Goal: Feedback & Contribution: Contribute content

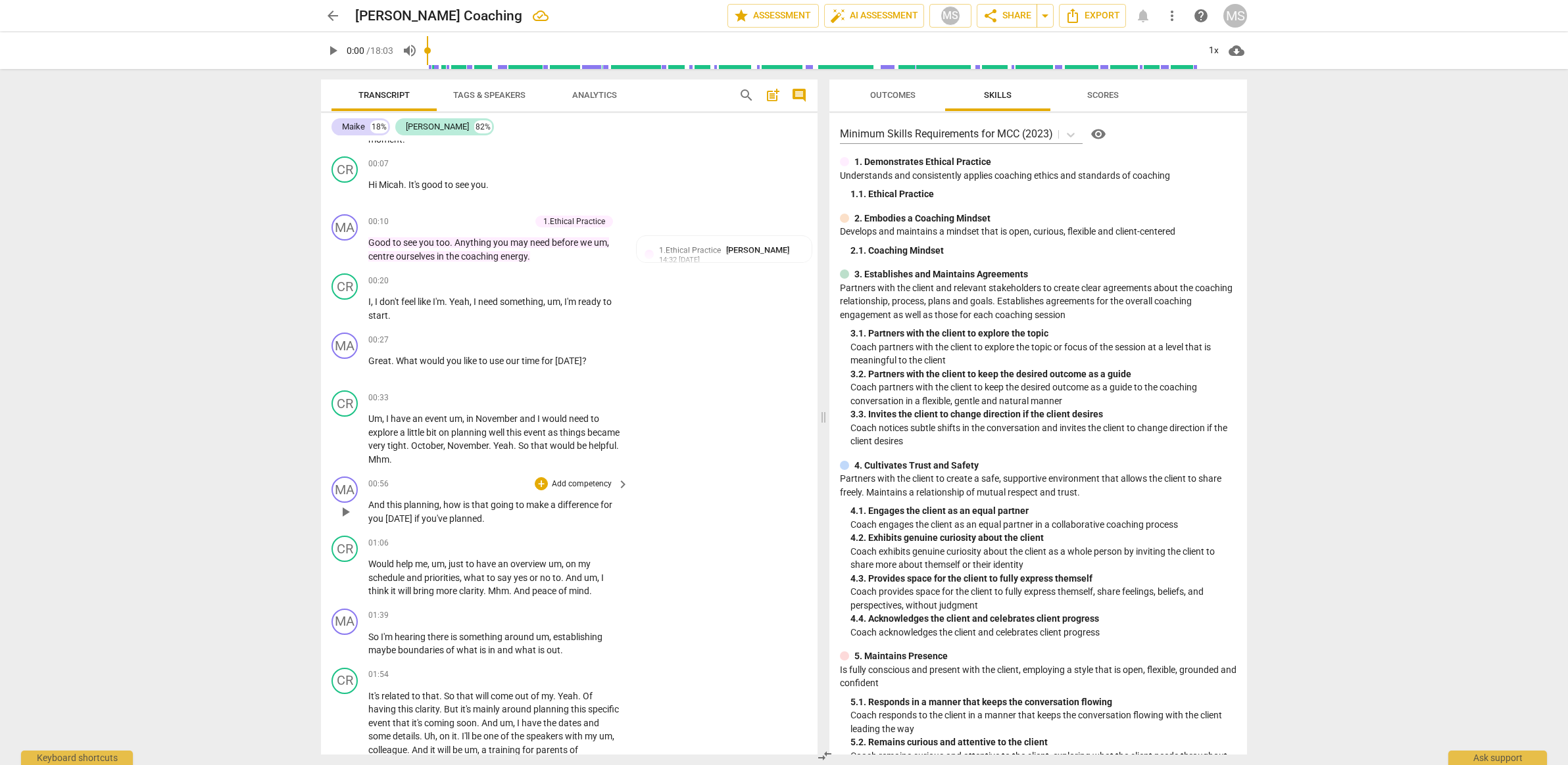
scroll to position [129, 0]
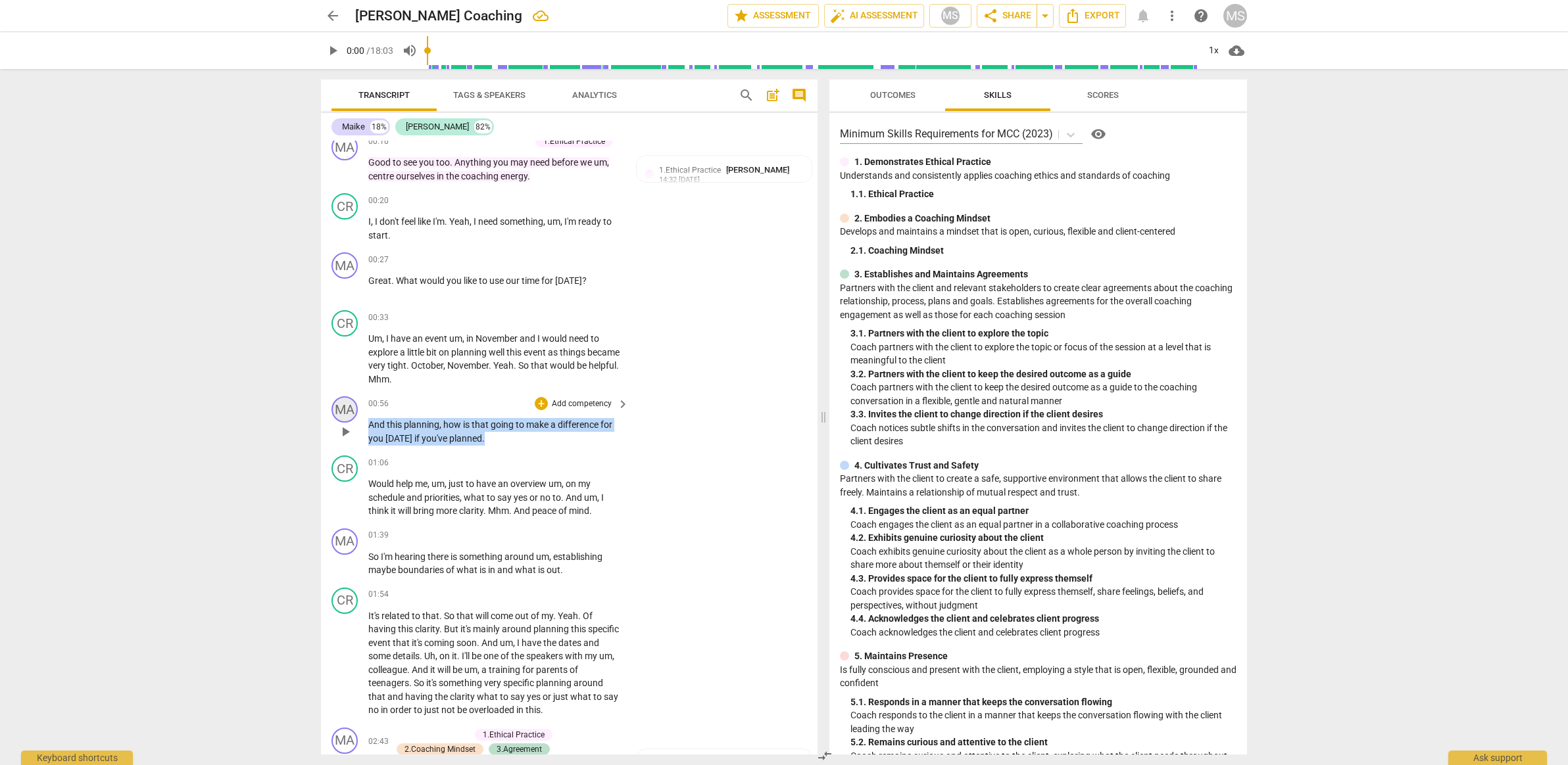
drag, startPoint x: 519, startPoint y: 429, endPoint x: 353, endPoint y: 414, distance: 166.7
click at [353, 414] on div "MA play_arrow pause 00:56 + Add competency keyboard_arrow_right And this planni…" at bounding box center [569, 420] width 496 height 60
click at [515, 418] on icon "button" at bounding box center [511, 417] width 13 height 15
drag, startPoint x: 510, startPoint y: 440, endPoint x: 381, endPoint y: 422, distance: 130.2
click at [381, 422] on p "And this planning , how is that going to make a difference for you [DATE] if yo…" at bounding box center [495, 431] width 254 height 27
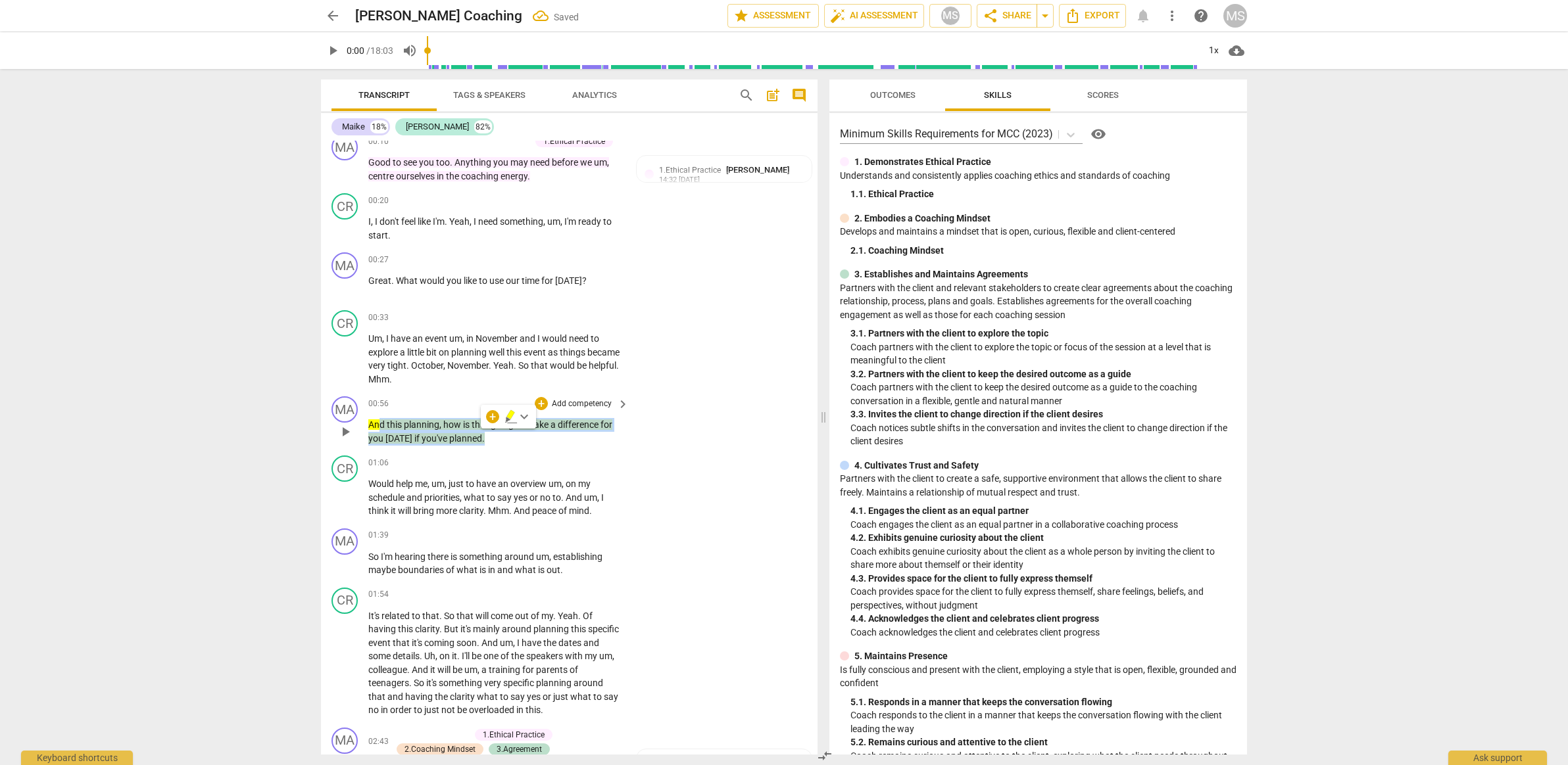
click at [536, 437] on p "And this planning , how is that going to make a difference for you [DATE] if yo…" at bounding box center [495, 431] width 254 height 27
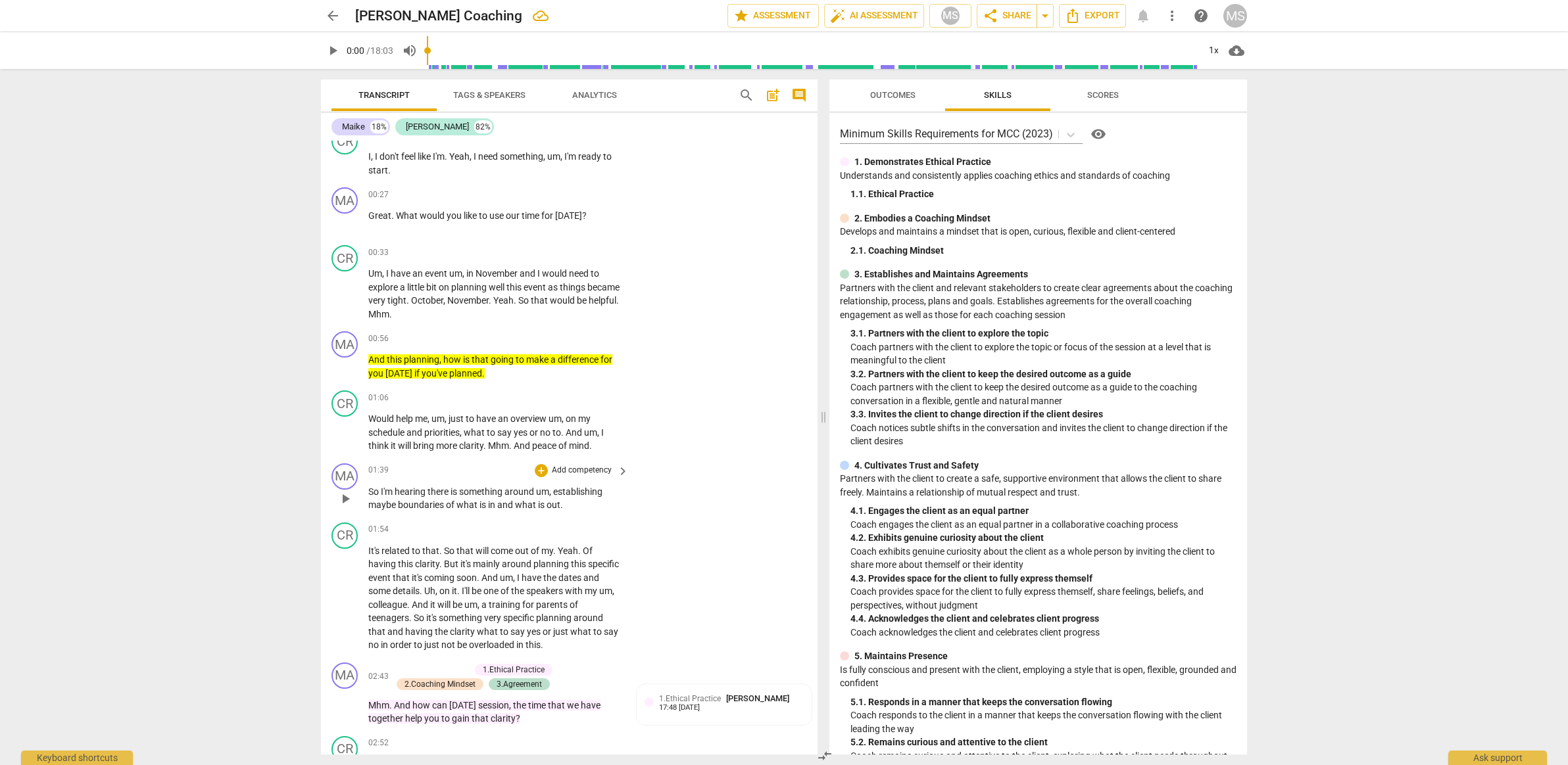
scroll to position [197, 0]
click at [1023, 18] on span "share Share" at bounding box center [1007, 15] width 49 height 15
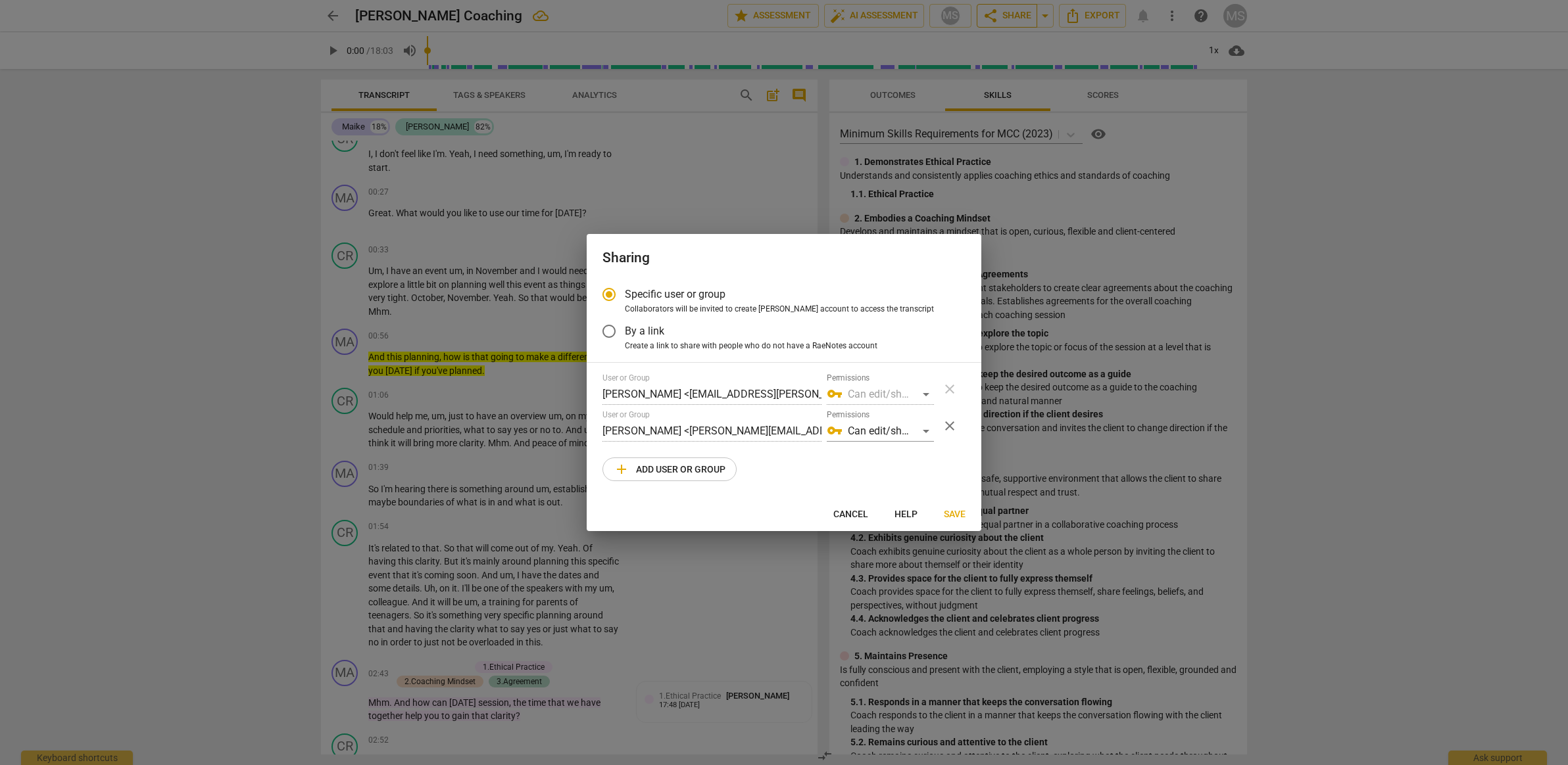
scroll to position [0, 0]
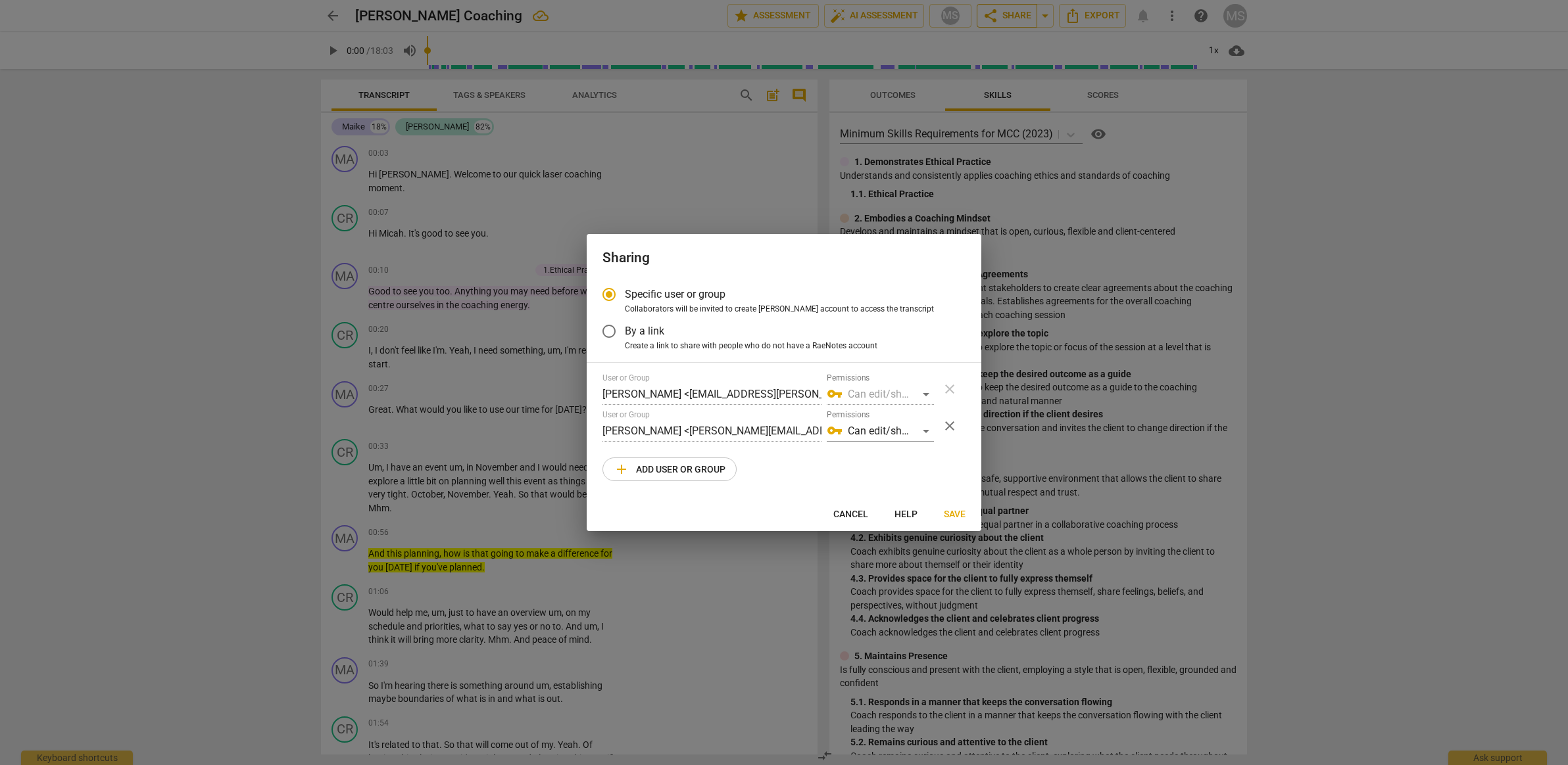
radio input "false"
click at [648, 332] on span "By a link" at bounding box center [645, 331] width 40 height 15
click at [625, 332] on input "By a link" at bounding box center [609, 331] width 32 height 32
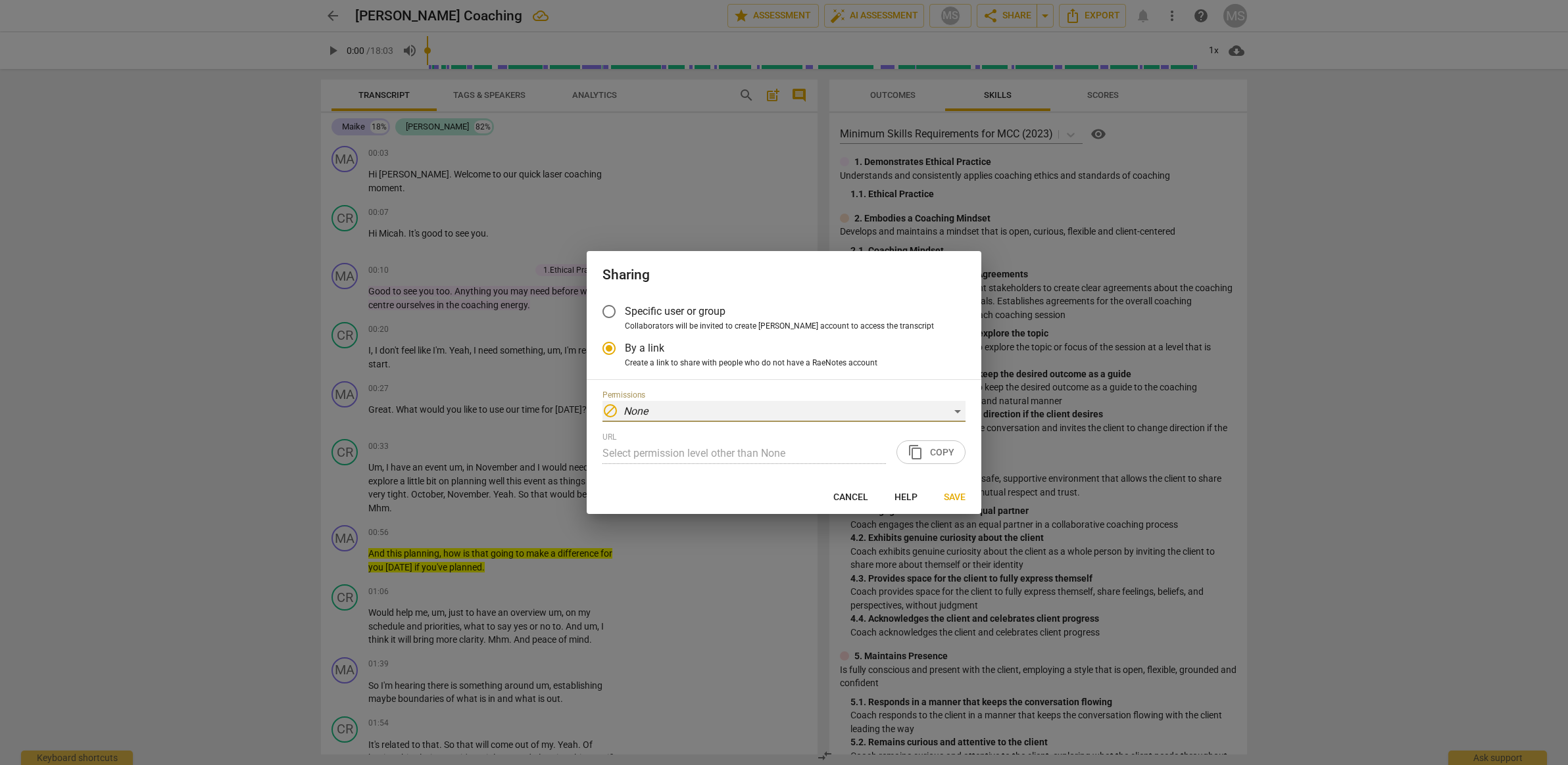
click at [809, 415] on div "block None" at bounding box center [784, 412] width 363 height 21
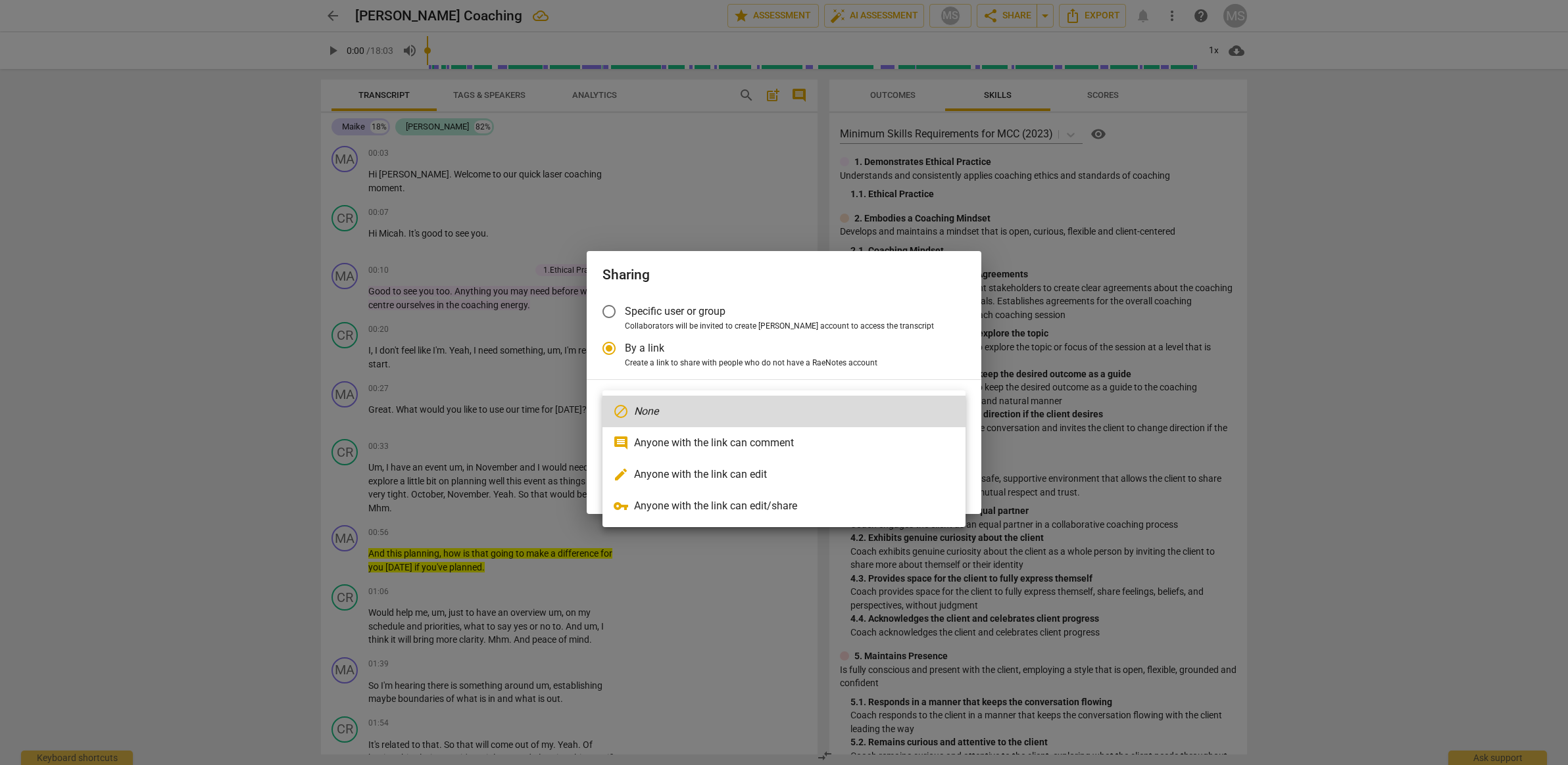
click at [809, 433] on li "comment Anyone with the link can comment" at bounding box center [784, 443] width 363 height 32
radio input "false"
type input "[URL][DOMAIN_NAME]"
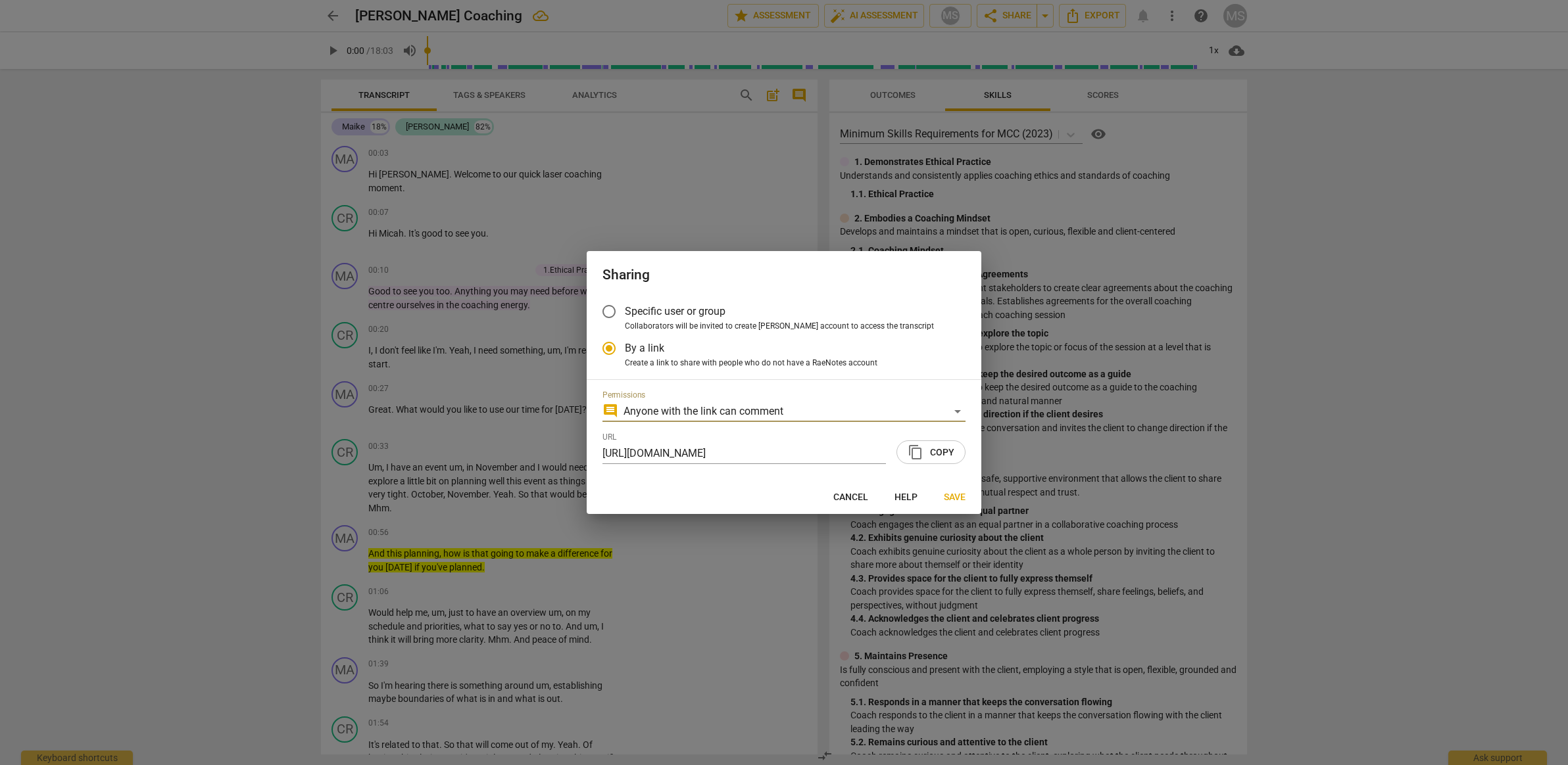
click at [930, 453] on span "content_copy Copy" at bounding box center [931, 452] width 47 height 15
click at [845, 500] on span "Cancel" at bounding box center [851, 498] width 35 height 13
radio input "false"
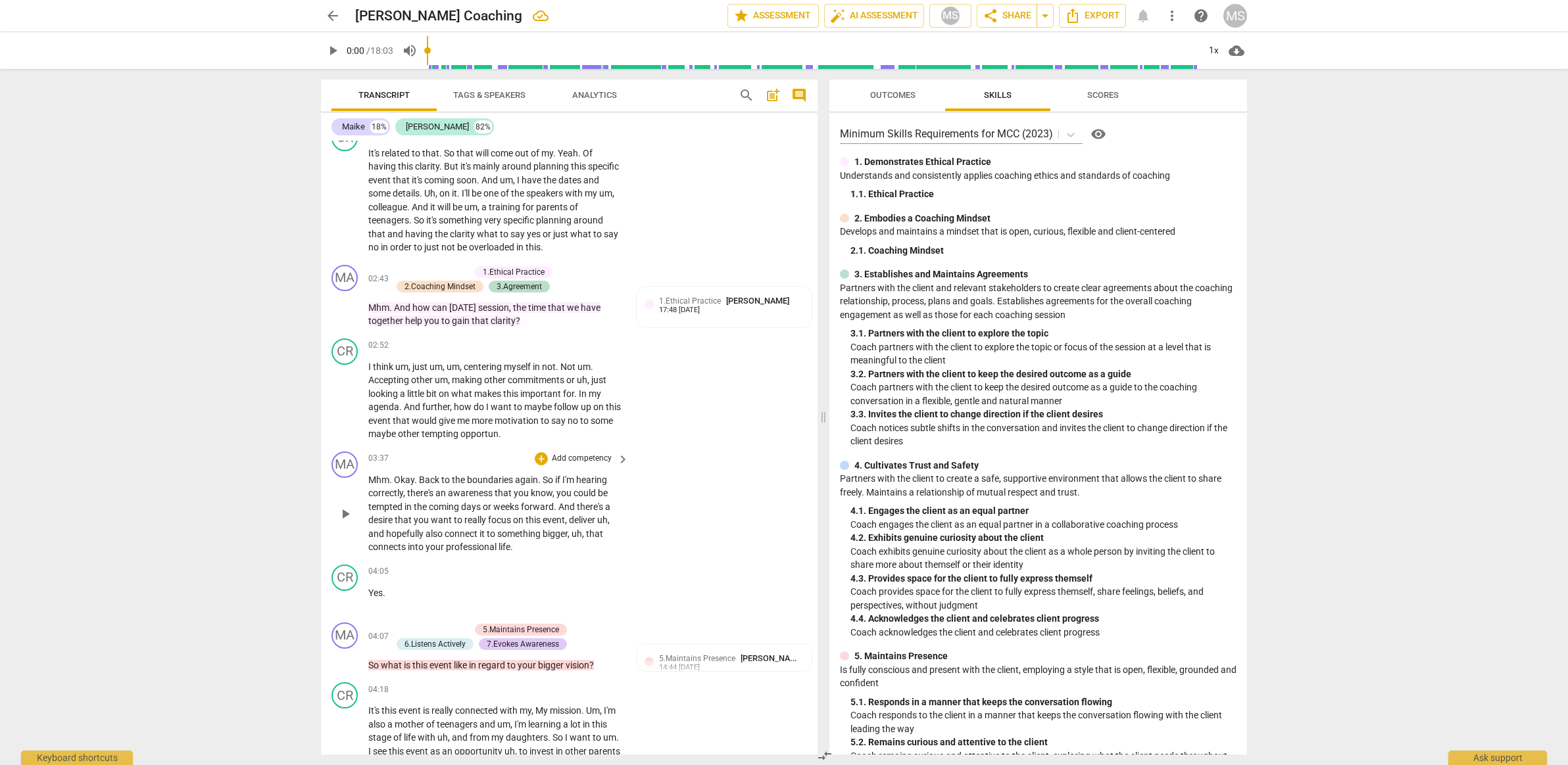
scroll to position [617, 0]
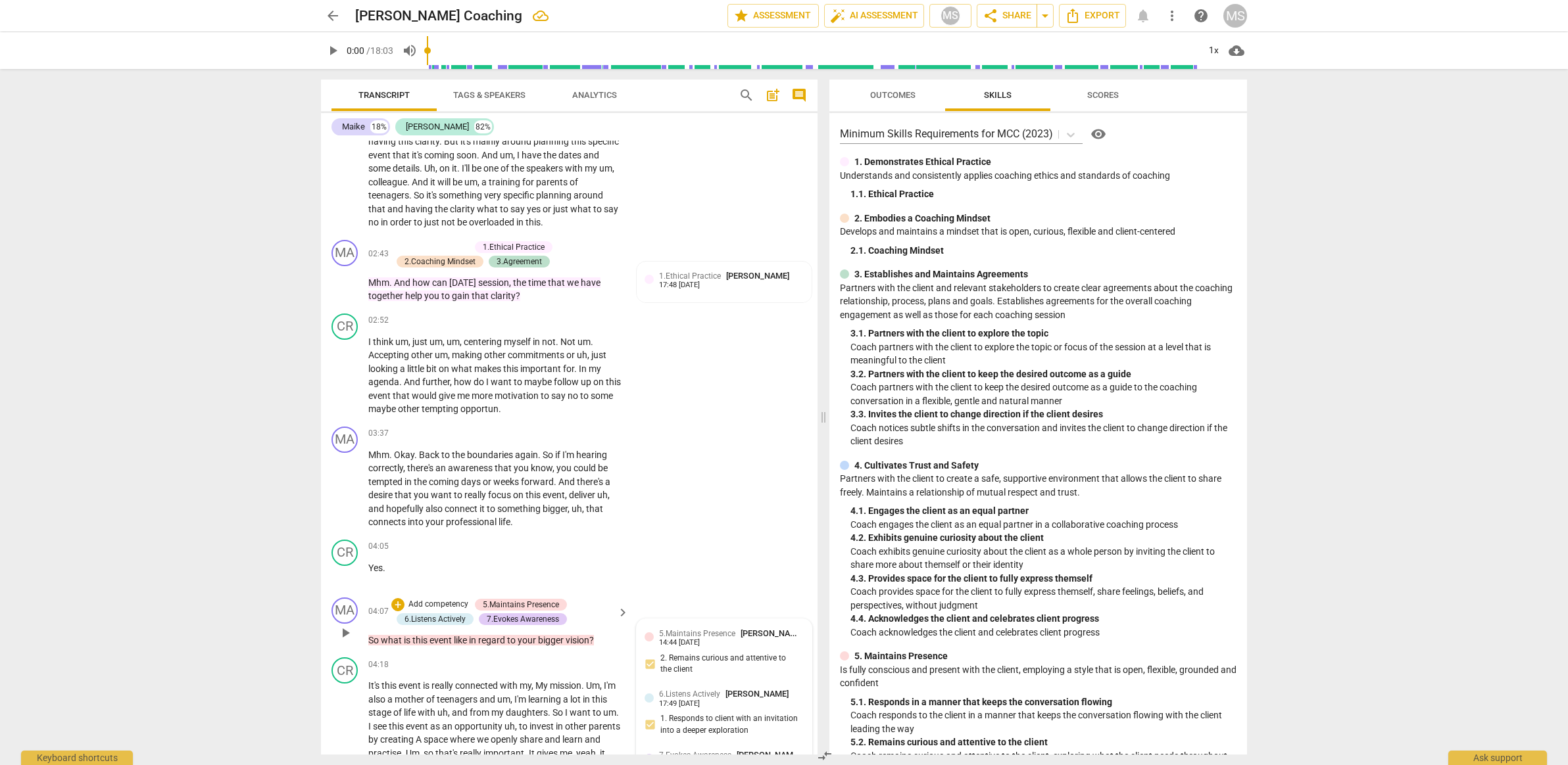
click at [708, 619] on div "5.Maintains Presence [PERSON_NAME] 14:44 [DATE] 2. Remains curious and attentiv…" at bounding box center [724, 728] width 175 height 216
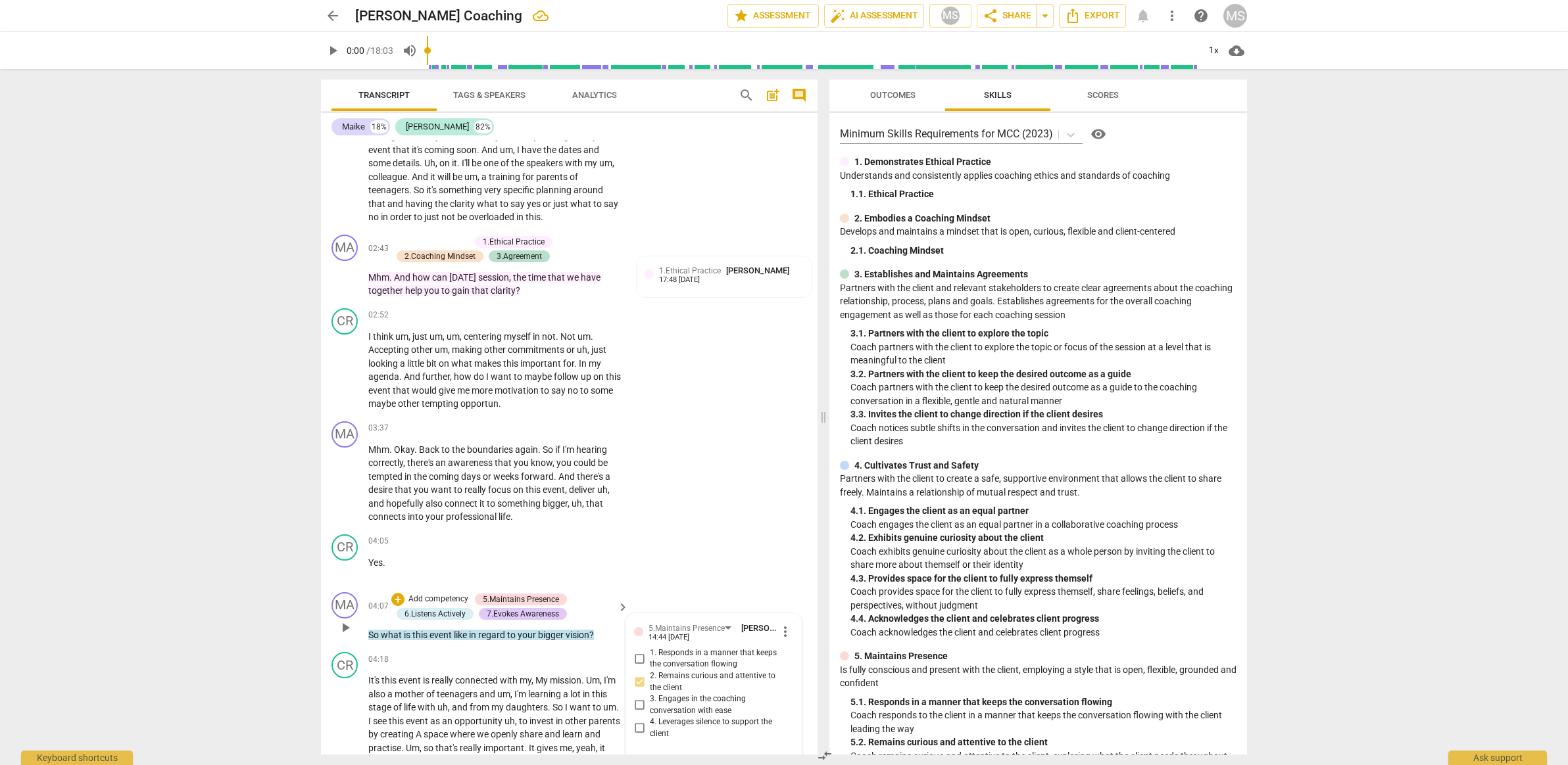
scroll to position [628, 0]
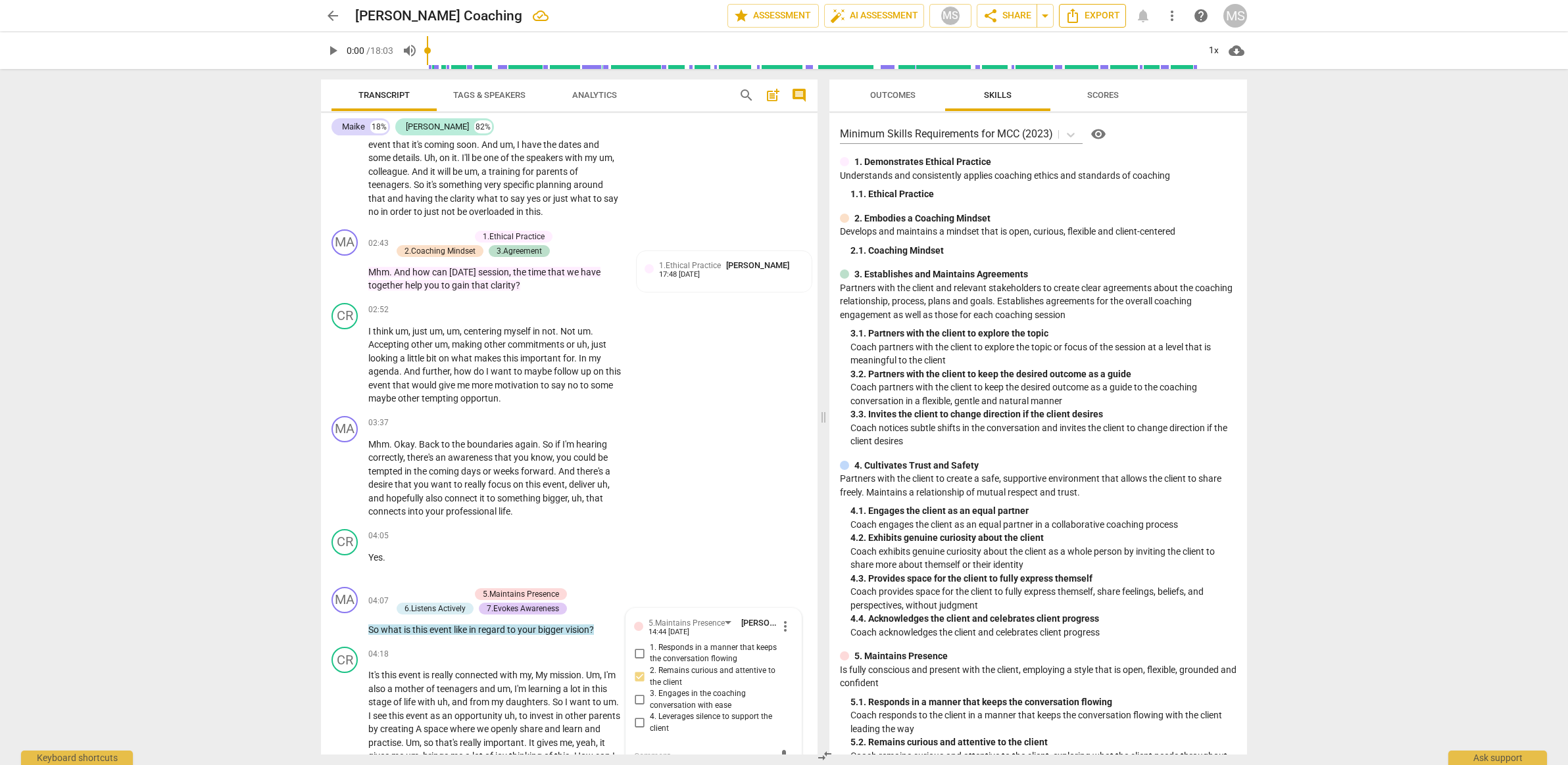
click at [1079, 11] on icon "Export" at bounding box center [1073, 15] width 15 height 15
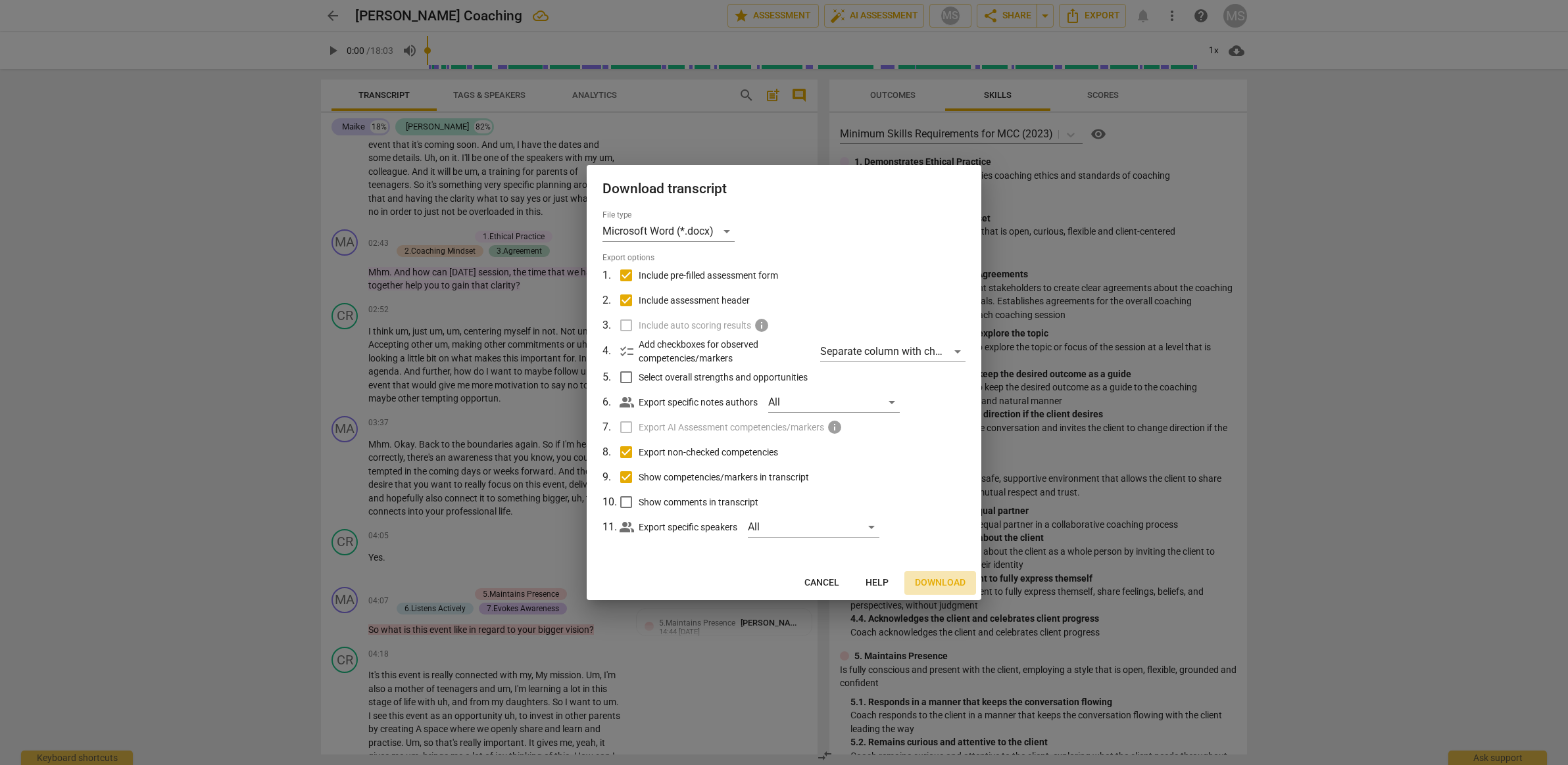
click at [921, 589] on button "Download" at bounding box center [940, 583] width 72 height 24
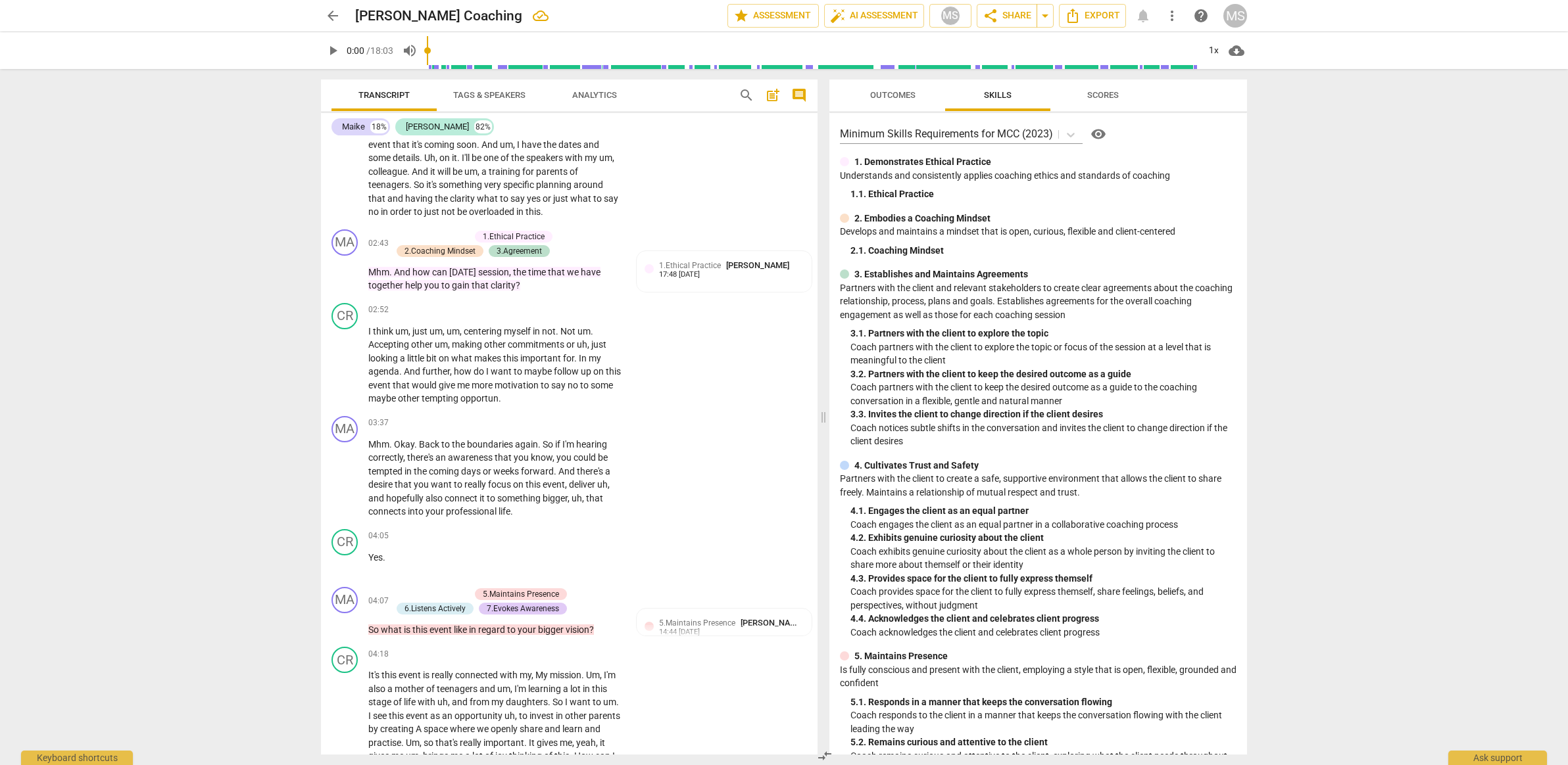
click at [1328, 689] on div "arrow_back [PERSON_NAME] Coaching edit star Assessment auto_fix_high AI Assessm…" at bounding box center [784, 382] width 1568 height 765
drag, startPoint x: 515, startPoint y: 495, endPoint x: 310, endPoint y: 463, distance: 207.5
click at [310, 463] on div "Transcript Tags & Speakers Analytics search post_add comment Maike 18% [PERSON_…" at bounding box center [566, 417] width 512 height 696
click at [593, 417] on p "Add competency" at bounding box center [581, 423] width 62 height 12
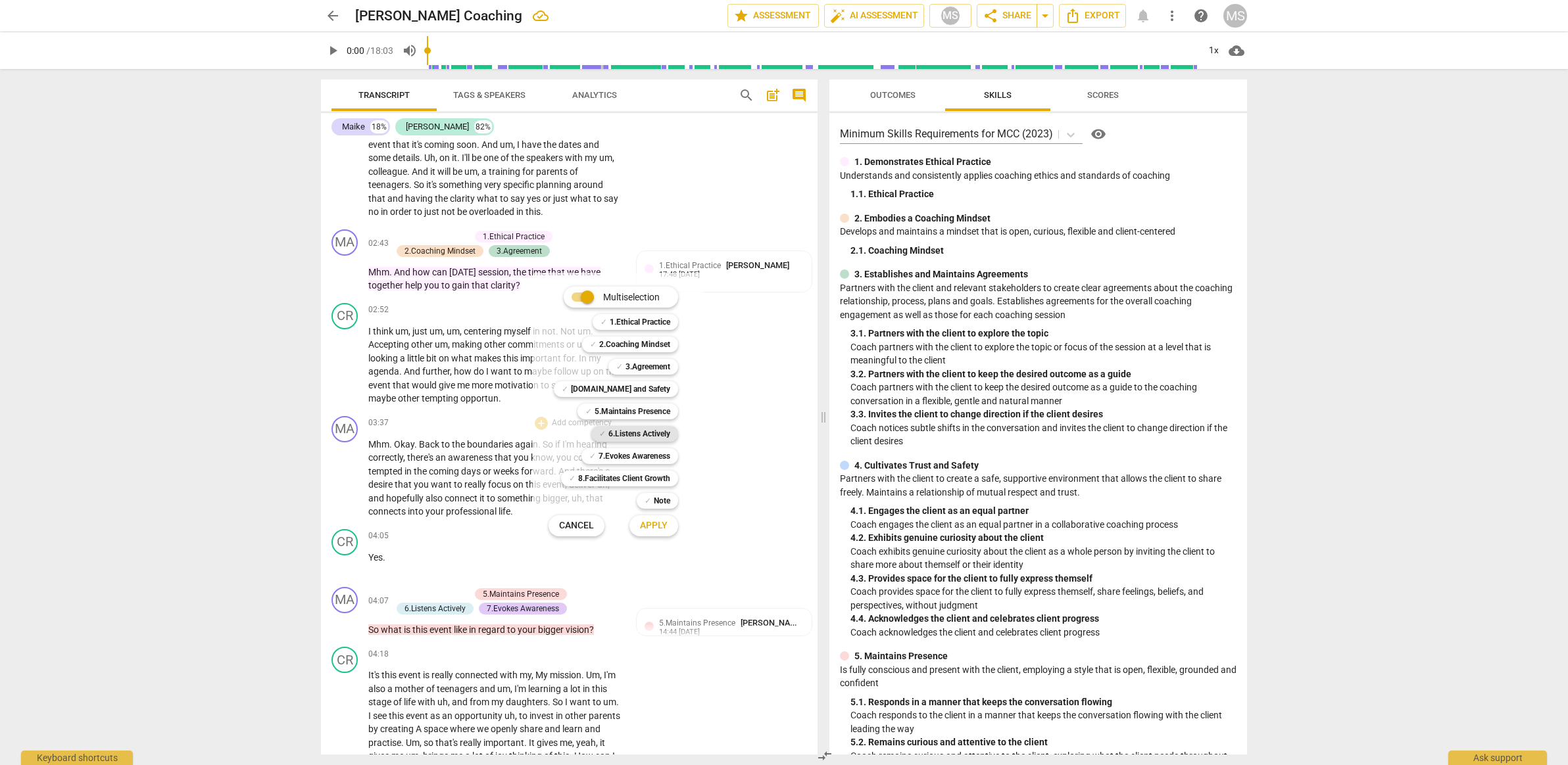
click at [640, 434] on b "6.Listens Actively" at bounding box center [640, 434] width 62 height 15
click at [651, 380] on div "✓ [DOMAIN_NAME] and Safety 4" at bounding box center [623, 389] width 149 height 22
click at [649, 382] on b "[DOMAIN_NAME] and Safety" at bounding box center [620, 389] width 99 height 15
click at [648, 522] on span "Apply" at bounding box center [654, 526] width 28 height 13
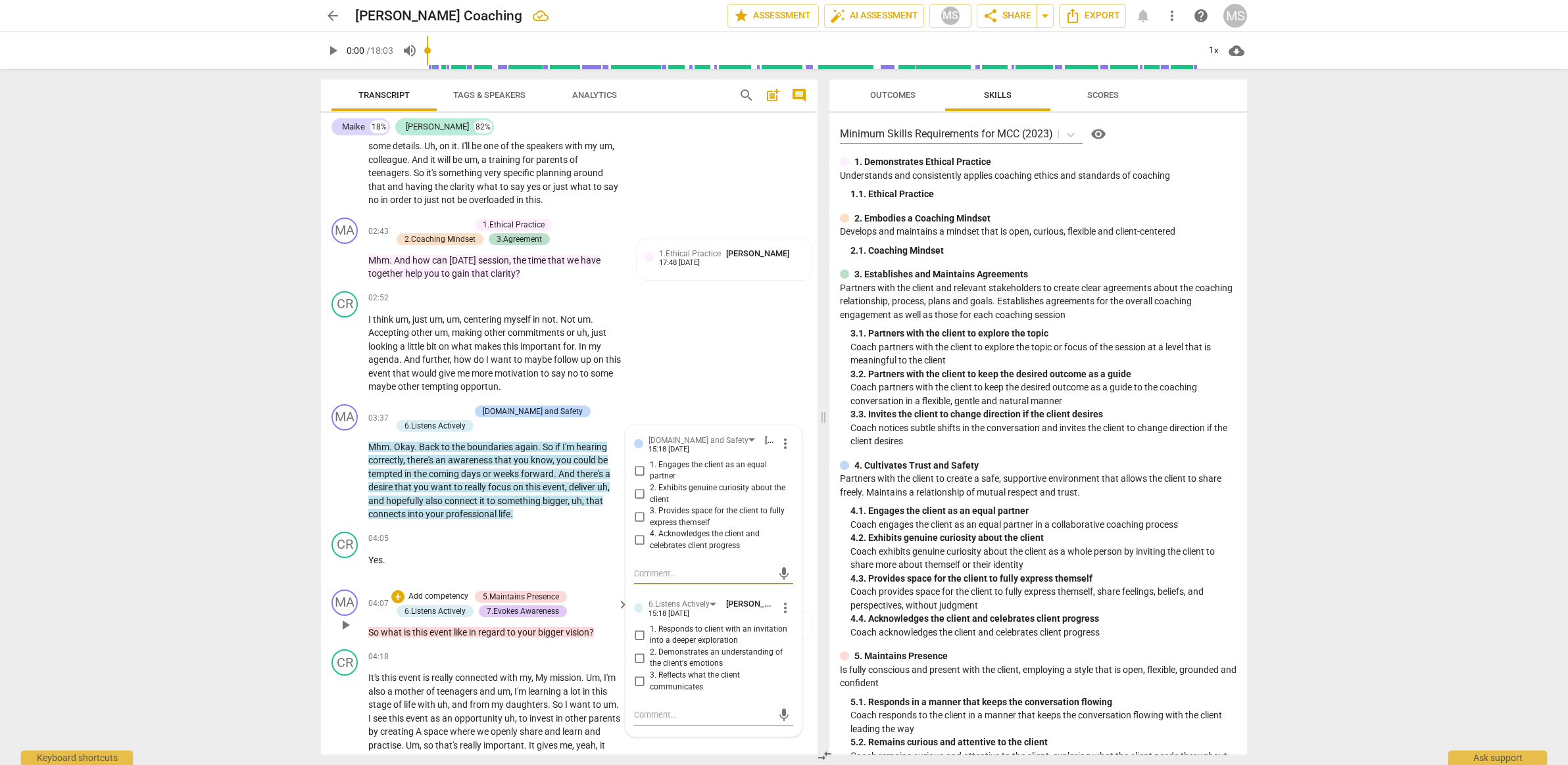
scroll to position [680, 0]
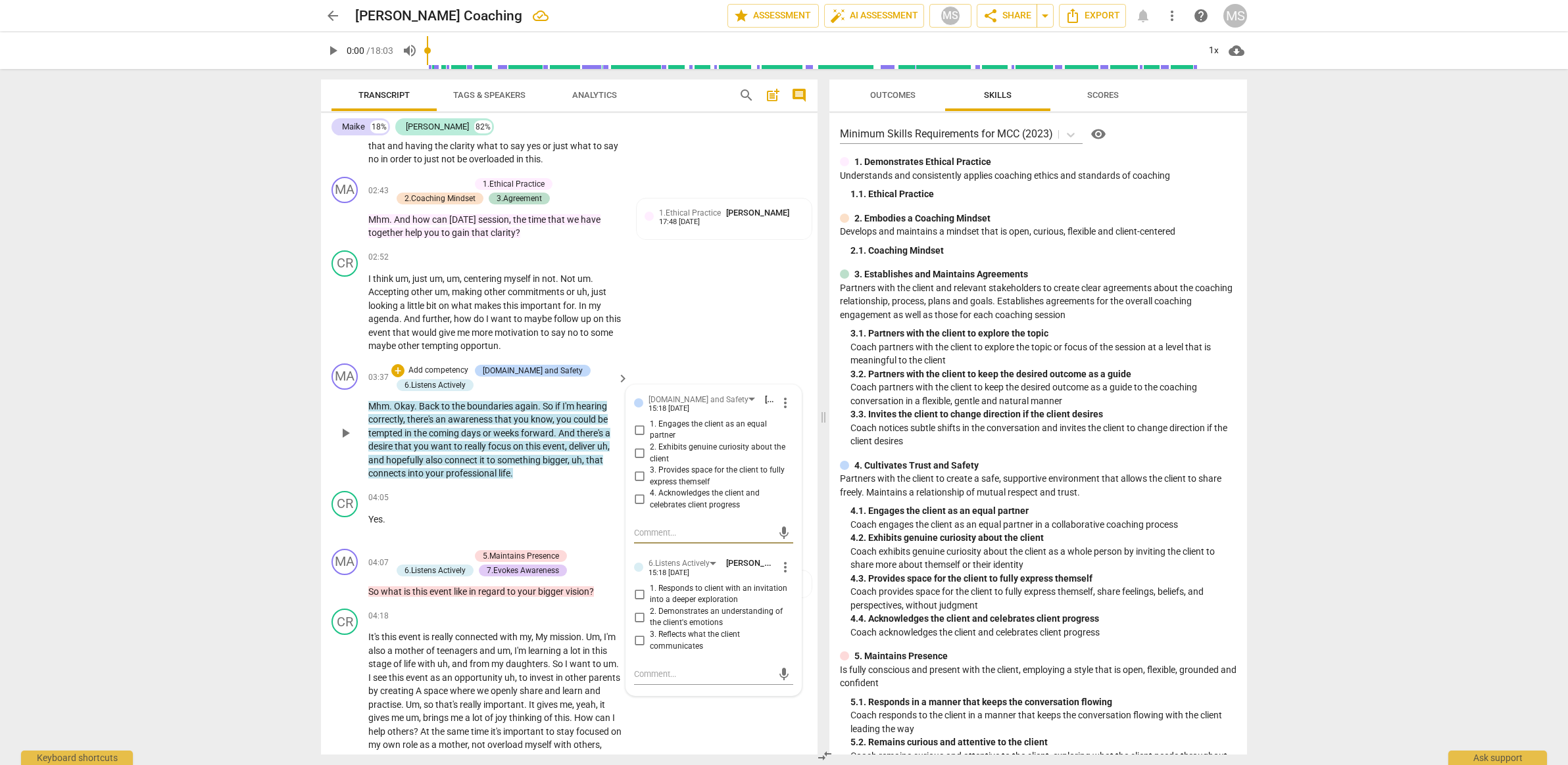
click at [635, 422] on input "1. Engages the client as an equal partner" at bounding box center [639, 429] width 21 height 15
checkbox input "true"
click at [641, 469] on input "3. Provides space for the client to fully express themself" at bounding box center [639, 476] width 21 height 15
checkbox input "true"
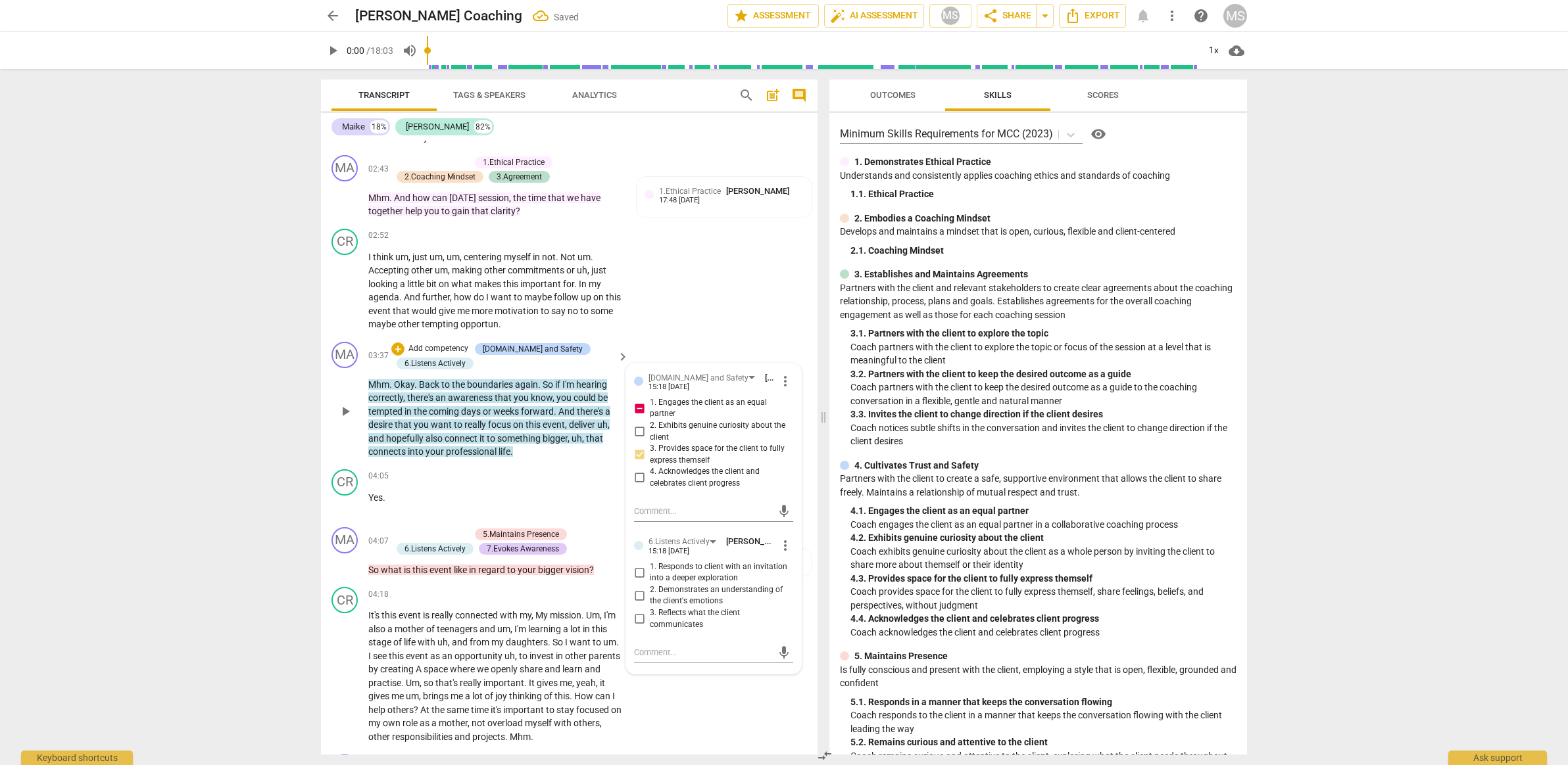
scroll to position [762, 0]
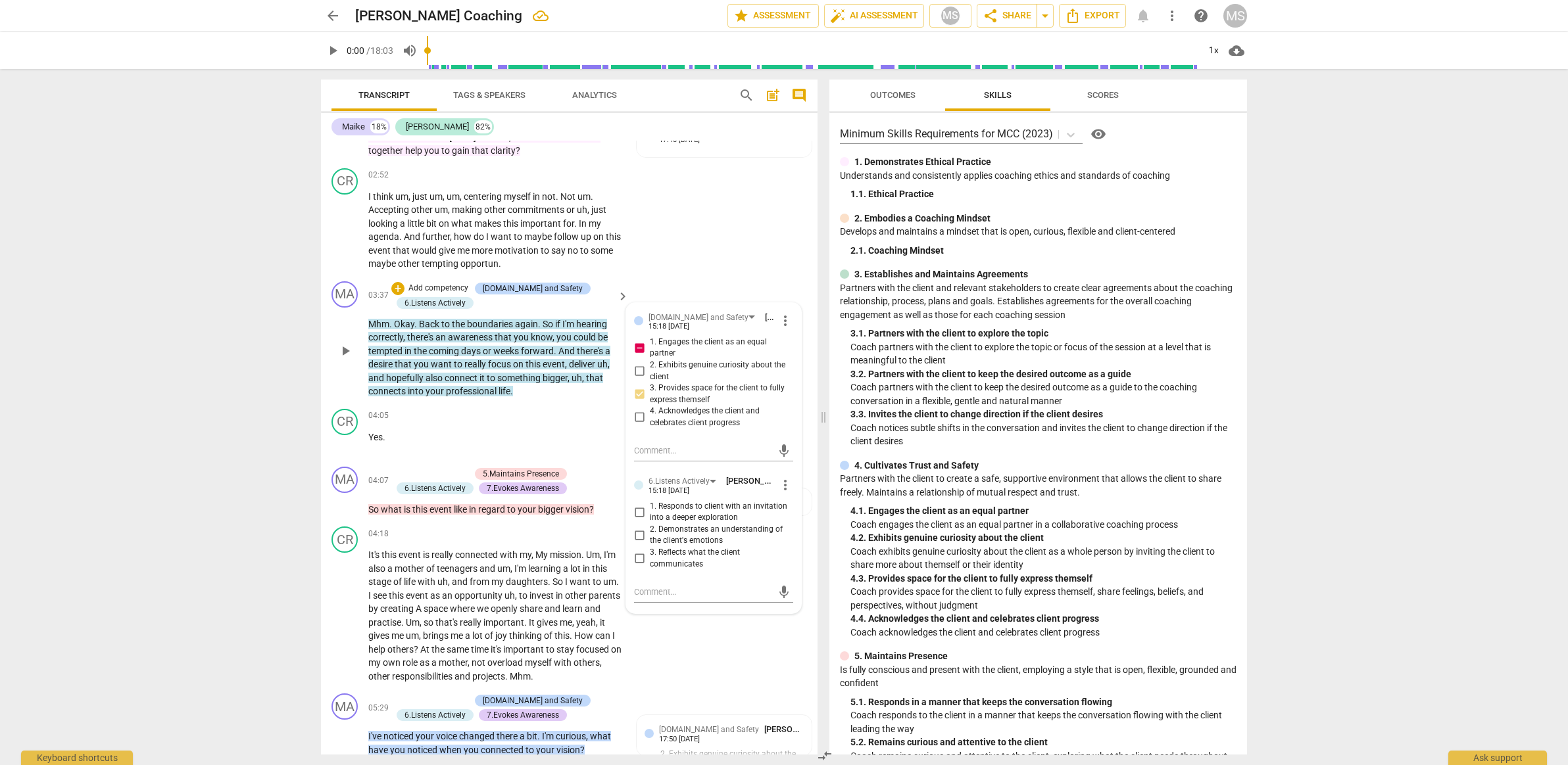
click at [640, 504] on input "1. Responds to client with an invitation into a deeper exploration" at bounding box center [639, 511] width 21 height 15
checkbox input "true"
click at [642, 551] on input "3. Reflects what the client communicates" at bounding box center [639, 559] width 21 height 15
checkbox input "true"
click at [640, 504] on input "1. Responds to client with an invitation into a deeper exploration" at bounding box center [639, 511] width 21 height 15
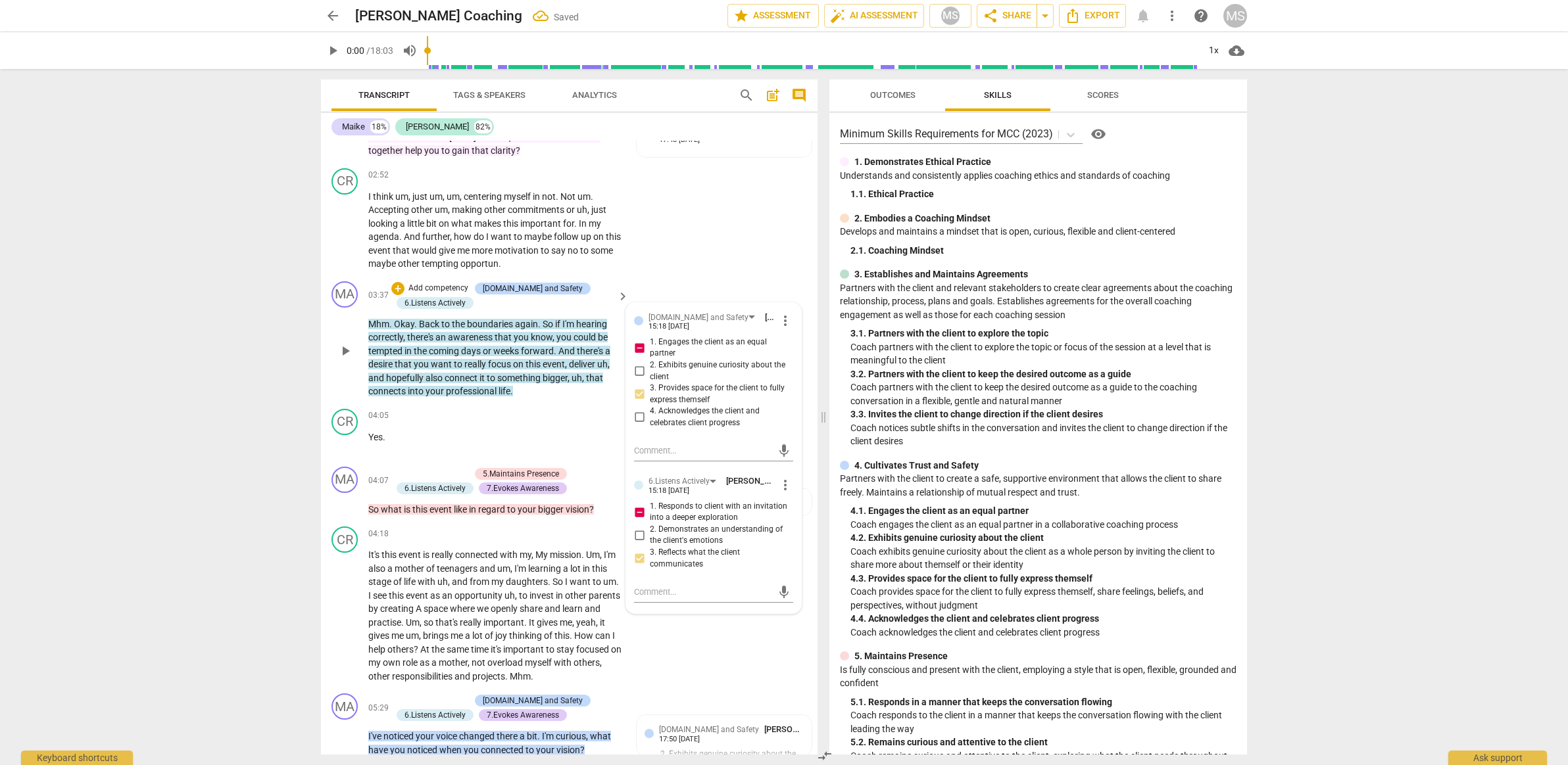
click at [640, 504] on input "1. Responds to client with an invitation into a deeper exploration" at bounding box center [639, 511] width 21 height 15
checkbox input "false"
click at [634, 340] on input "1. Engages the client as an equal partner" at bounding box center [639, 348] width 21 height 15
checkbox input "false"
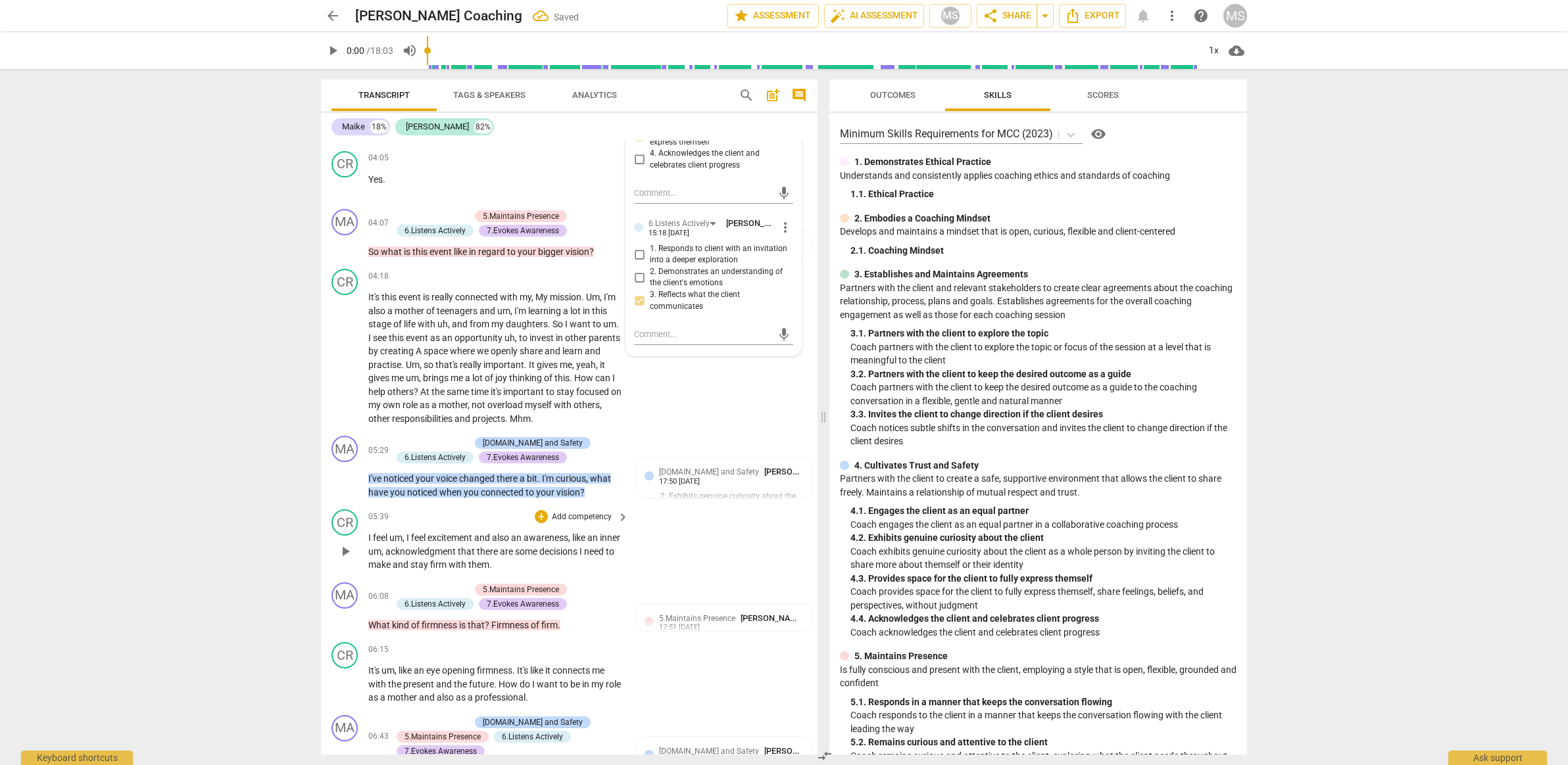
scroll to position [559, 0]
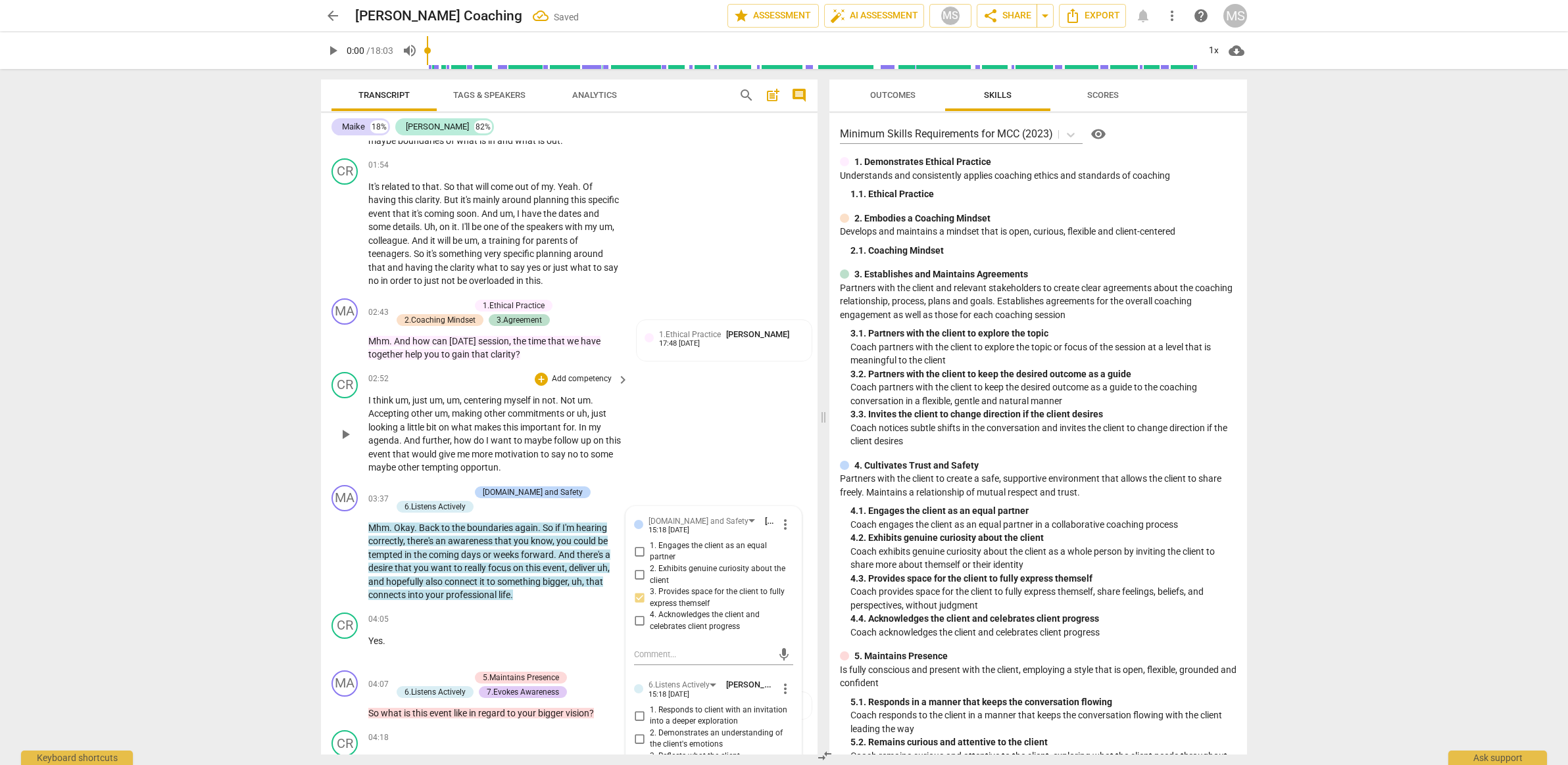
click at [667, 428] on div "CR play_arrow pause 02:52 + Add competency keyboard_arrow_right I think um , ju…" at bounding box center [569, 423] width 496 height 113
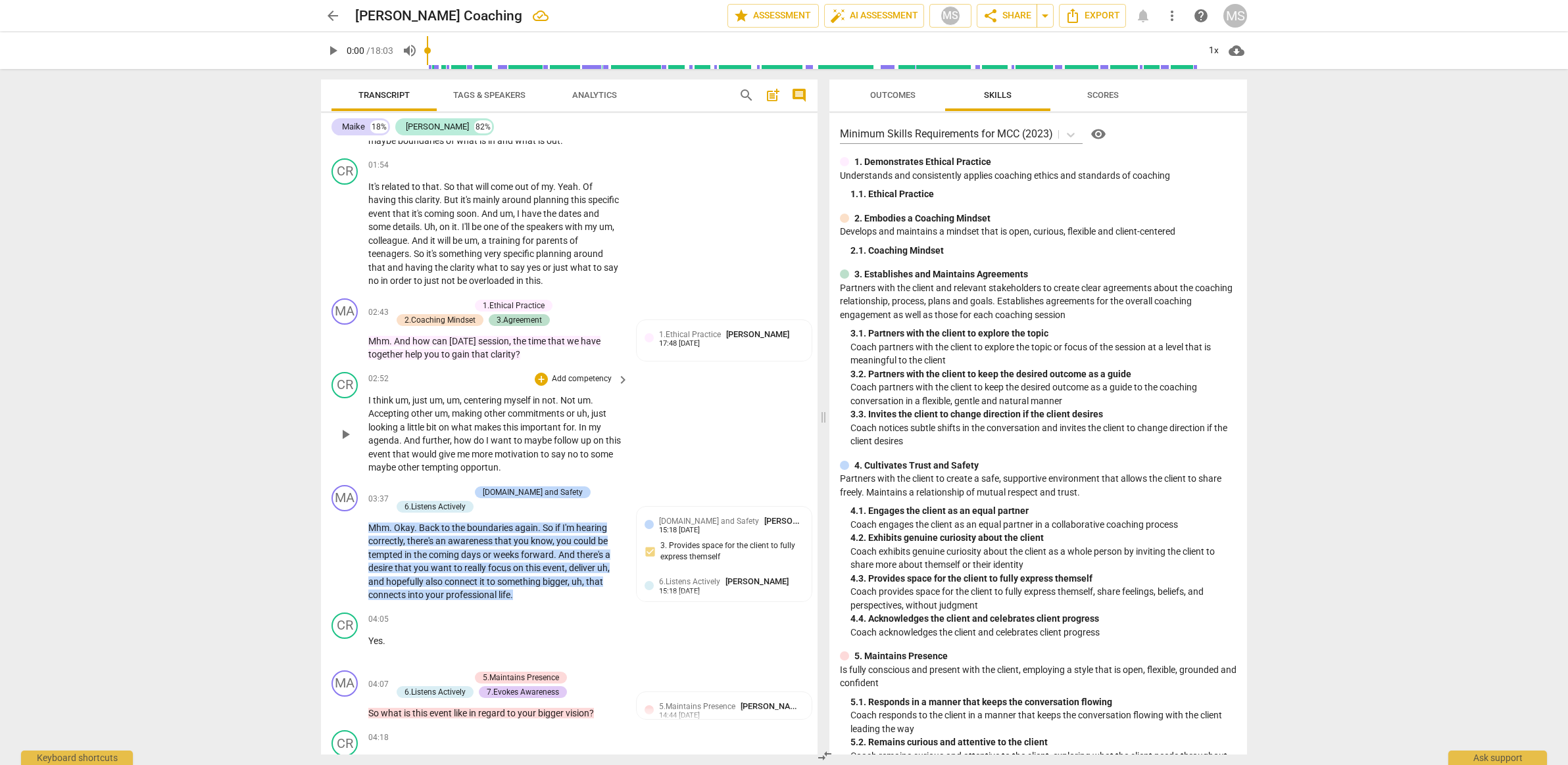
scroll to position [539, 0]
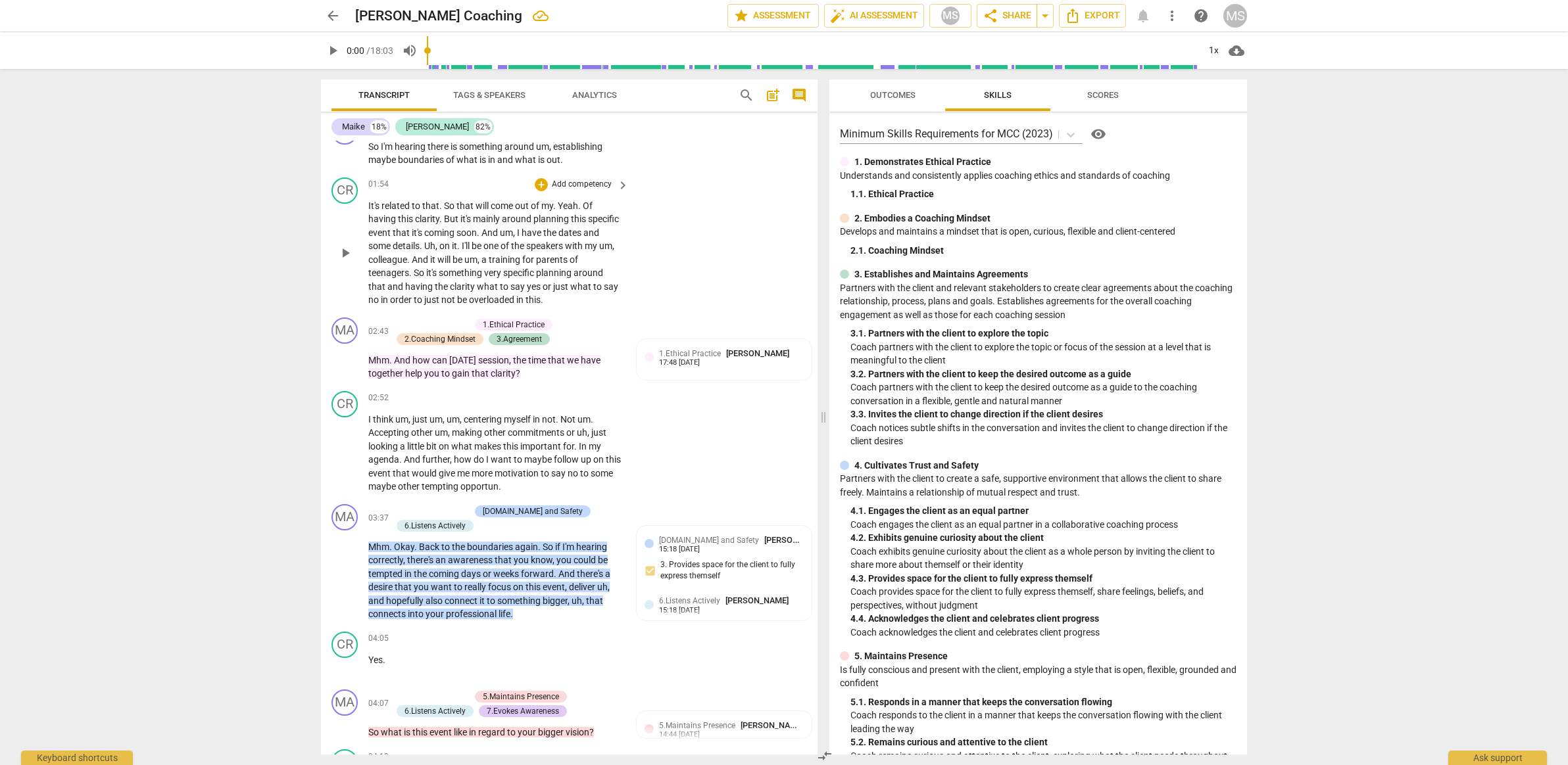
click at [422, 214] on span "clarity" at bounding box center [427, 219] width 24 height 10
click at [536, 254] on span "for" at bounding box center [529, 259] width 14 height 10
click at [341, 52] on span "pause" at bounding box center [333, 50] width 24 height 15
type input "125"
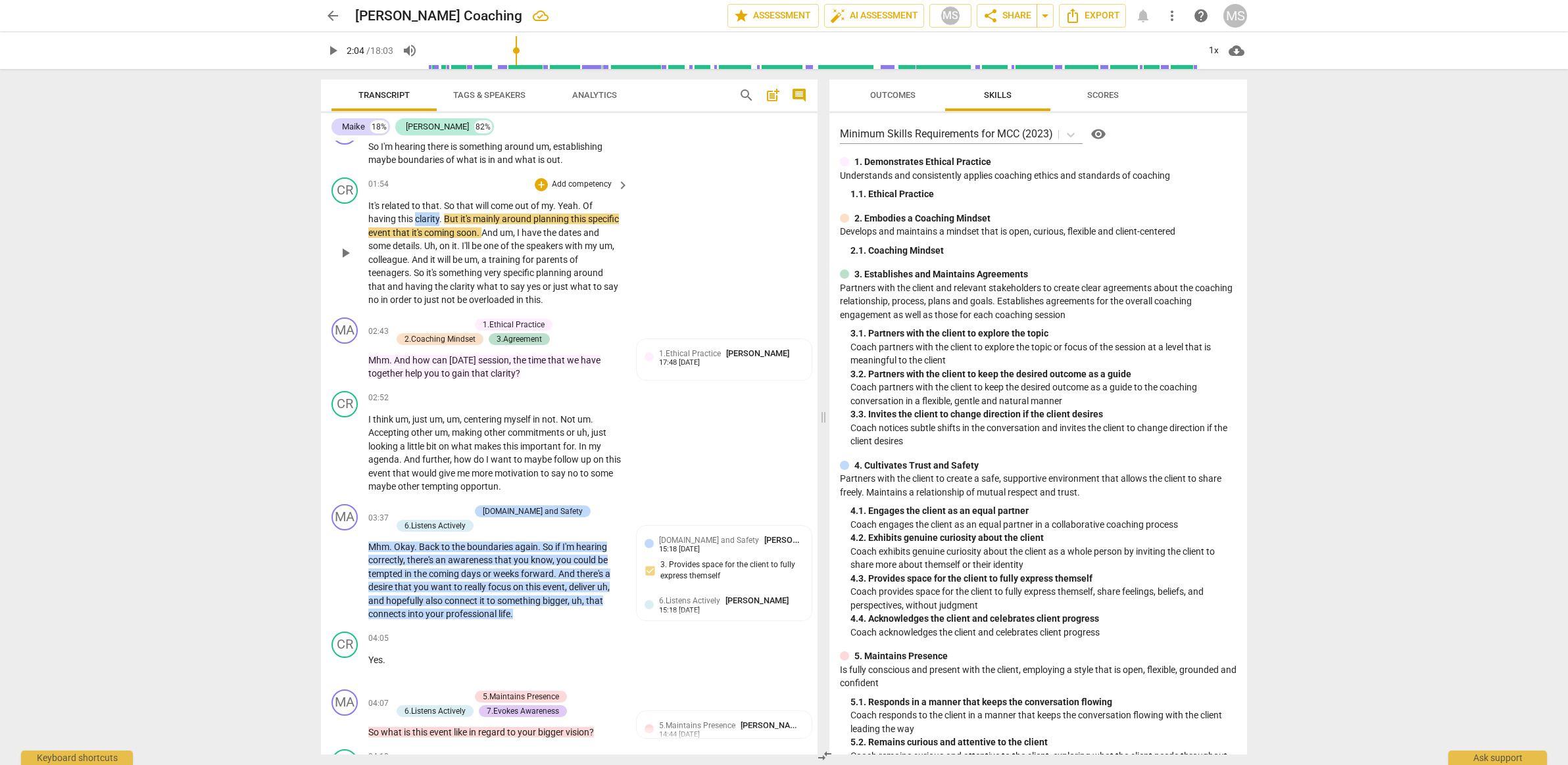
drag, startPoint x: 440, startPoint y: 212, endPoint x: 415, endPoint y: 210, distance: 25.1
click at [415, 210] on p "It's related to that . So that will come out of my . Yeah . Of having this clar…" at bounding box center [495, 253] width 254 height 108
click at [482, 187] on span "keyboard_arrow_down" at bounding box center [483, 195] width 15 height 15
click at [528, 233] on div at bounding box center [528, 237] width 13 height 13
click at [483, 271] on p "It's related to that . So that will come out of my . Yeah . Of having this clar…" at bounding box center [495, 253] width 254 height 108
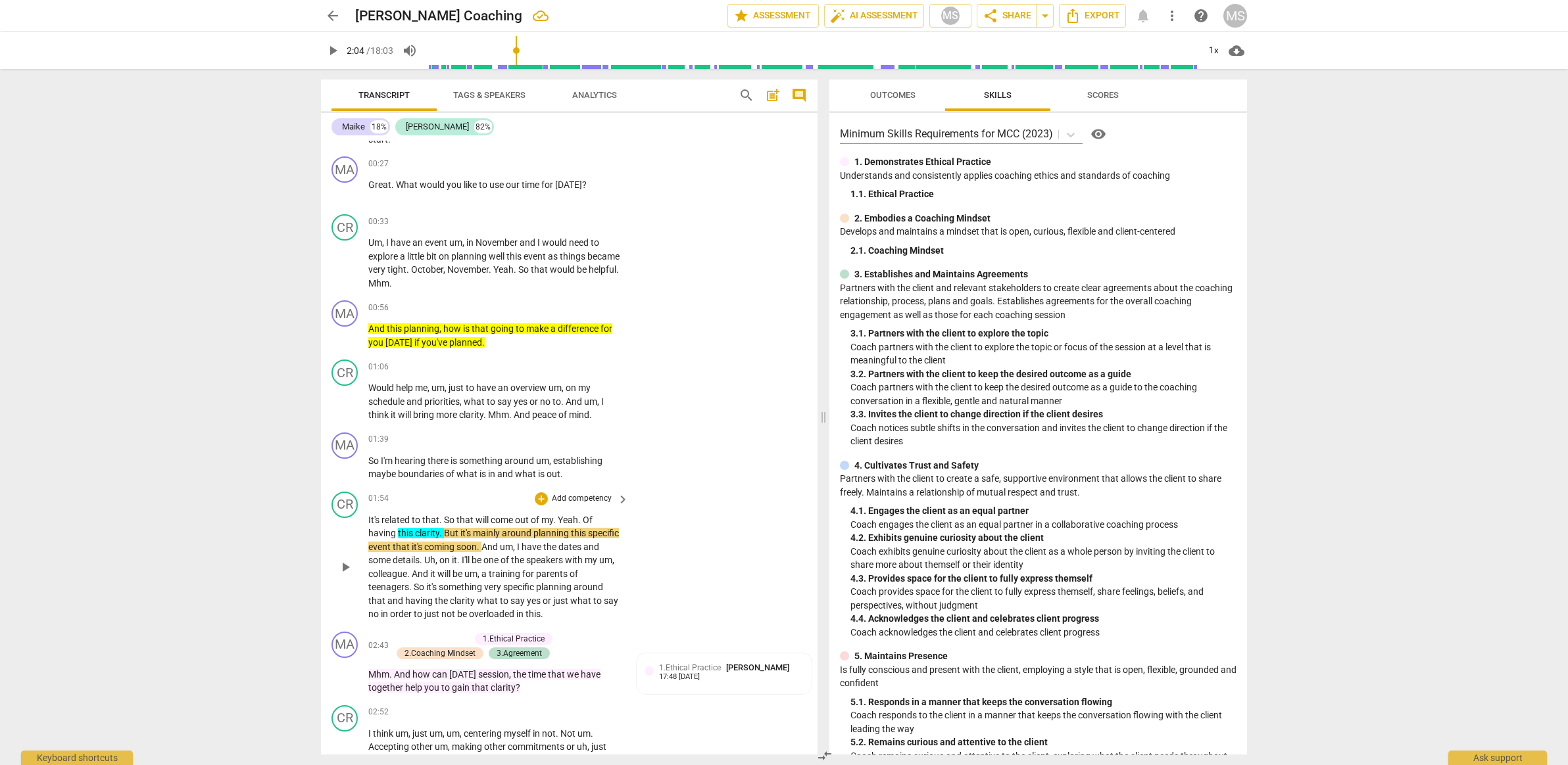
scroll to position [61, 0]
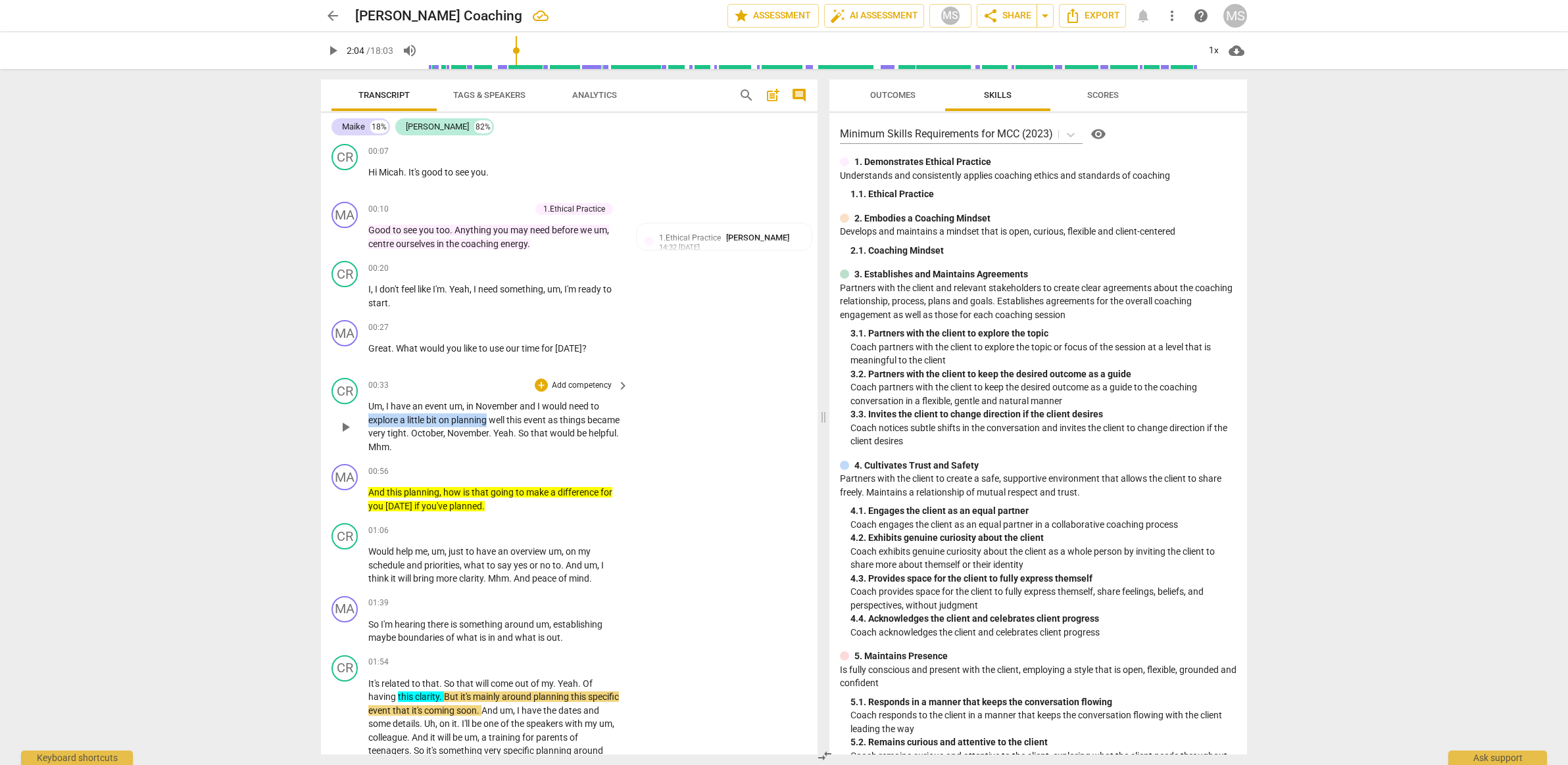
drag, startPoint x: 487, startPoint y: 415, endPoint x: 349, endPoint y: 415, distance: 138.0
click at [349, 415] on div "CR play_arrow pause 00:33 + Add competency keyboard_arrow_right Um , I have an …" at bounding box center [569, 415] width 496 height 86
click at [515, 402] on icon "button" at bounding box center [521, 399] width 13 height 15
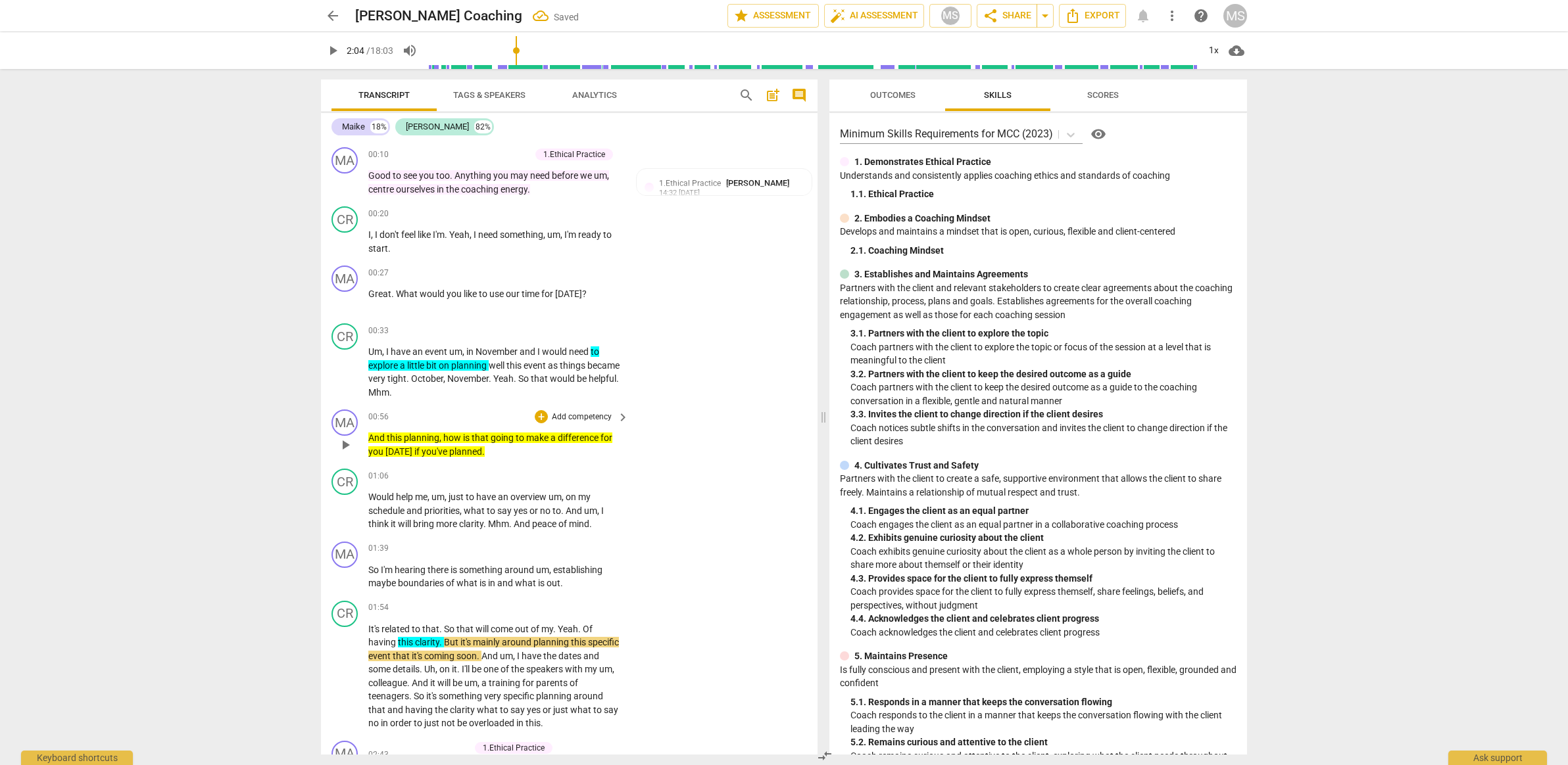
scroll to position [118, 0]
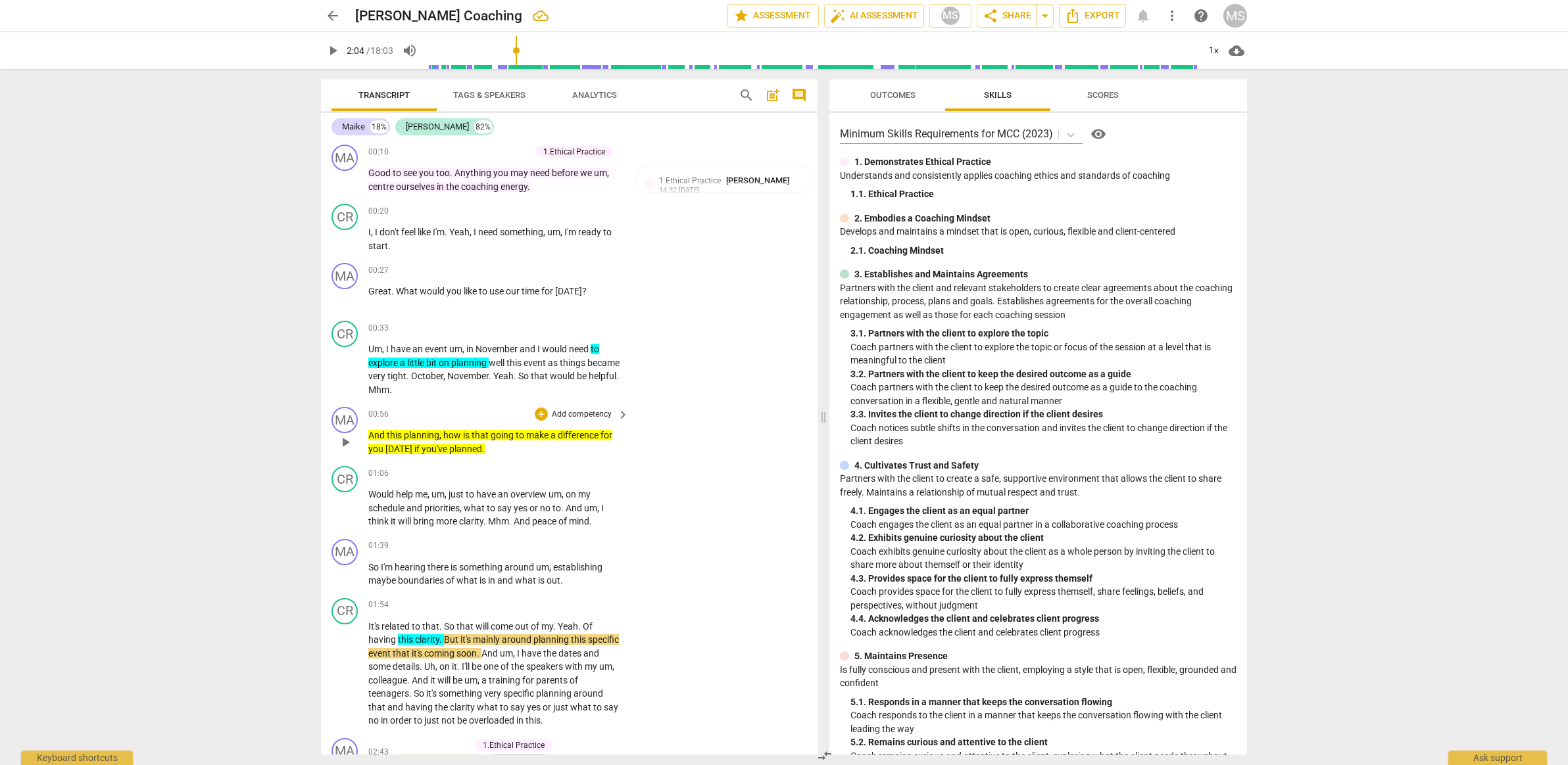
click at [551, 414] on p "Add competency" at bounding box center [581, 415] width 62 height 12
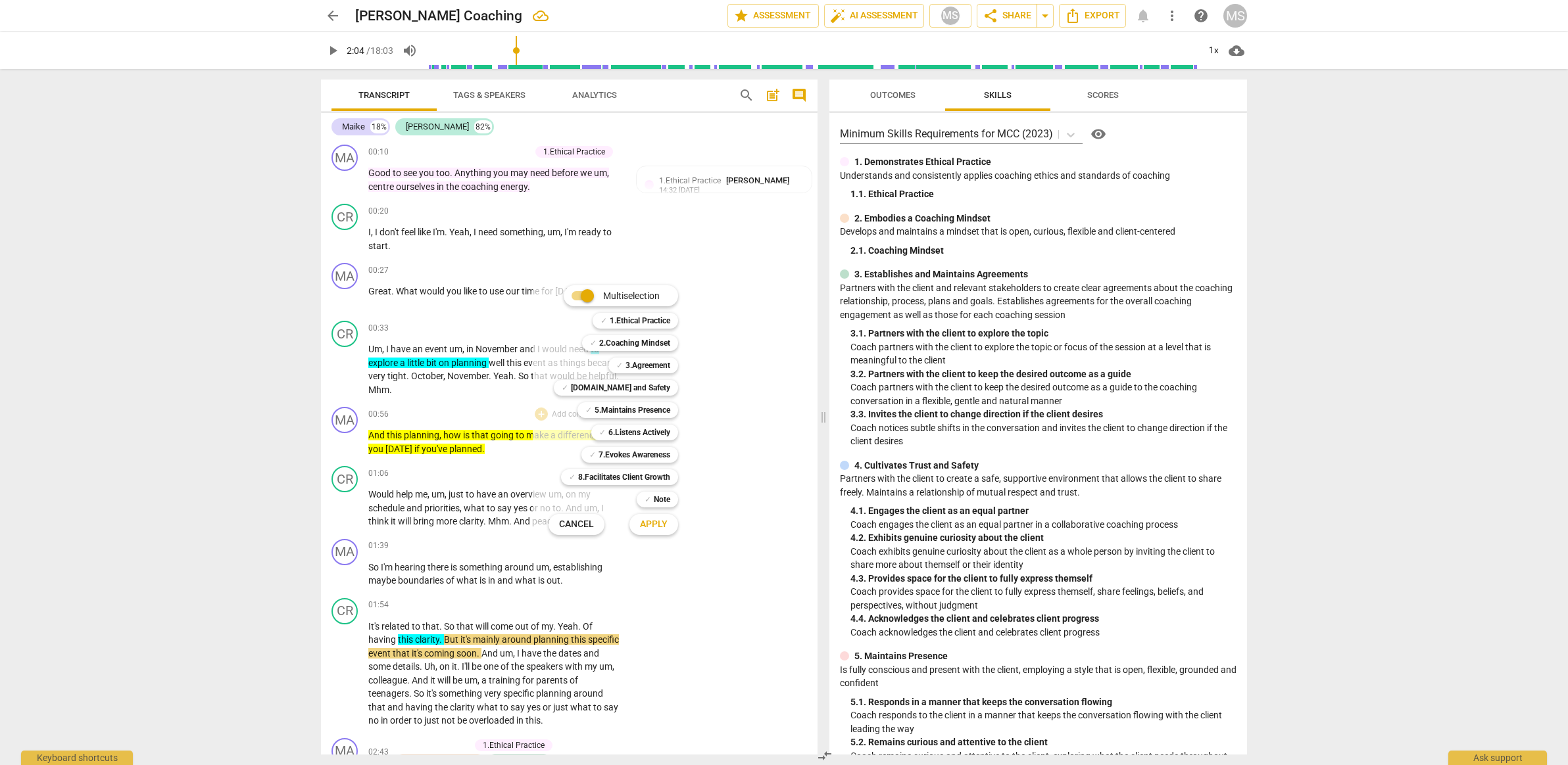
click at [498, 415] on div at bounding box center [784, 382] width 1568 height 765
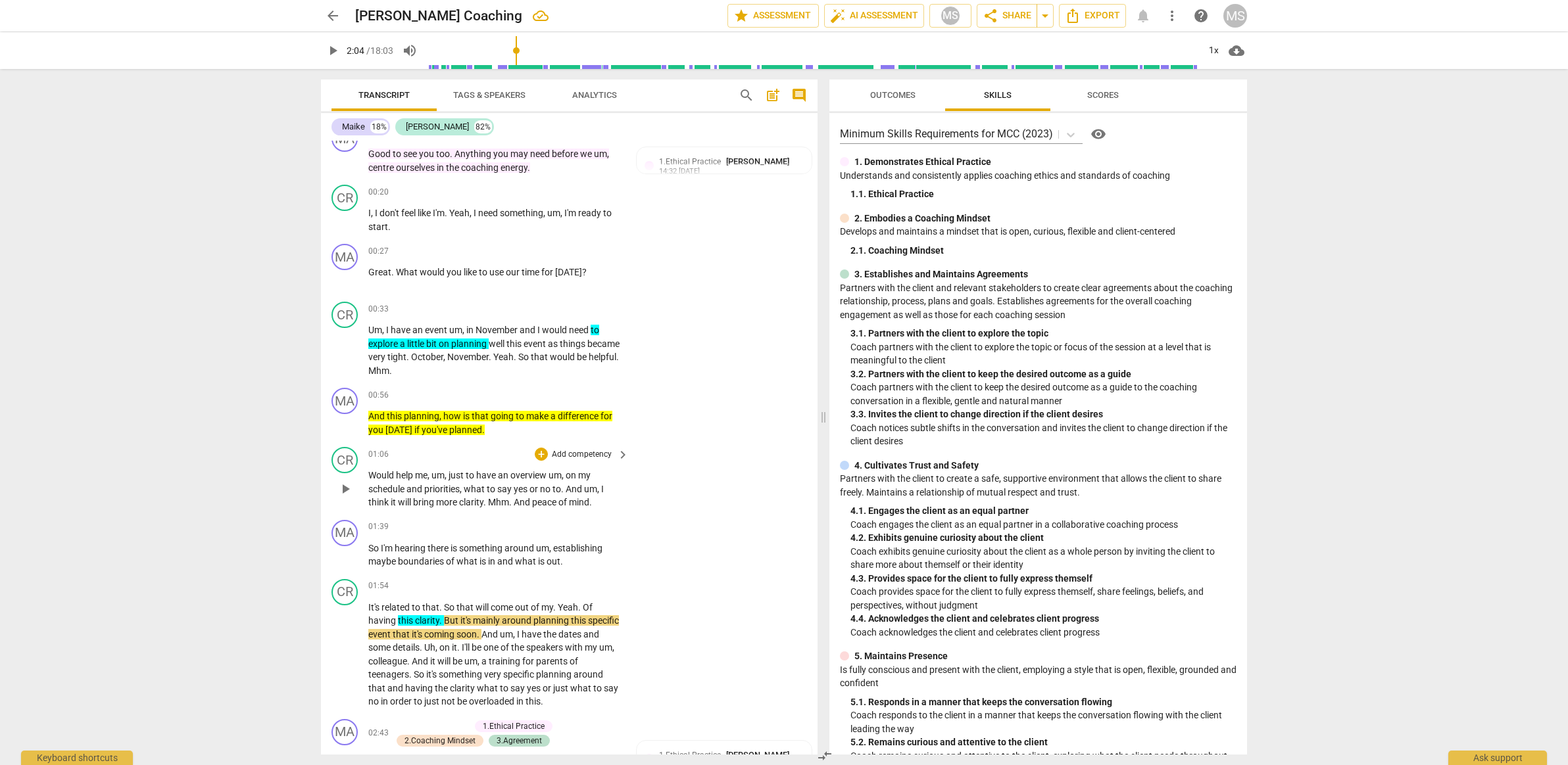
scroll to position [156, 0]
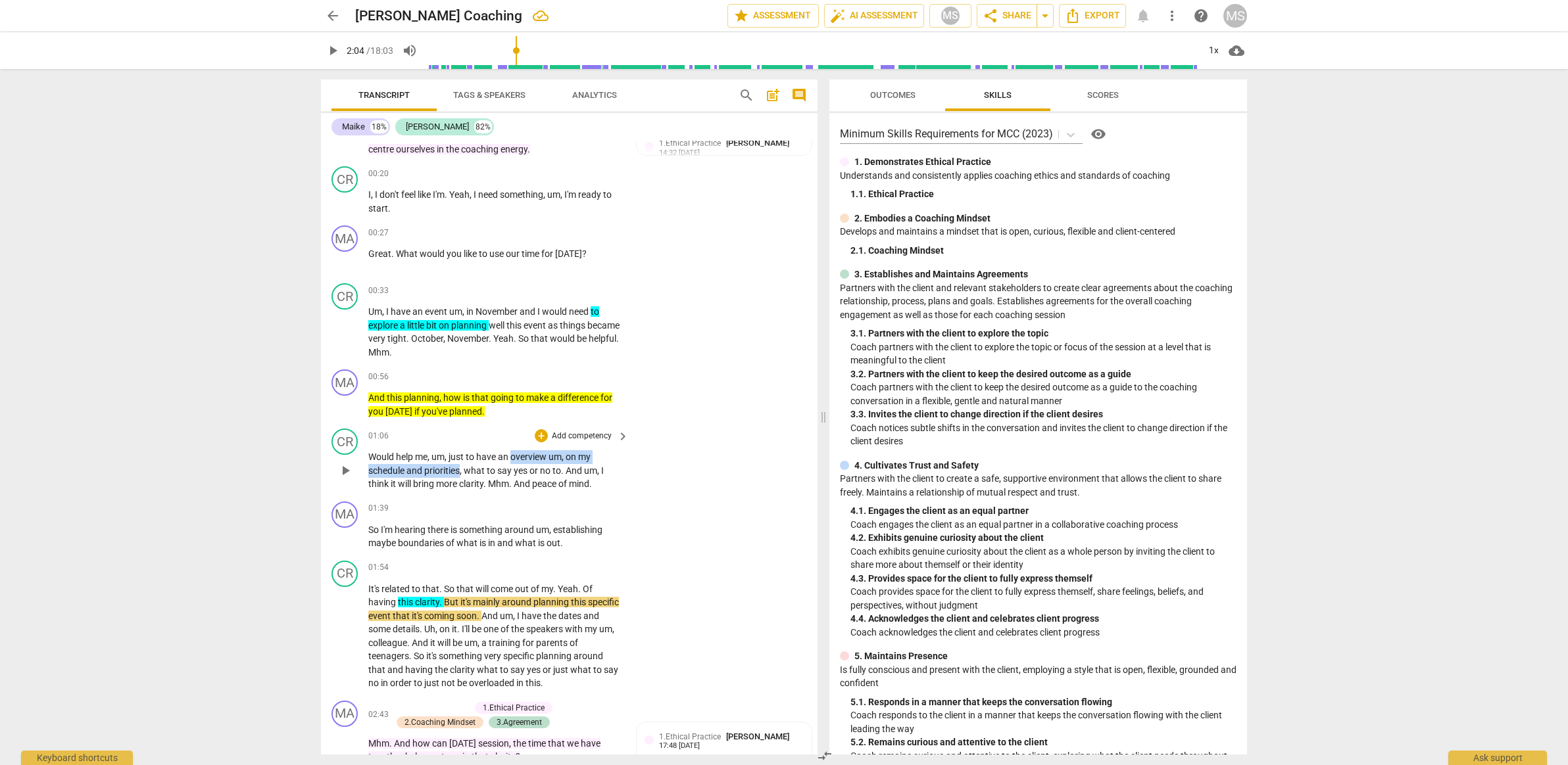
drag, startPoint x: 512, startPoint y: 452, endPoint x: 461, endPoint y: 470, distance: 54.1
click at [461, 470] on p "Would help me , um , just to have an overview um , on my schedule and prioritie…" at bounding box center [495, 470] width 254 height 40
click at [490, 452] on icon "button" at bounding box center [488, 451] width 4 height 5
drag, startPoint x: 501, startPoint y: 468, endPoint x: 601, endPoint y: 470, distance: 100.0
click at [601, 470] on p "Would help me , um , just to have an overview um , on my schedule and prioritie…" at bounding box center [495, 470] width 254 height 40
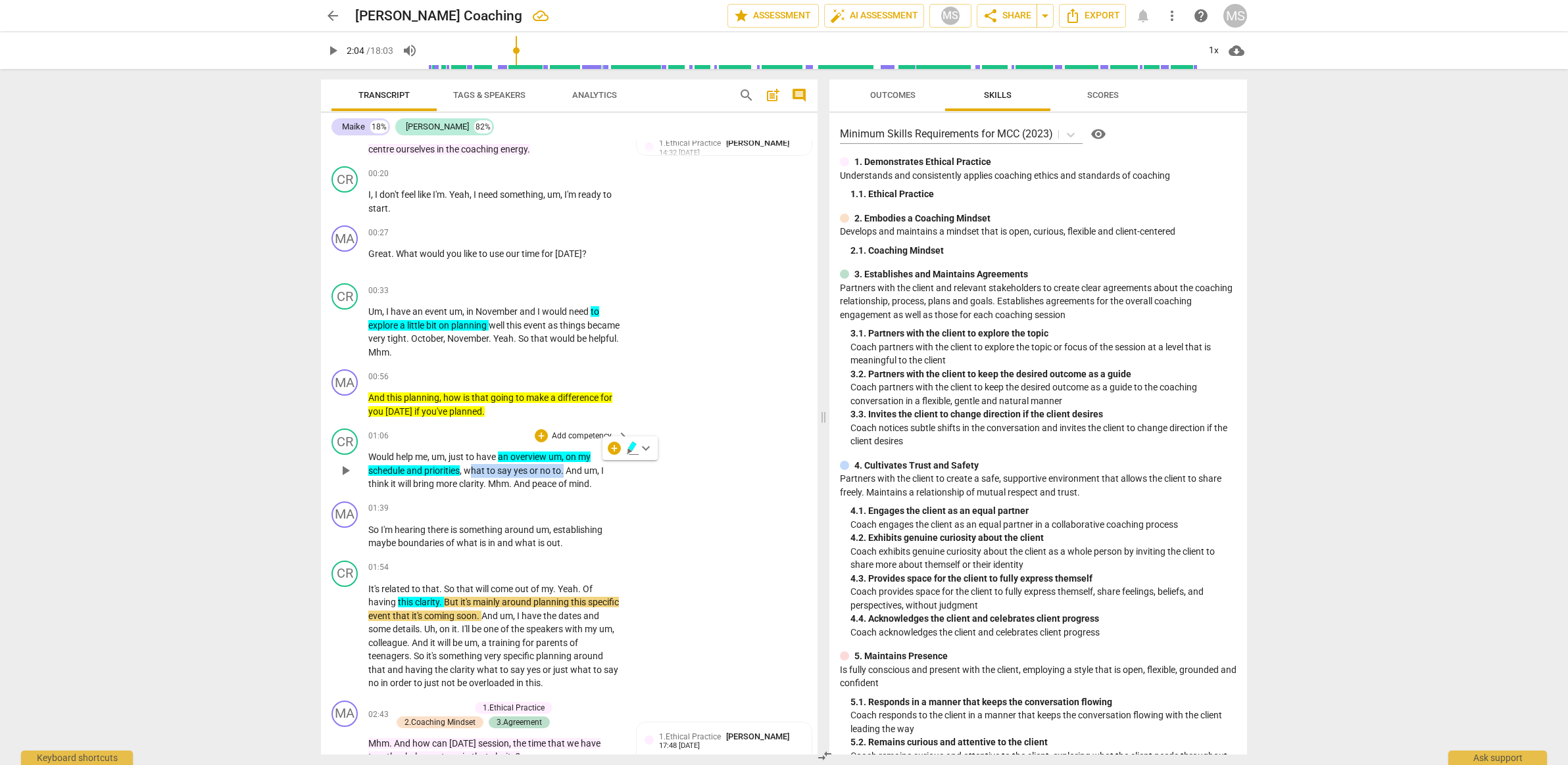
drag, startPoint x: 470, startPoint y: 467, endPoint x: 565, endPoint y: 463, distance: 95.1
click at [565, 463] on p "Would help me , um , just to have an overview um , on my schedule and prioritie…" at bounding box center [495, 470] width 254 height 40
click at [516, 469] on span "yes" at bounding box center [521, 470] width 15 height 10
click at [491, 472] on p "Would help me , um , just to have an overview um , on my schedule and prioritie…" at bounding box center [495, 470] width 254 height 40
drag, startPoint x: 500, startPoint y: 469, endPoint x: 563, endPoint y: 462, distance: 63.4
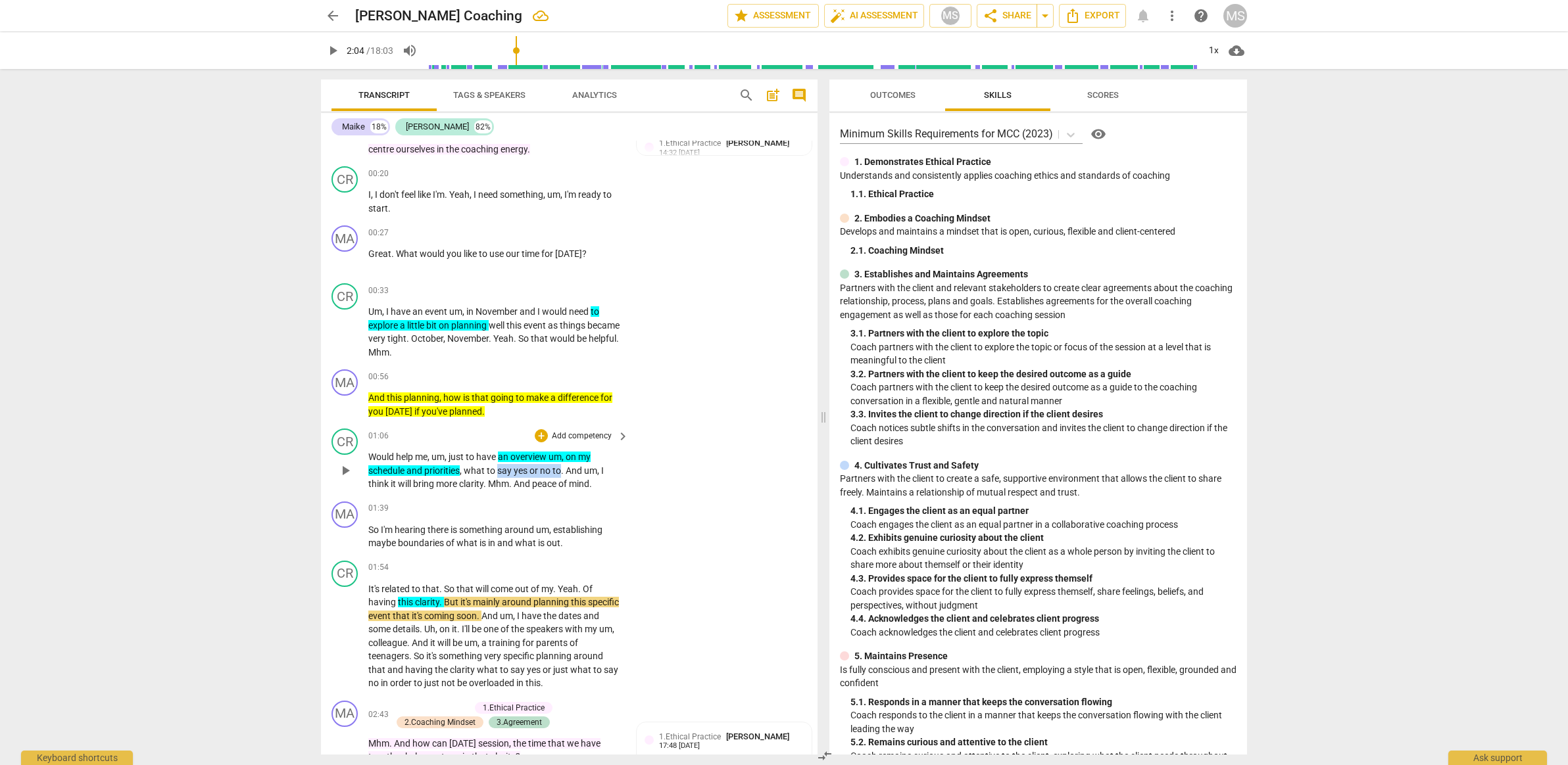
click at [563, 462] on p "Would help me , um , just to have an overview um , on my schedule and prioritie…" at bounding box center [495, 470] width 254 height 40
click at [592, 447] on icon "button" at bounding box center [591, 446] width 8 height 10
click at [460, 487] on div "CR play_arrow pause 01:06 + Add competency keyboard_arrow_right Would help me ,…" at bounding box center [569, 459] width 496 height 73
click at [474, 479] on span "clarity" at bounding box center [471, 484] width 24 height 10
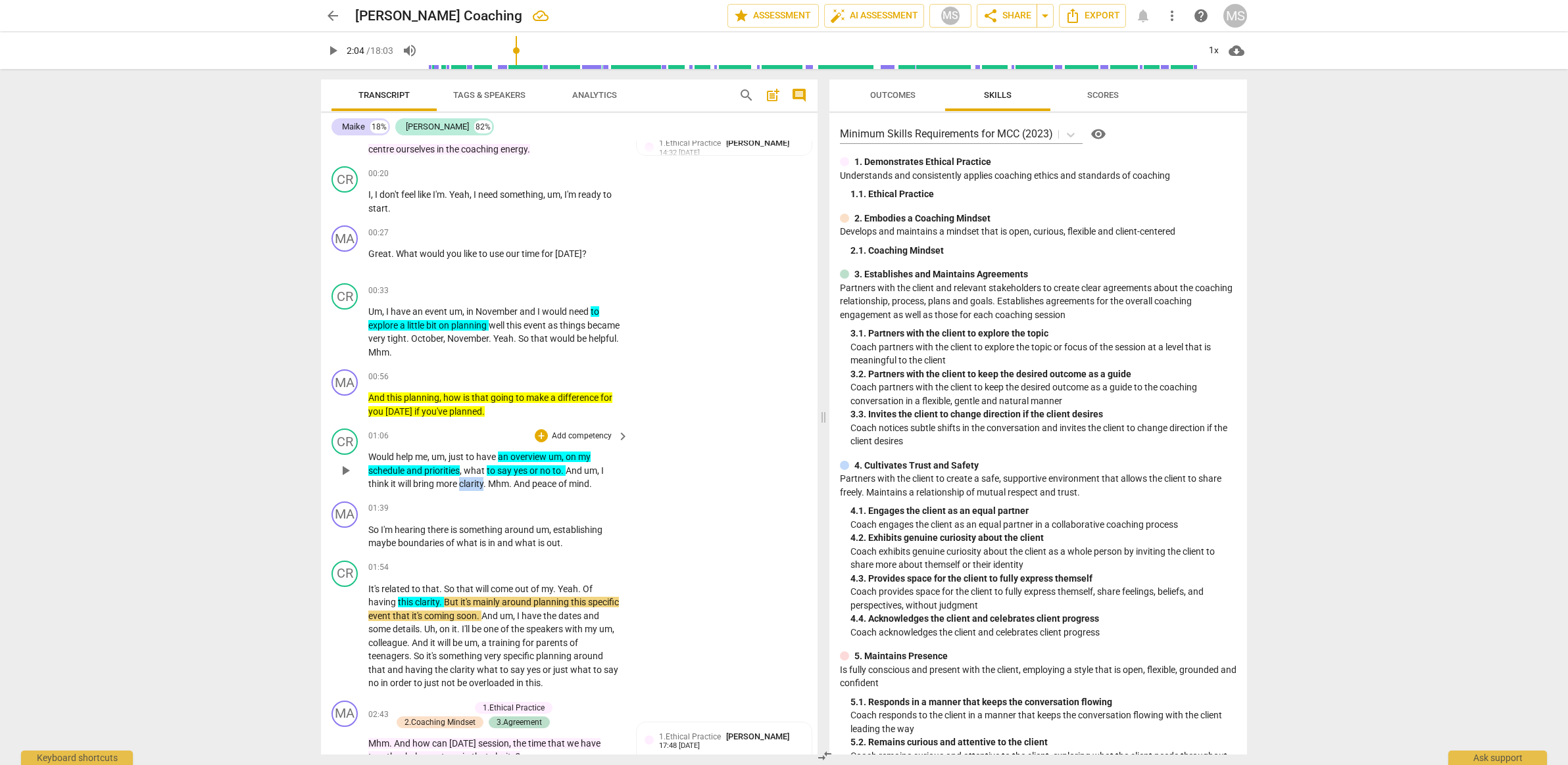
drag, startPoint x: 485, startPoint y: 476, endPoint x: 461, endPoint y: 480, distance: 24.3
click at [461, 480] on p "Would help me , um , just to have an overview um , on my schedule and prioritie…" at bounding box center [495, 470] width 254 height 40
click at [518, 463] on icon "button" at bounding box center [515, 461] width 13 height 15
click at [604, 503] on p "Add competency" at bounding box center [581, 509] width 62 height 12
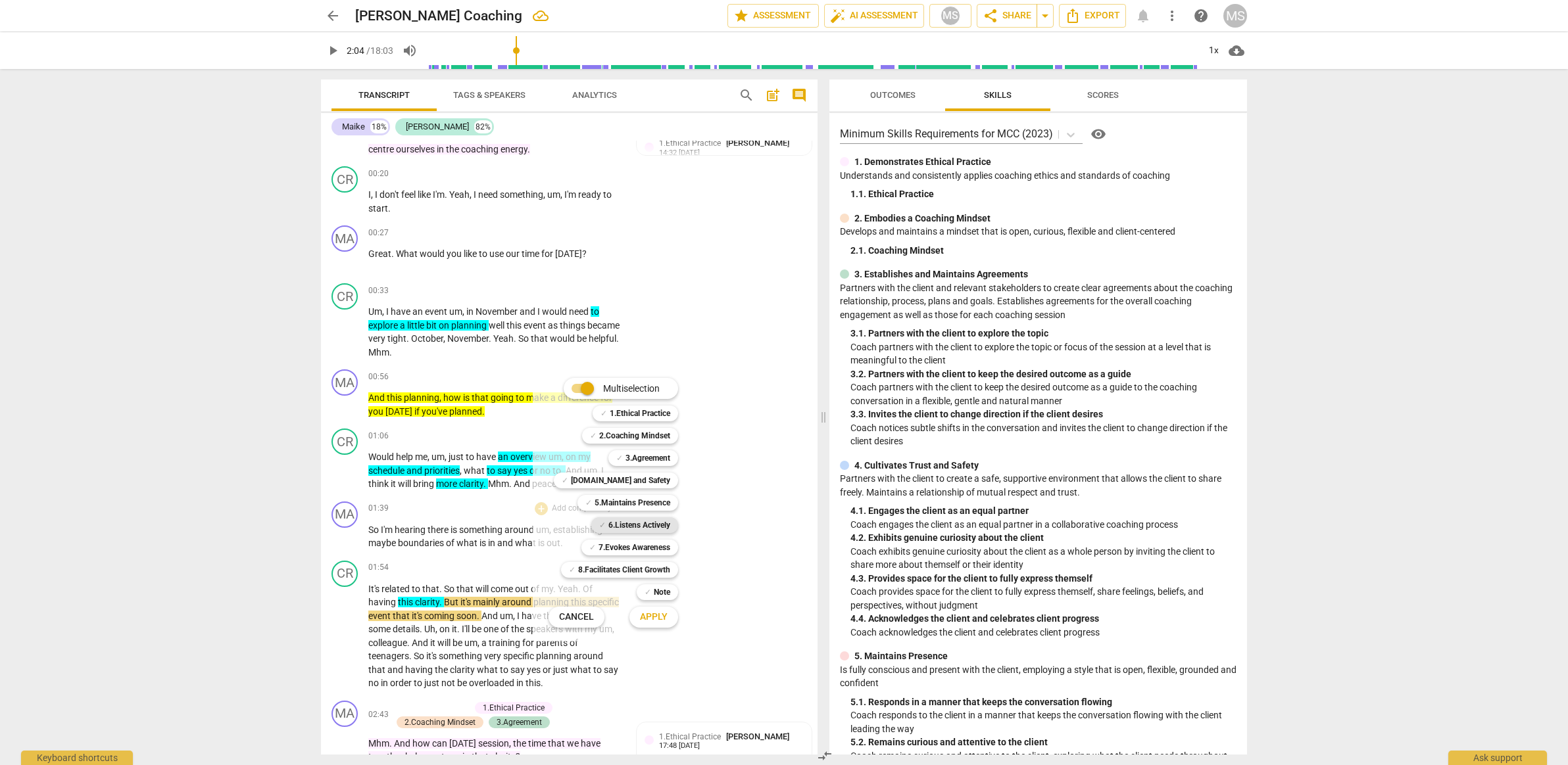
click at [654, 531] on b "6.Listens Actively" at bounding box center [640, 525] width 62 height 15
click at [651, 484] on b "[DOMAIN_NAME] and Safety" at bounding box center [620, 480] width 99 height 15
click at [631, 626] on div "Apply x" at bounding box center [661, 617] width 74 height 28
click at [645, 615] on span "Apply" at bounding box center [654, 617] width 28 height 13
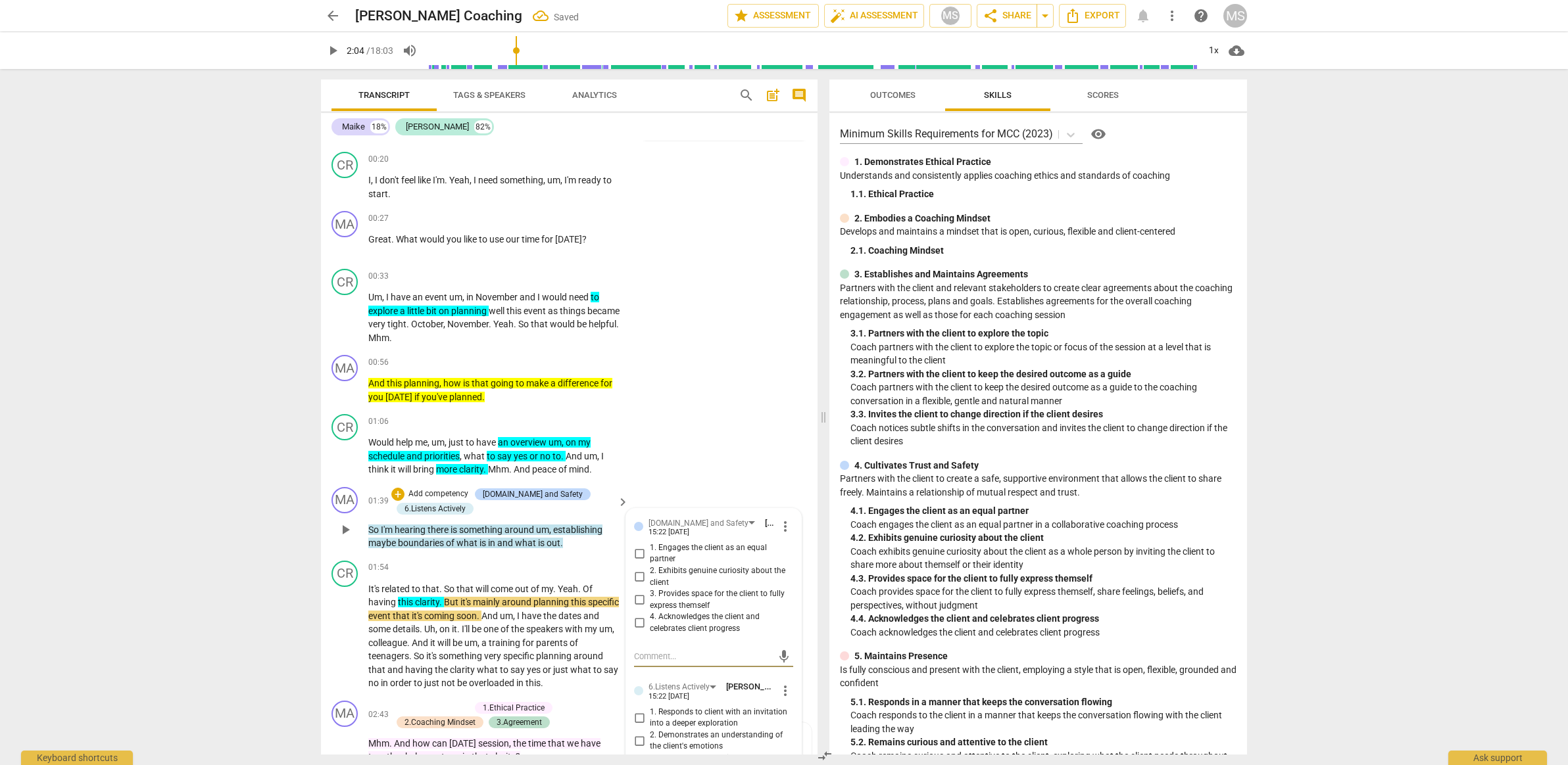
scroll to position [201, 0]
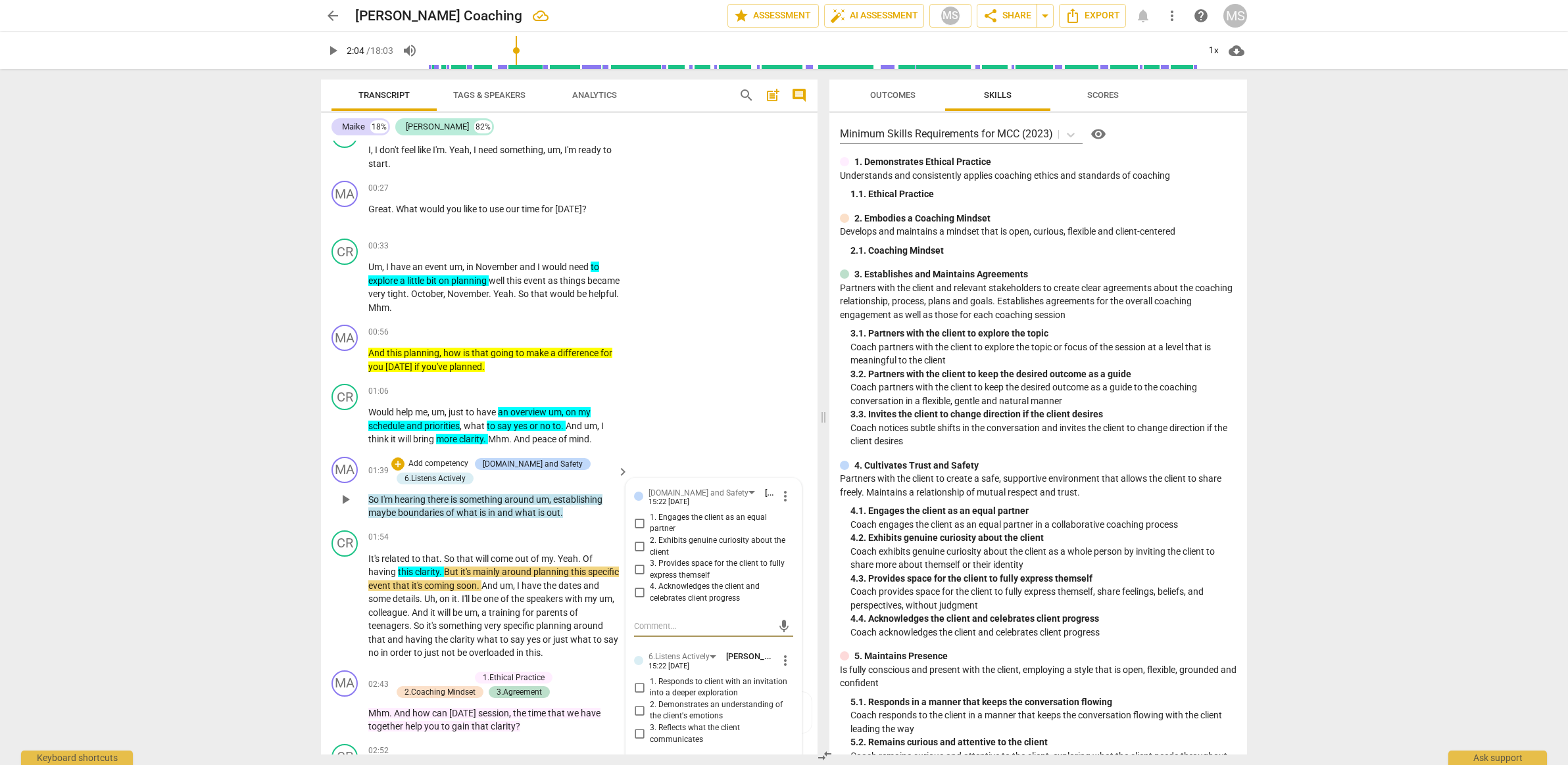
click at [636, 539] on input "2. Exhibits genuine curiosity about the client" at bounding box center [639, 547] width 21 height 15
checkbox input "true"
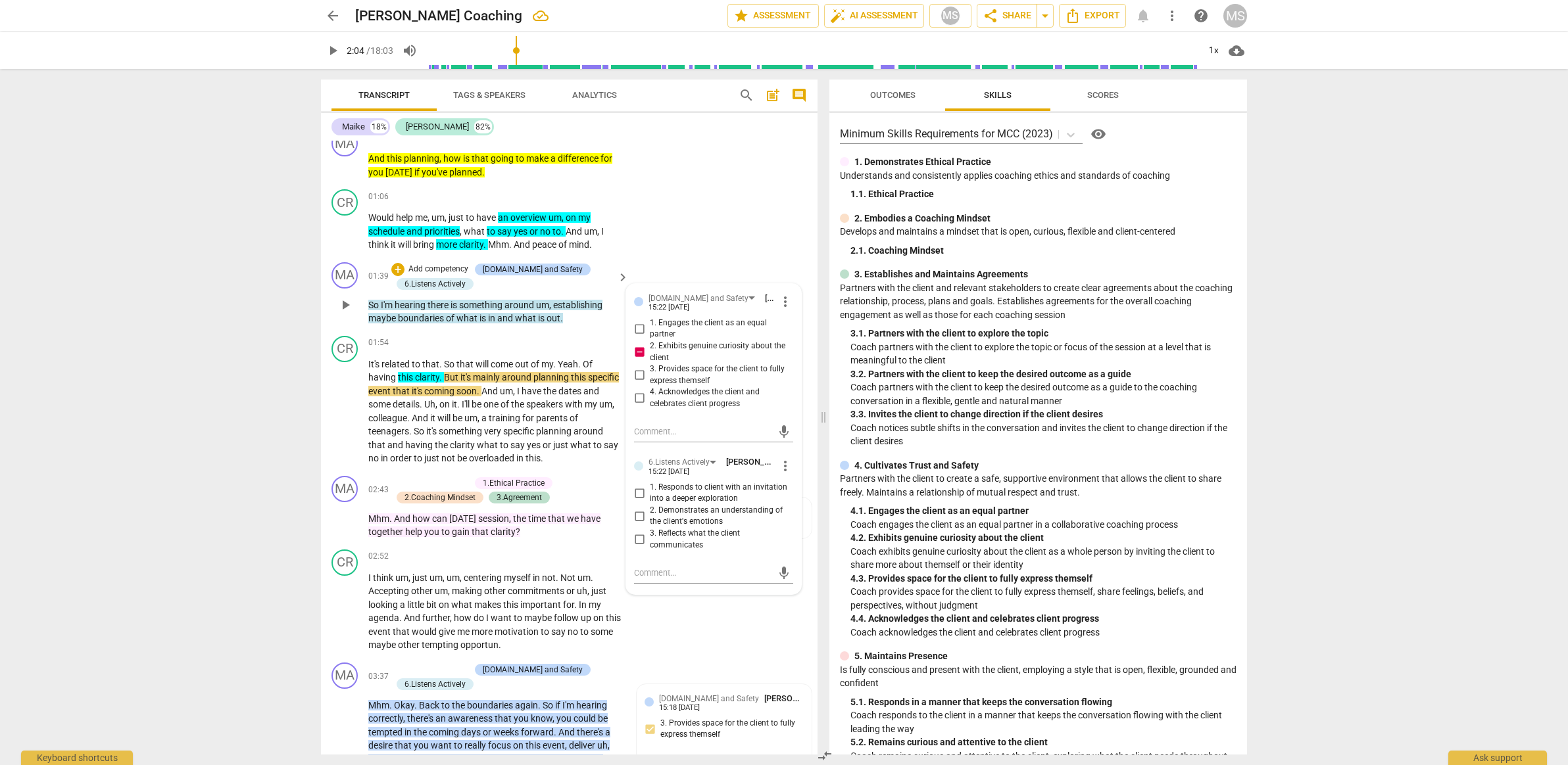
click at [640, 485] on input "1. Responds to client with an invitation into a deeper exploration" at bounding box center [639, 492] width 21 height 15
checkbox input "true"
click at [636, 532] on input "3. Reflects what the client communicates" at bounding box center [639, 539] width 21 height 15
checkbox input "true"
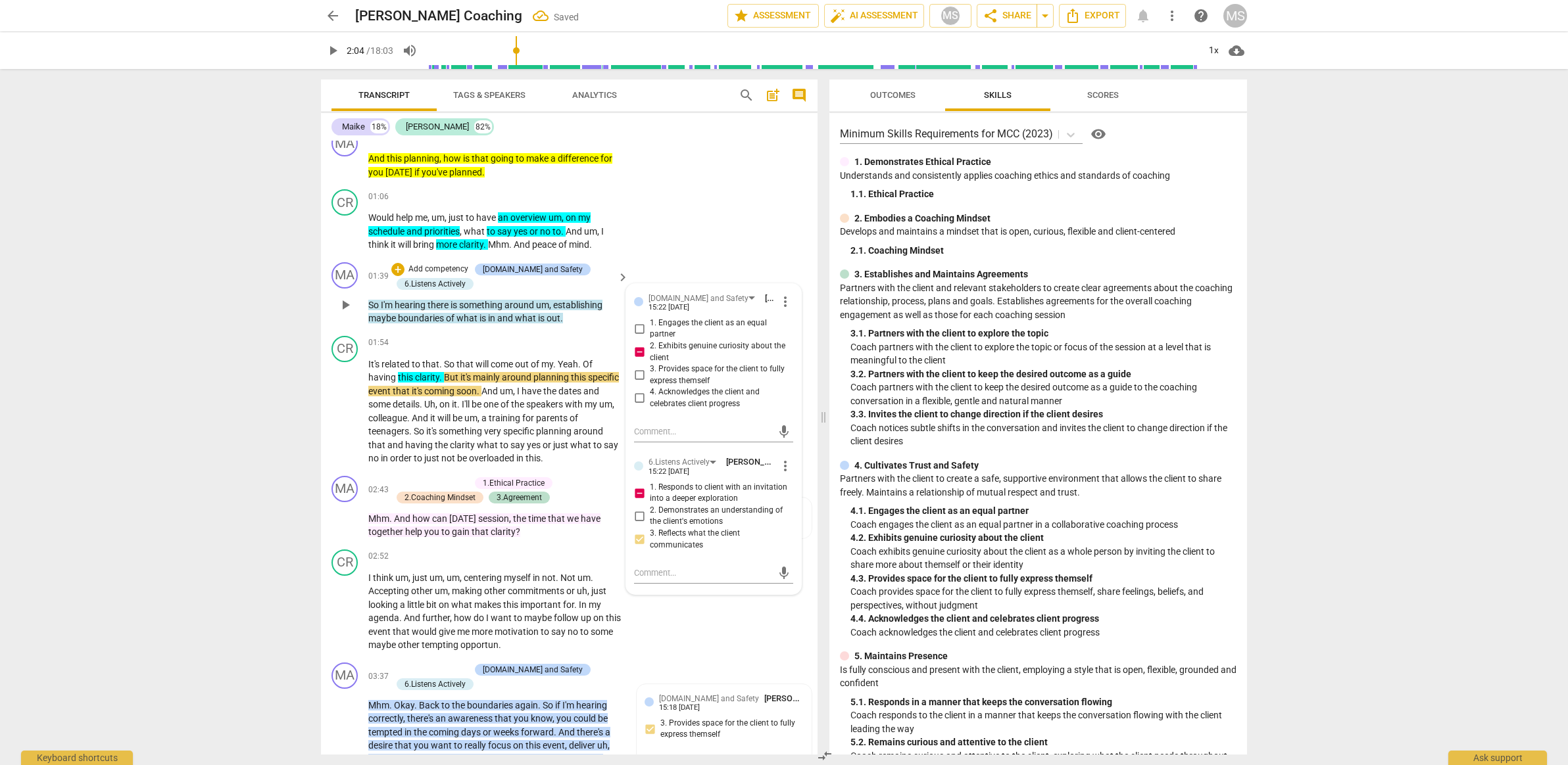
click at [701, 266] on div "MA play_arrow pause 01:39 + Add competency [DOMAIN_NAME] and Safety 6.Listens A…" at bounding box center [569, 294] width 496 height 73
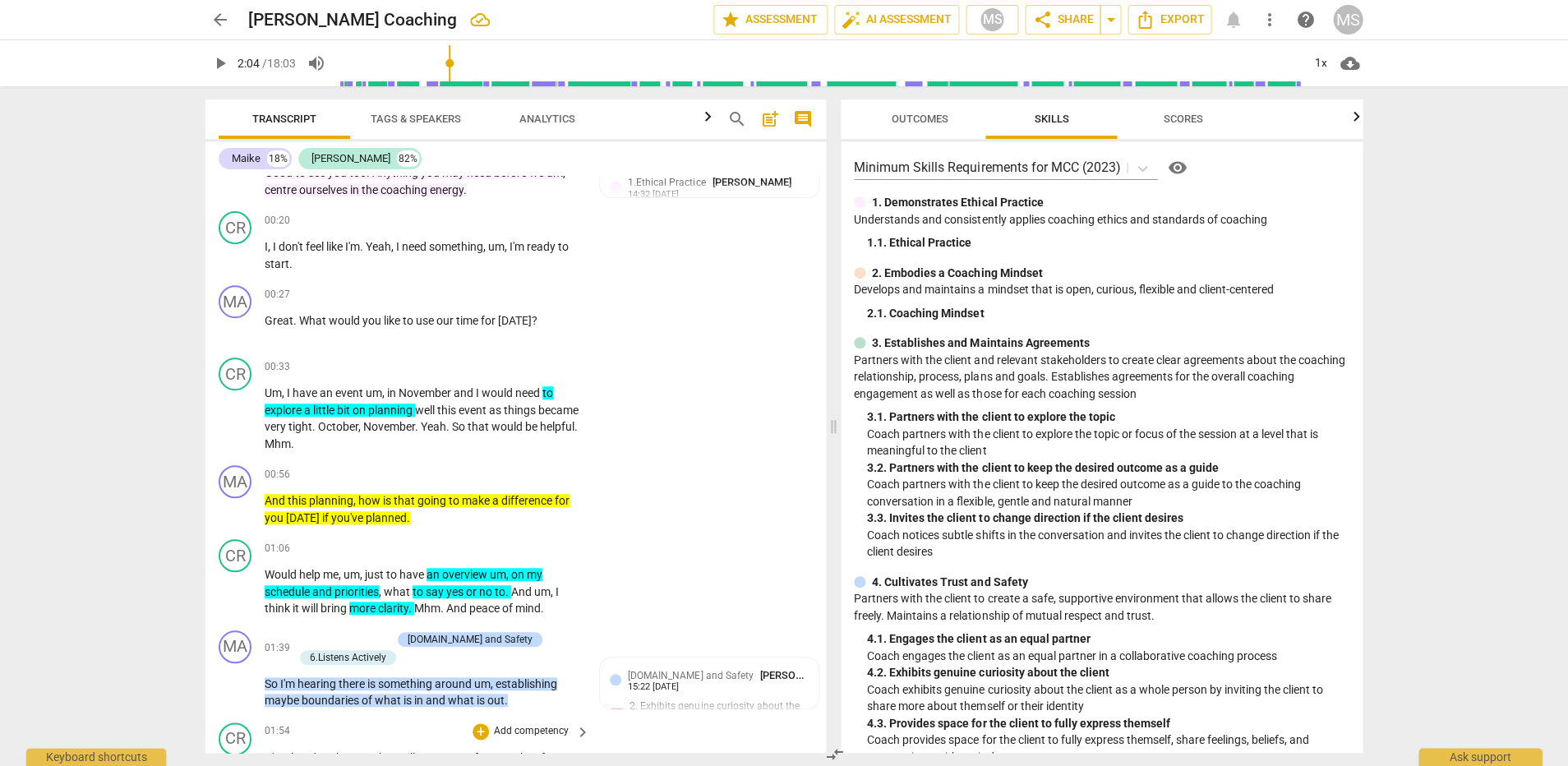
scroll to position [11, 0]
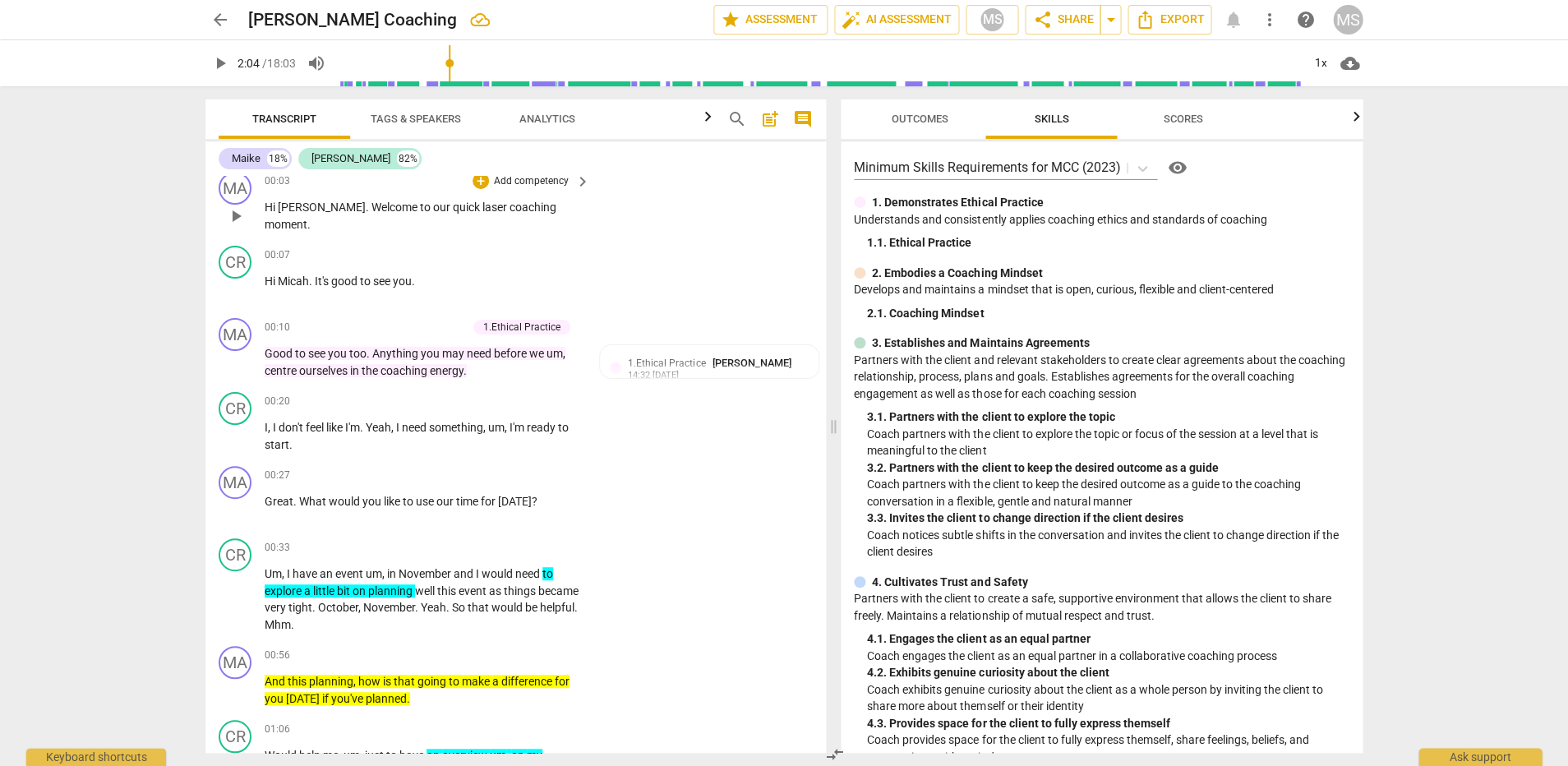
click at [306, 207] on span "[PERSON_NAME]" at bounding box center [321, 207] width 88 height 13
click at [234, 56] on div "pause 0:04 / 18:03 volume_up 1x cloud_download" at bounding box center [784, 63] width 1157 height 46
click at [223, 61] on span "pause" at bounding box center [220, 62] width 19 height 19
type input "5"
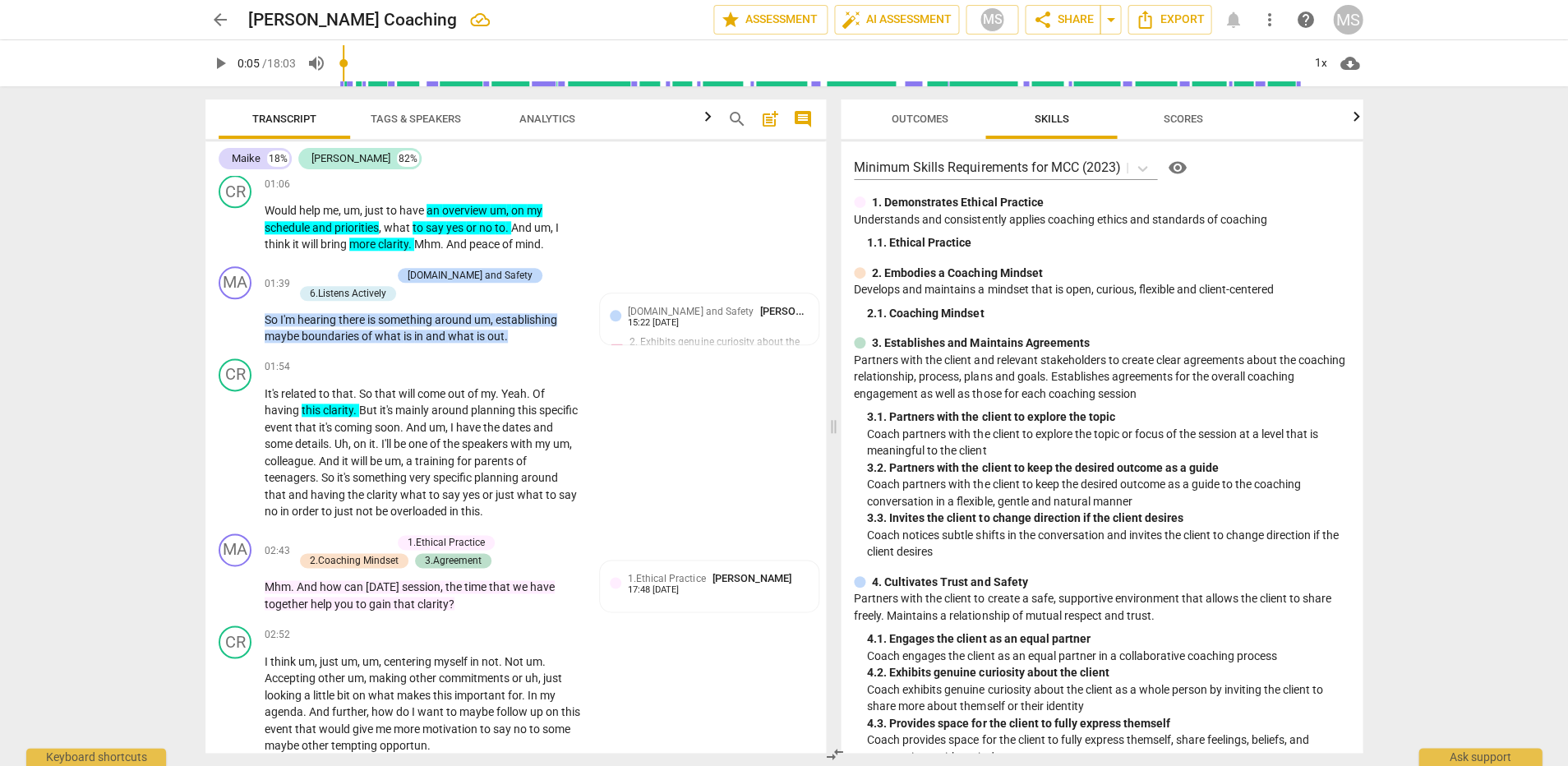
scroll to position [580, 0]
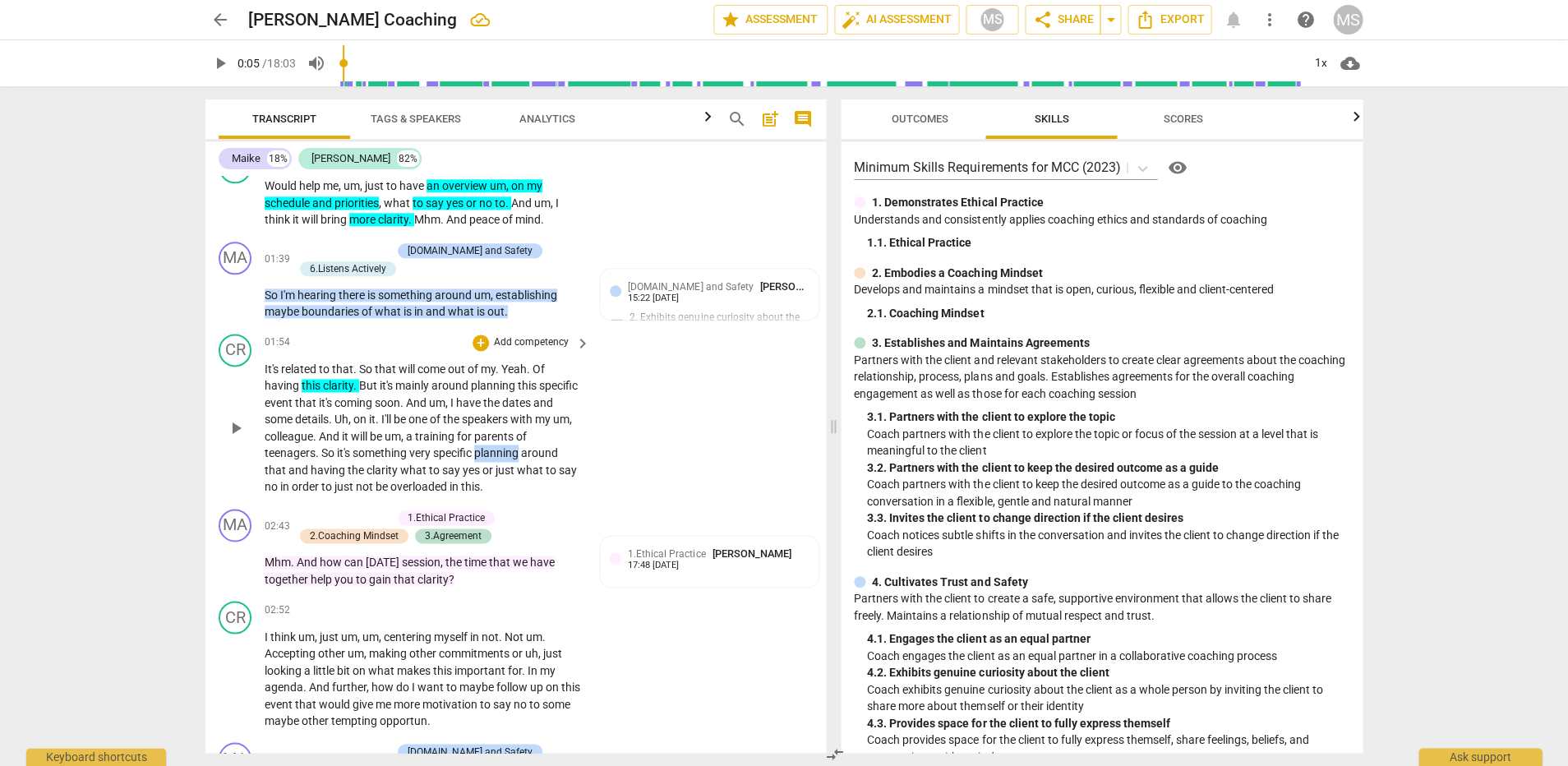
drag, startPoint x: 518, startPoint y: 436, endPoint x: 473, endPoint y: 447, distance: 46.3
click at [477, 447] on span "planning" at bounding box center [497, 453] width 47 height 13
click at [560, 424] on icon "button" at bounding box center [562, 419] width 17 height 19
drag, startPoint x: 402, startPoint y: 452, endPoint x: 321, endPoint y: 454, distance: 81.0
click at [321, 454] on p "It's related to that . So that will come out of my . Yeah . Of having this clar…" at bounding box center [423, 428] width 317 height 135
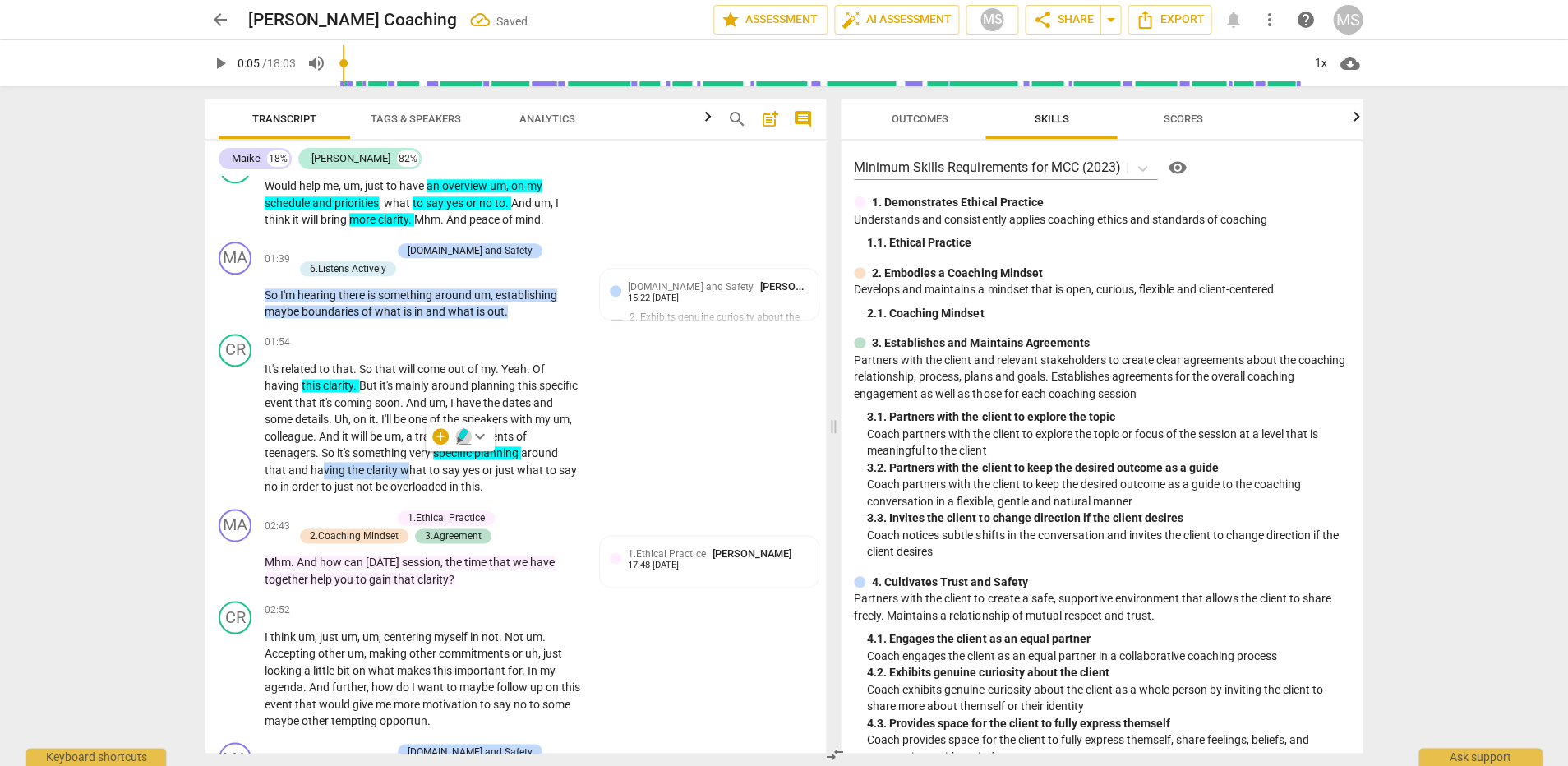
click at [457, 437] on icon "button" at bounding box center [459, 440] width 6 height 6
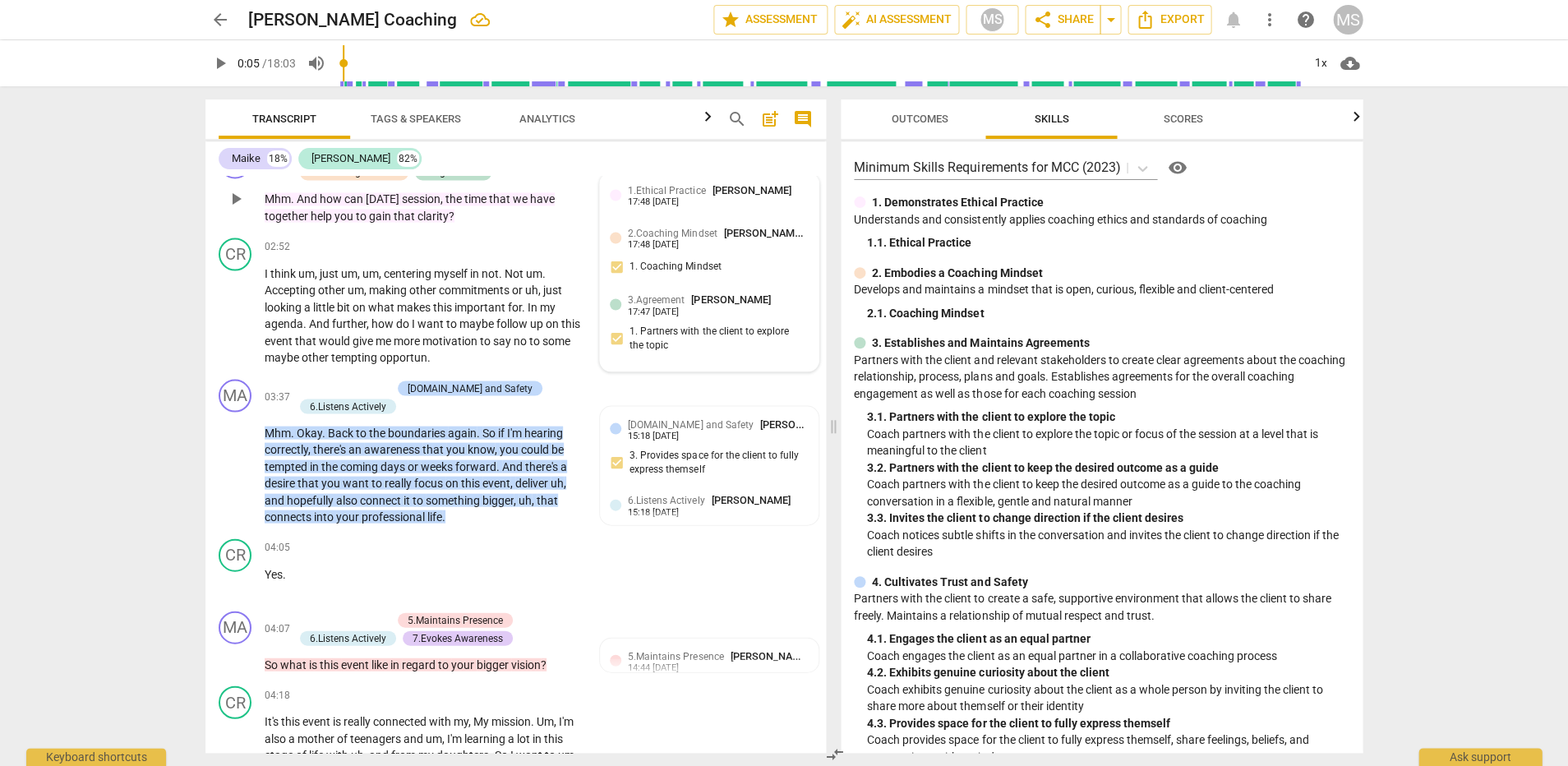
scroll to position [854, 0]
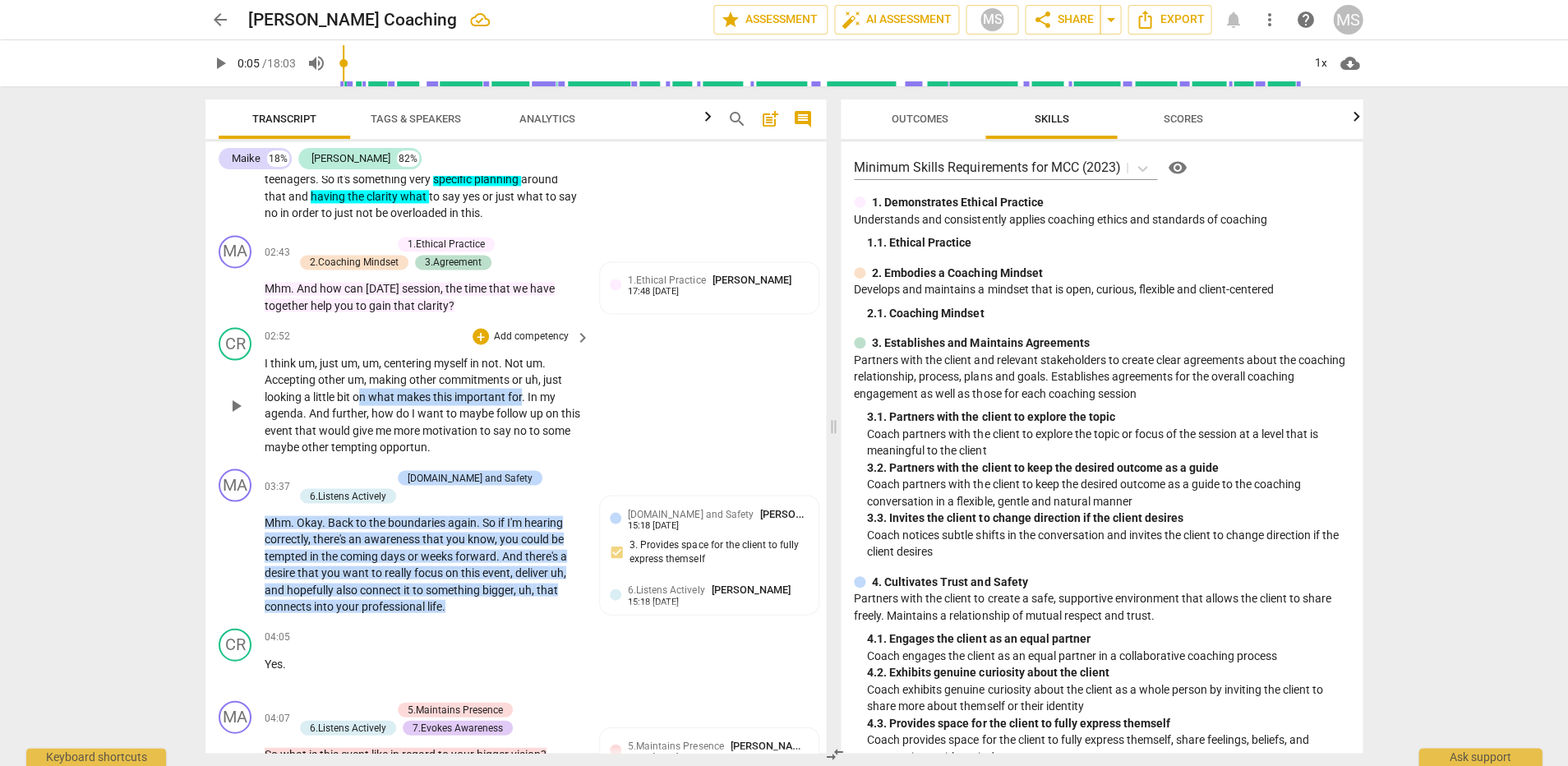
drag, startPoint x: 358, startPoint y: 378, endPoint x: 526, endPoint y: 384, distance: 168.1
click at [522, 387] on p "I think um , just um , um , centering myself in not . Not um . Accepting other …" at bounding box center [423, 405] width 317 height 101
click at [561, 359] on icon "button" at bounding box center [560, 357] width 10 height 12
drag, startPoint x: 444, startPoint y: 420, endPoint x: 439, endPoint y: 441, distance: 21.6
click at [439, 441] on div "CR play_arrow pause 02:52 + Add competency keyboard_arrow_right I think um , ju…" at bounding box center [515, 391] width 620 height 141
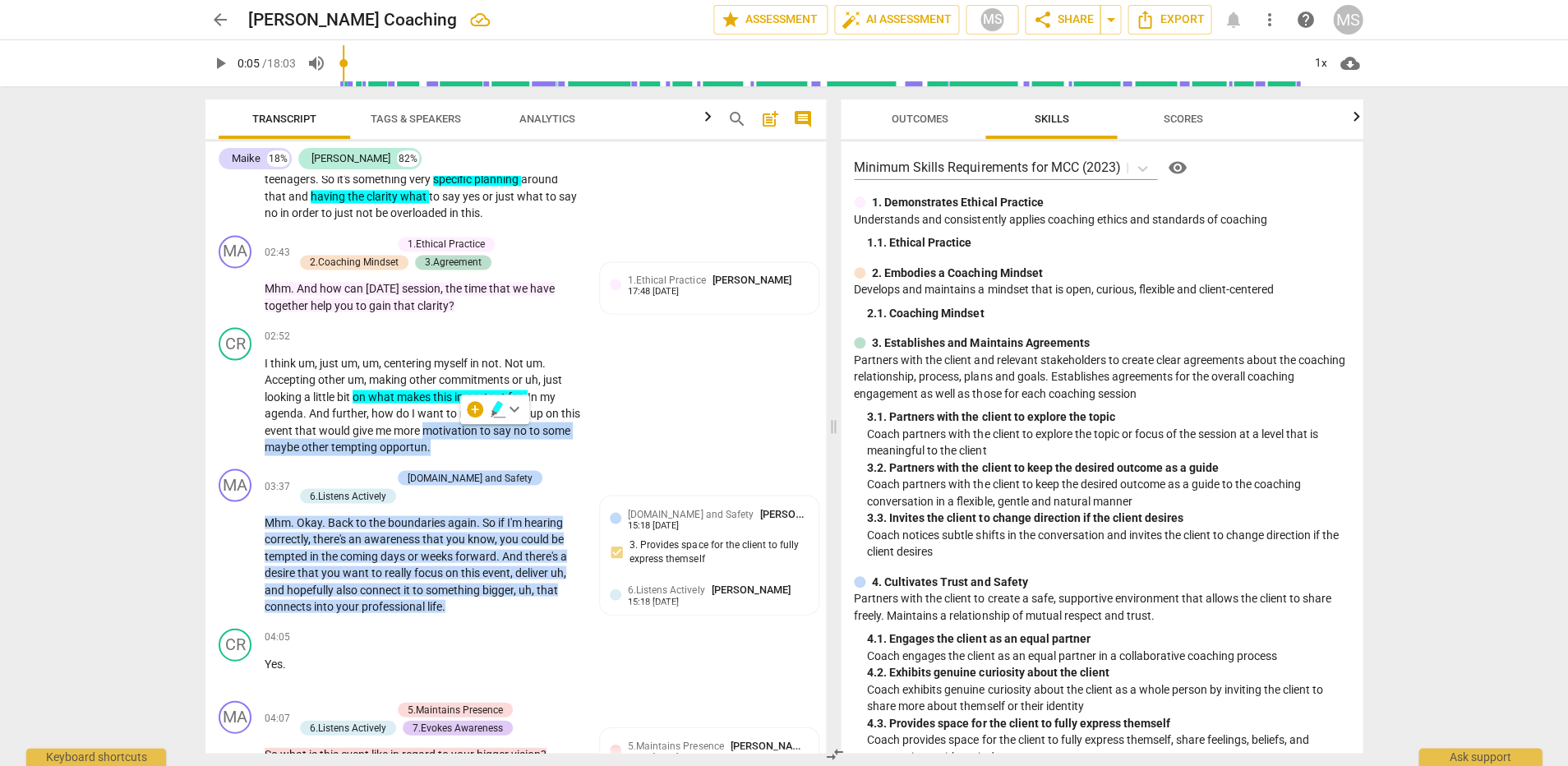
click at [499, 411] on icon "button" at bounding box center [498, 409] width 17 height 19
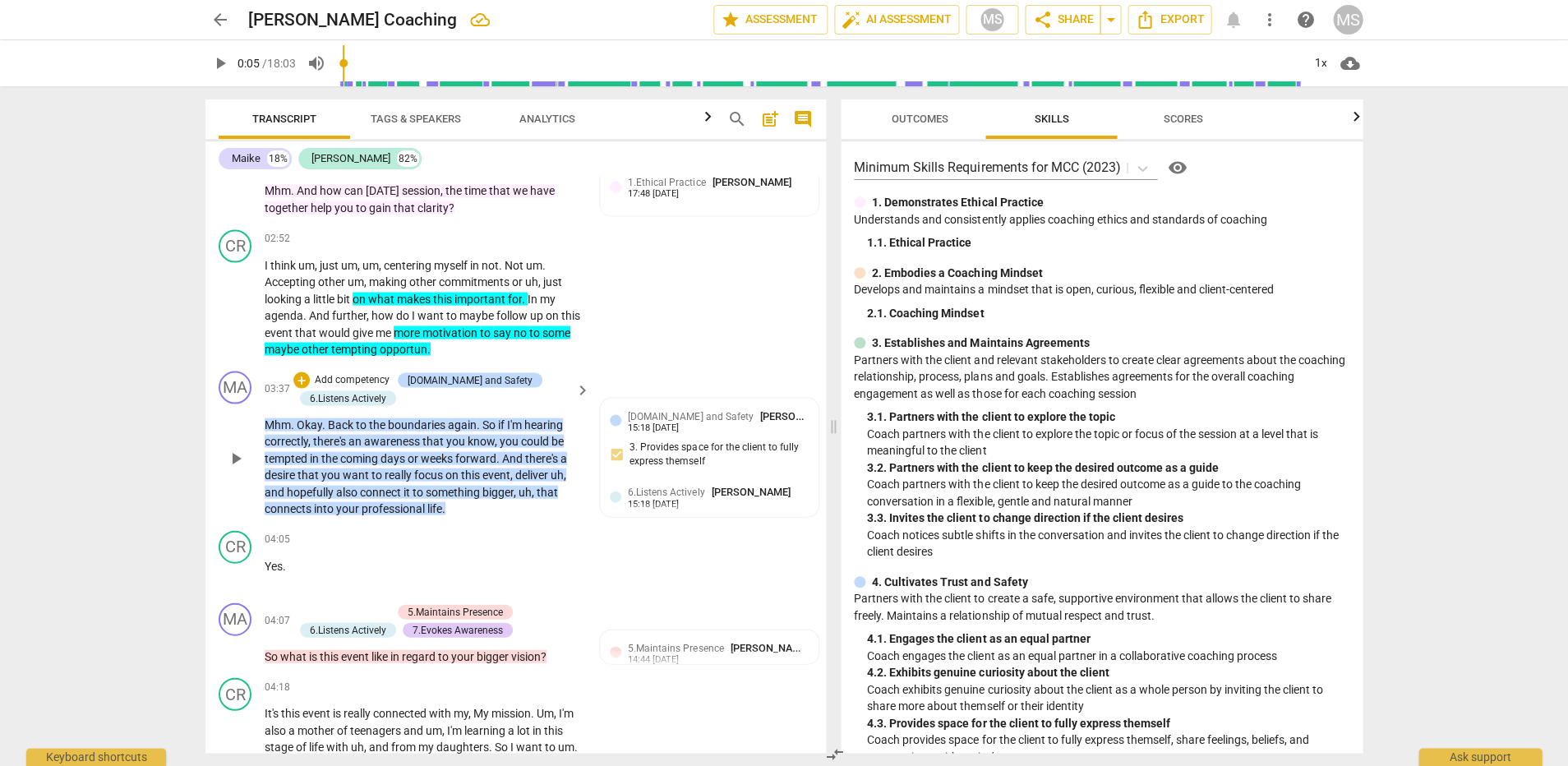
scroll to position [970, 0]
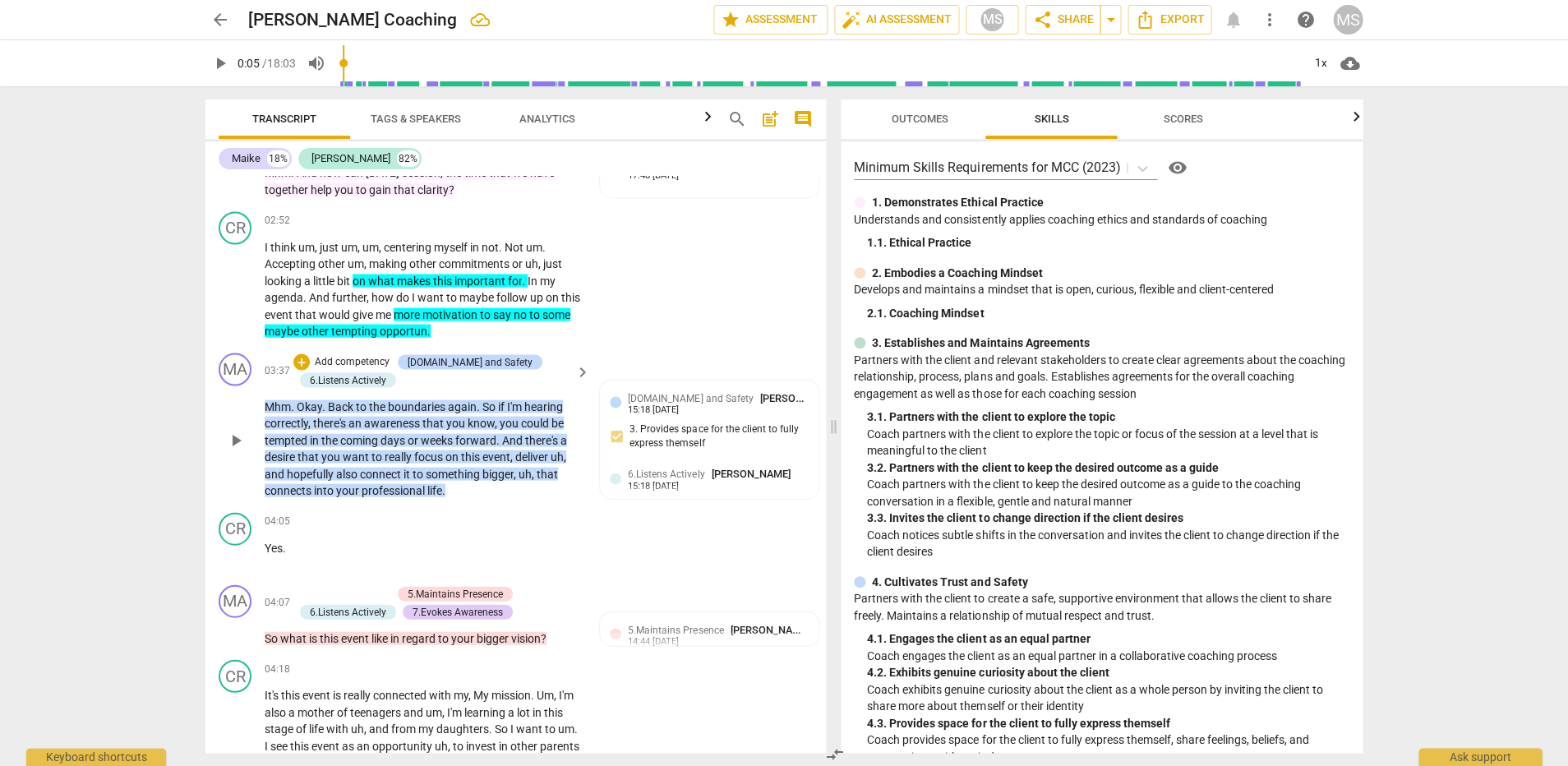
click at [465, 464] on p "Mhm . Okay . Back to the boundaries again . So if I'm hearing correctly , there…" at bounding box center [423, 448] width 317 height 101
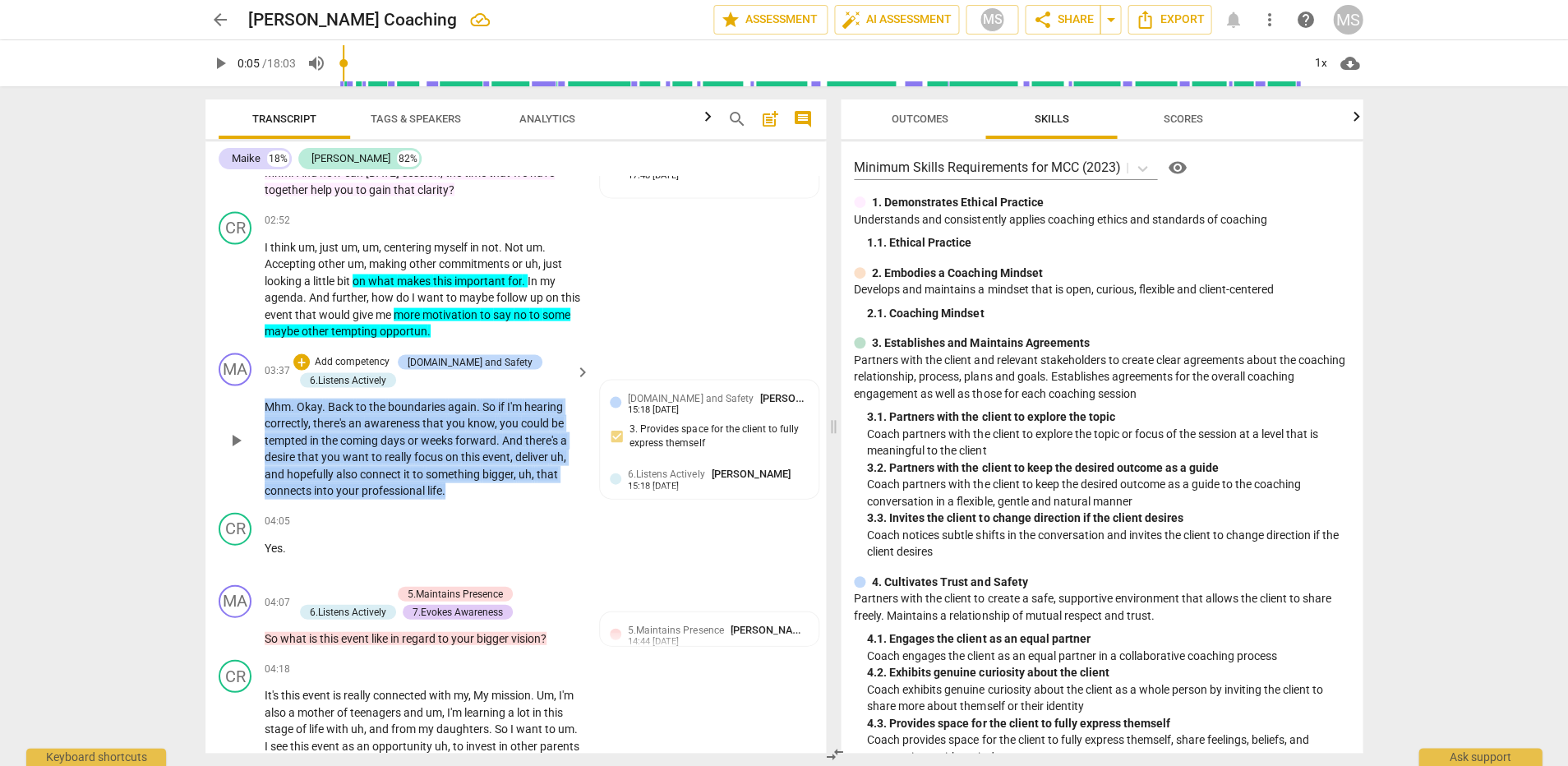
drag, startPoint x: 464, startPoint y: 464, endPoint x: 243, endPoint y: 390, distance: 233.1
click at [243, 390] on div "MA play_arrow pause 03:37 + Add competency [DOMAIN_NAME] and Safety 6.Listens A…" at bounding box center [515, 426] width 620 height 160
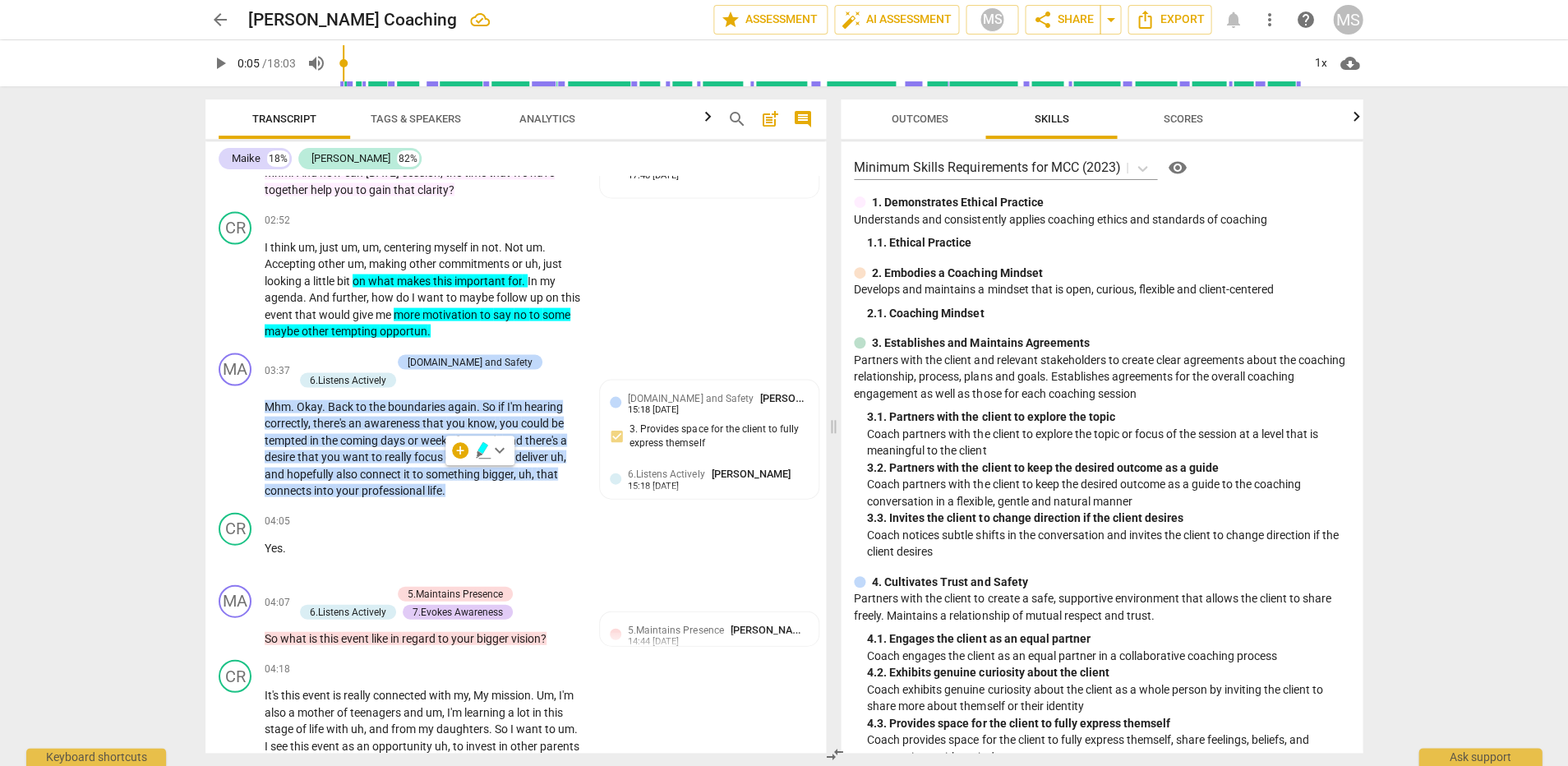
click at [161, 384] on div "arrow_back [PERSON_NAME] Coaching edit star Assessment auto_fix_high AI Assessm…" at bounding box center [784, 383] width 1568 height 766
drag, startPoint x: 322, startPoint y: 521, endPoint x: 243, endPoint y: 510, distance: 79.8
click at [243, 510] on div "CR play_arrow pause 04:05 + Add competency keyboard_arrow_right Yes ." at bounding box center [515, 541] width 620 height 73
drag, startPoint x: 570, startPoint y: 614, endPoint x: 204, endPoint y: 618, distance: 366.0
click at [204, 618] on div "Transcript Tags & Speakers Analytics search post_add comment Maike 18% [PERSON_…" at bounding box center [512, 426] width 640 height 680
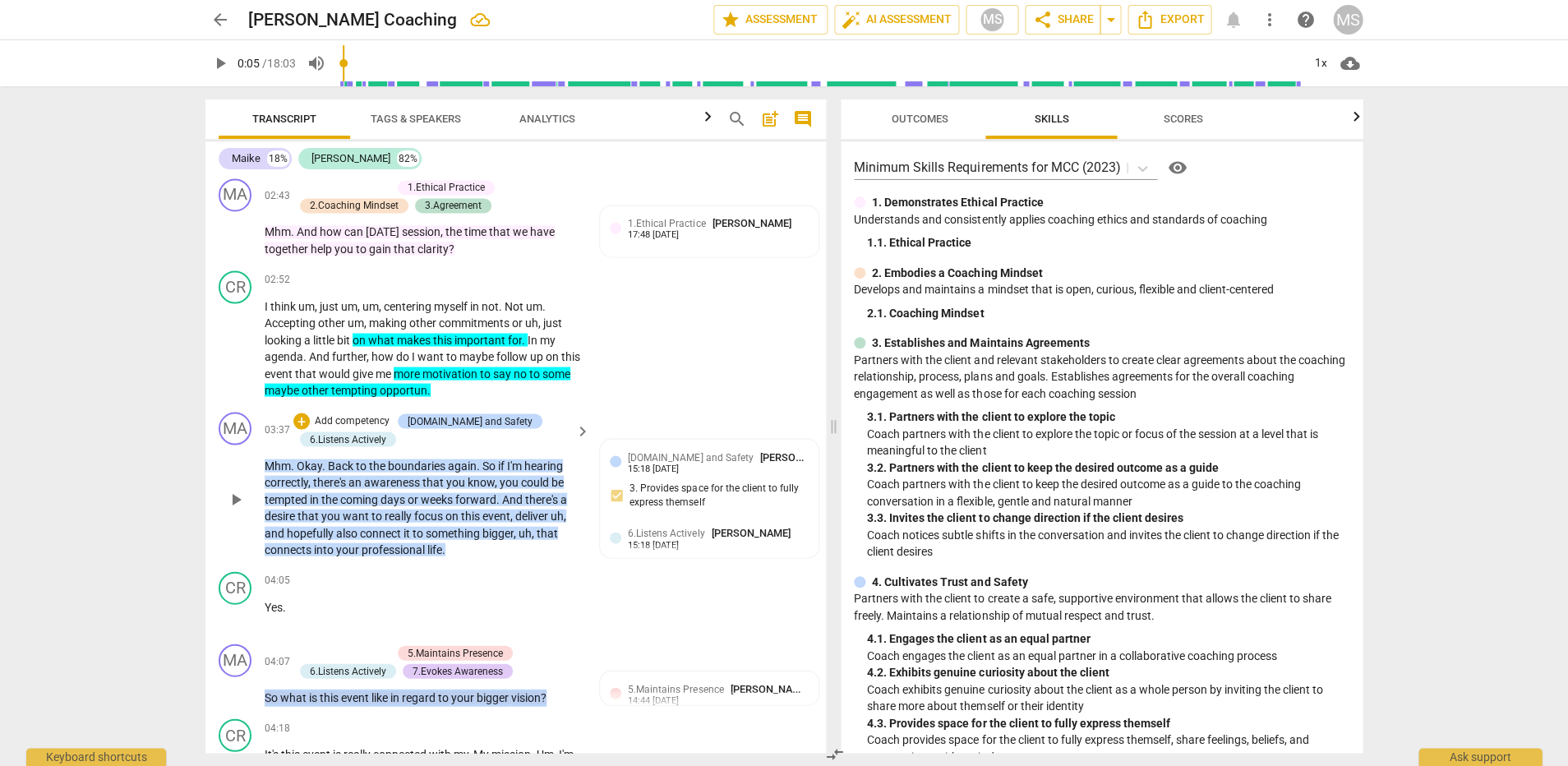
scroll to position [1164, 0]
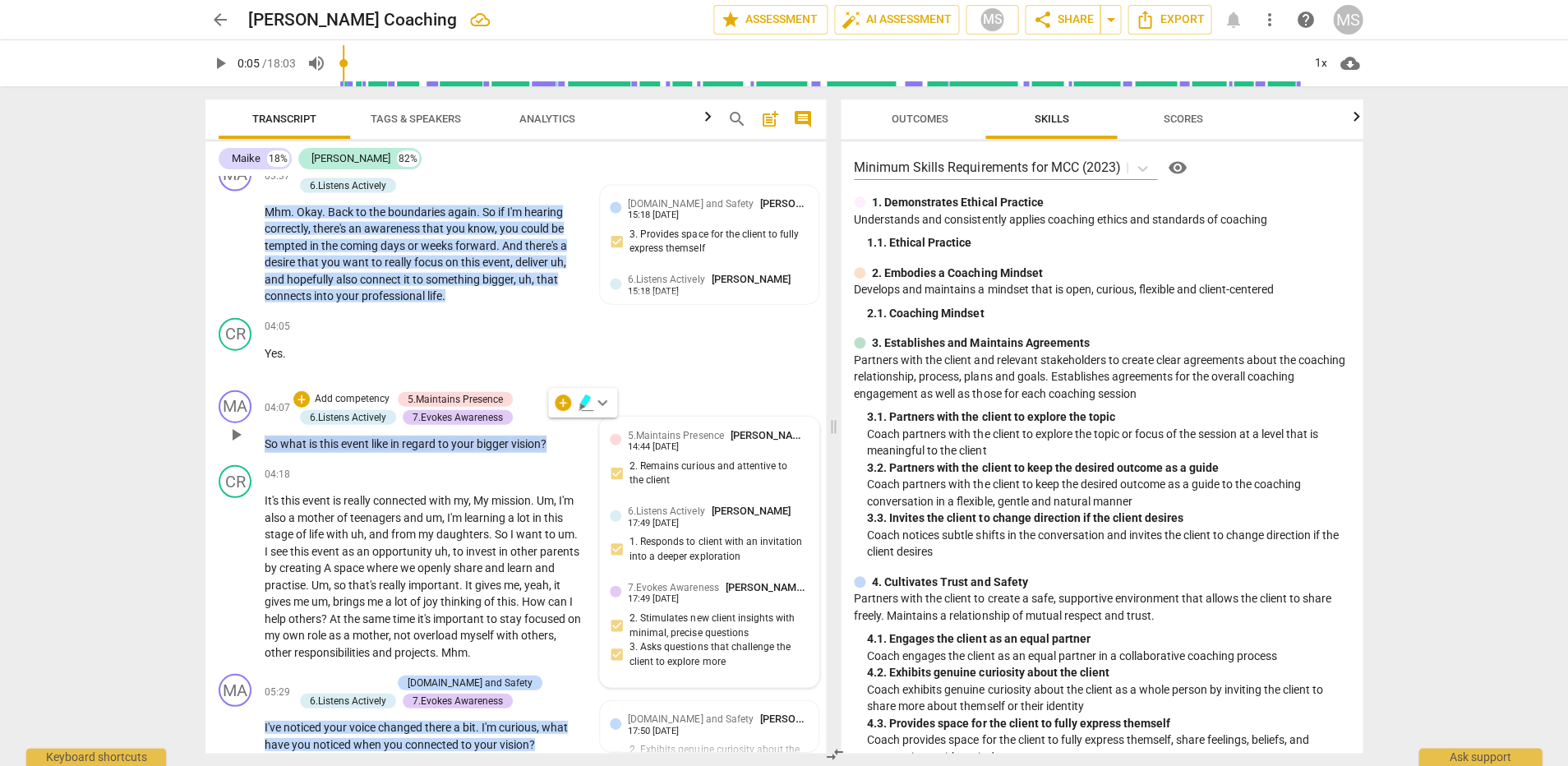
click at [695, 466] on div "5.Maintains Presence [PERSON_NAME] 14:44 [DATE] 2. Remains curious and attentiv…" at bounding box center [709, 462] width 199 height 70
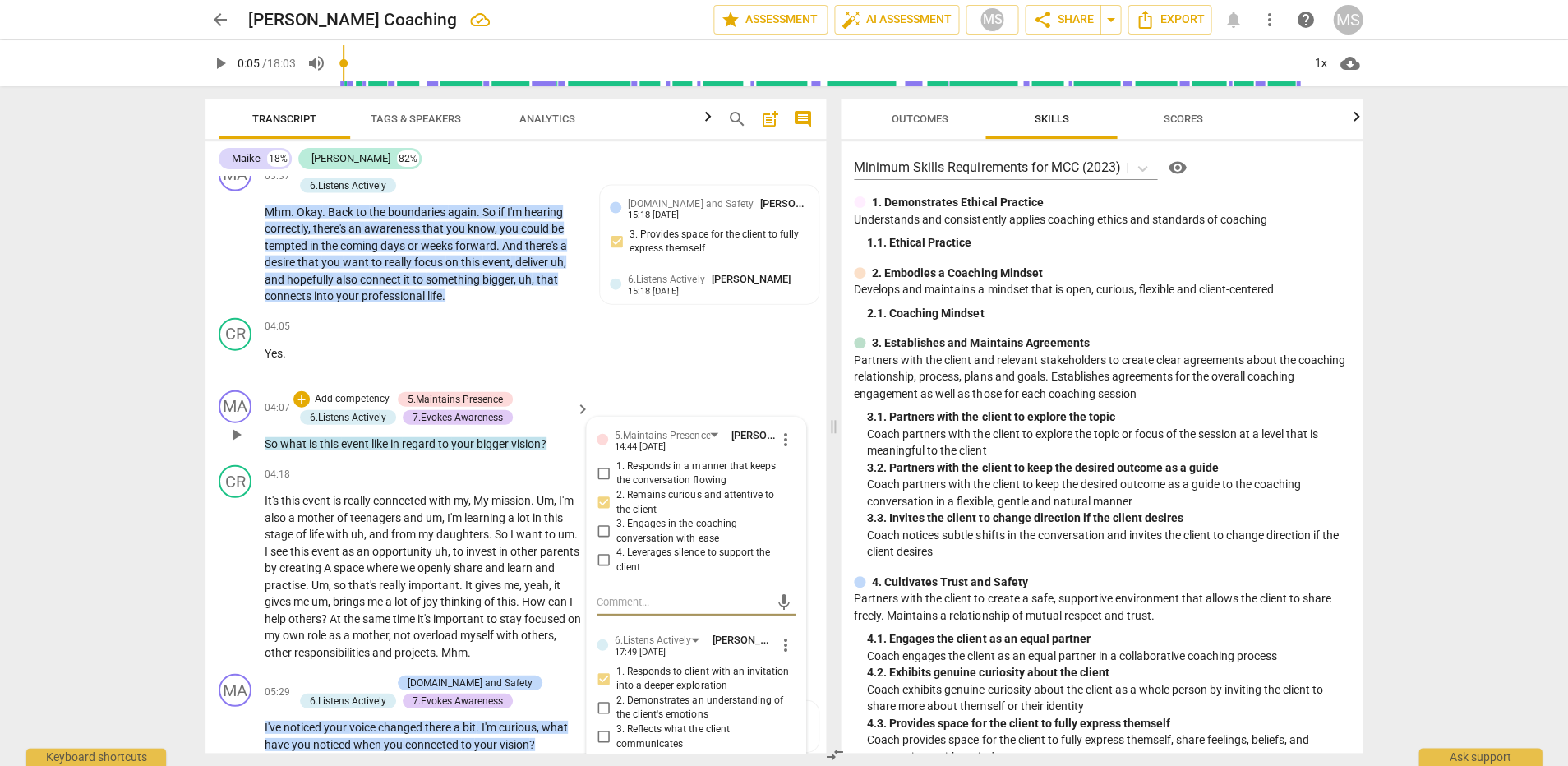
click at [604, 464] on input "1. Responds in a manner that keeps the conversation flowing" at bounding box center [603, 473] width 27 height 19
checkbox input "true"
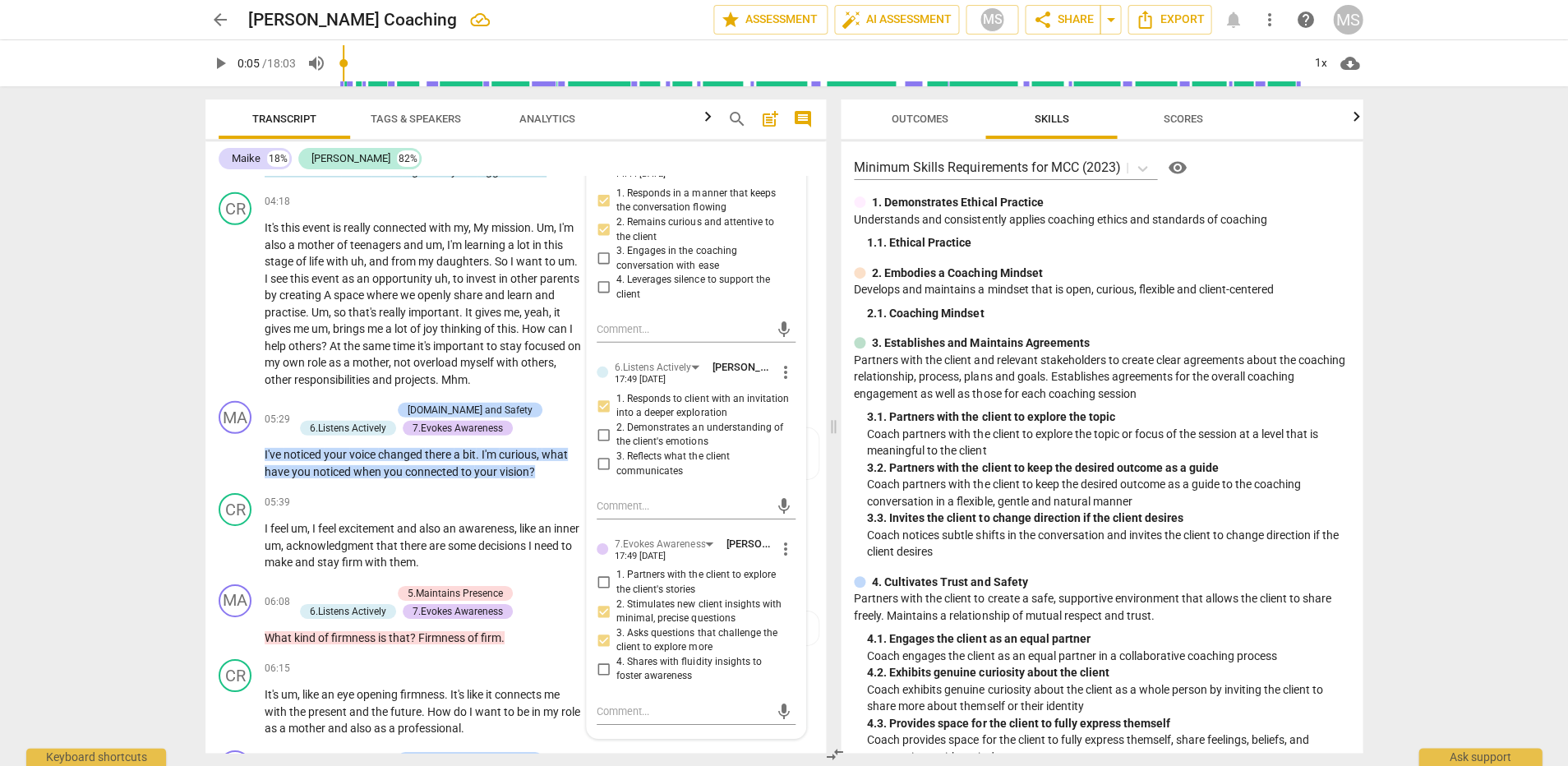
scroll to position [1558, 0]
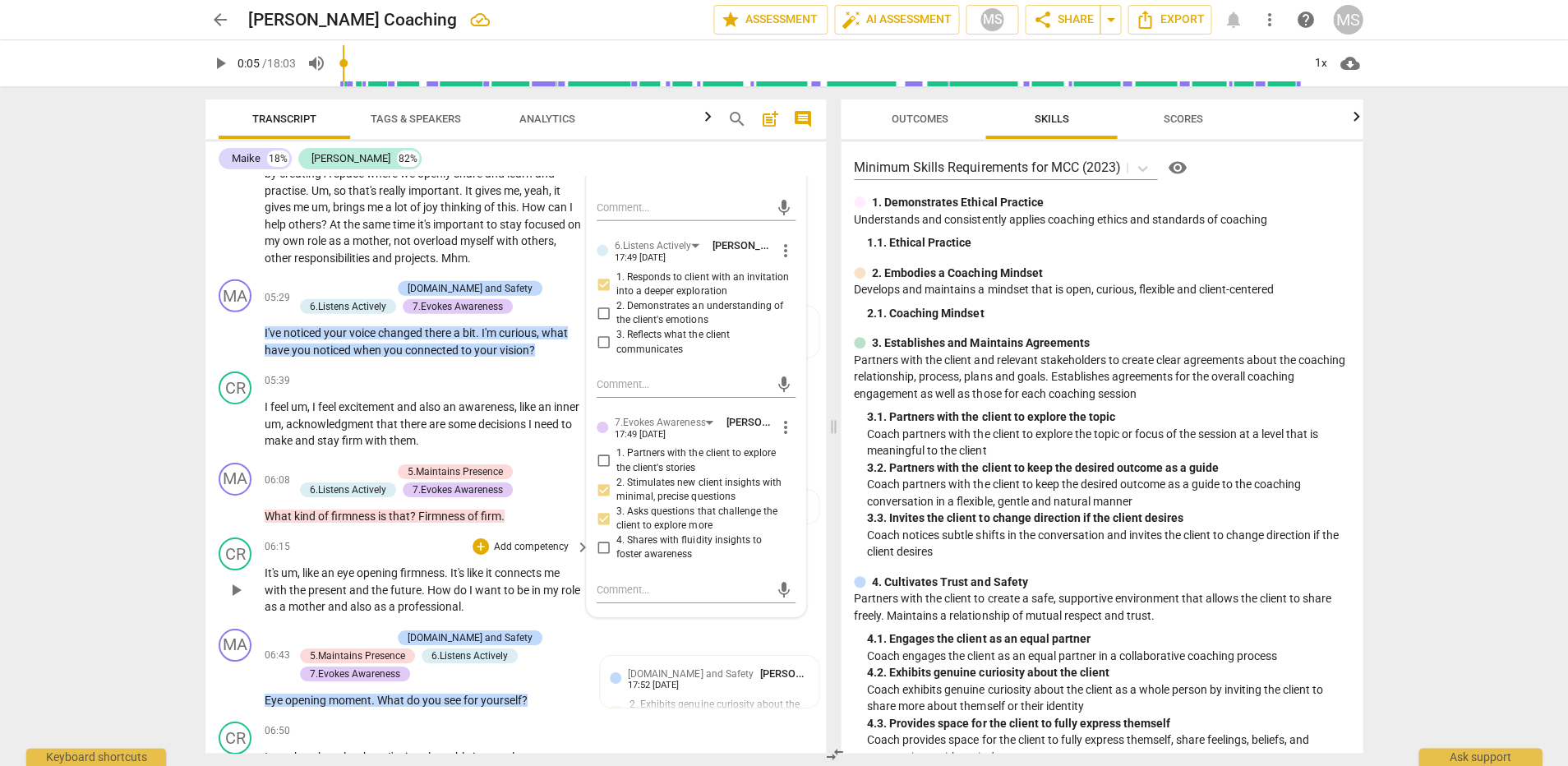
click at [638, 594] on div "CR play_arrow pause 06:15 + Add competency keyboard_arrow_right It's um , like …" at bounding box center [515, 576] width 620 height 91
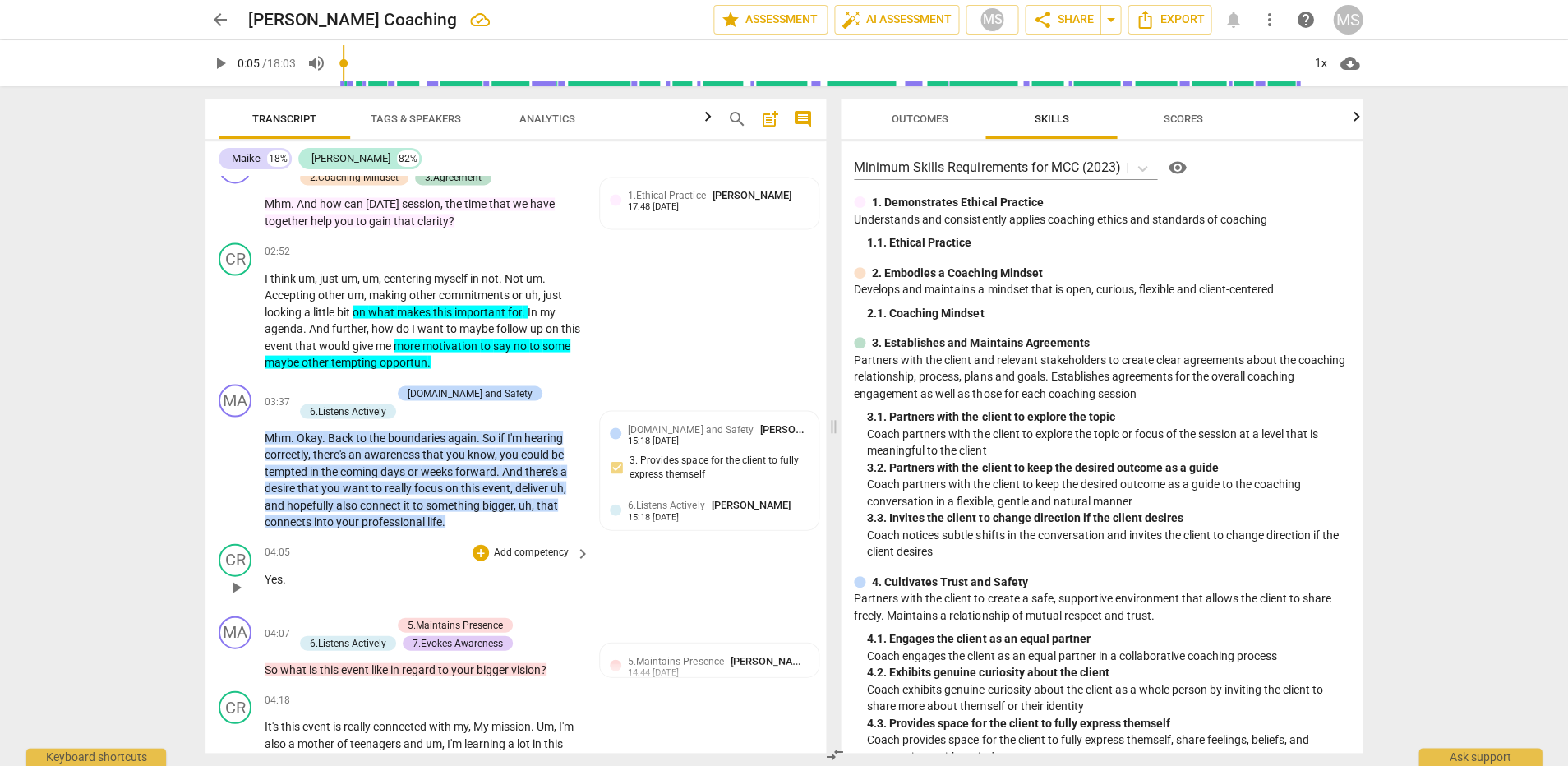
scroll to position [976, 0]
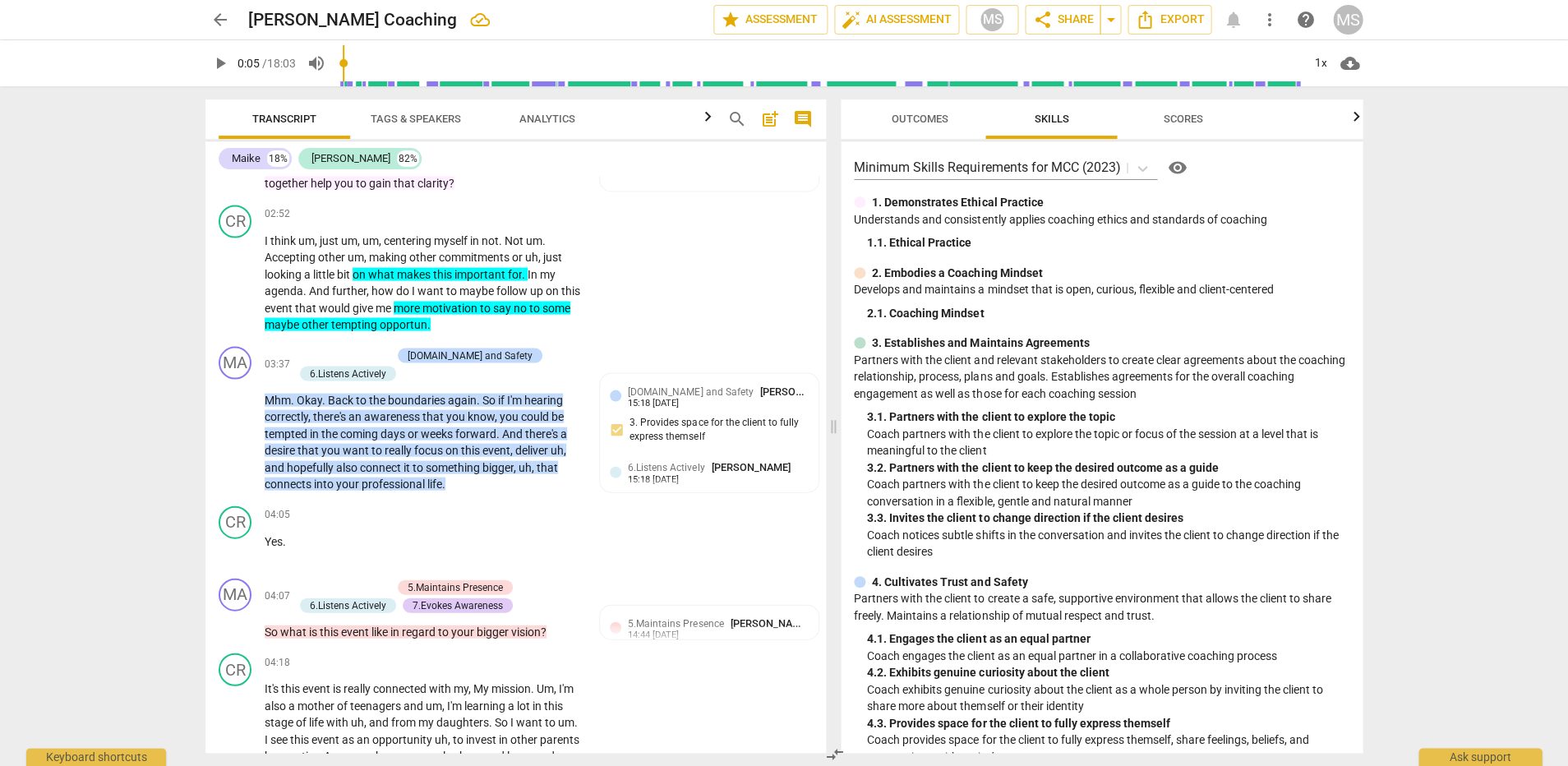
type input "5"
